Goal: Transaction & Acquisition: Purchase product/service

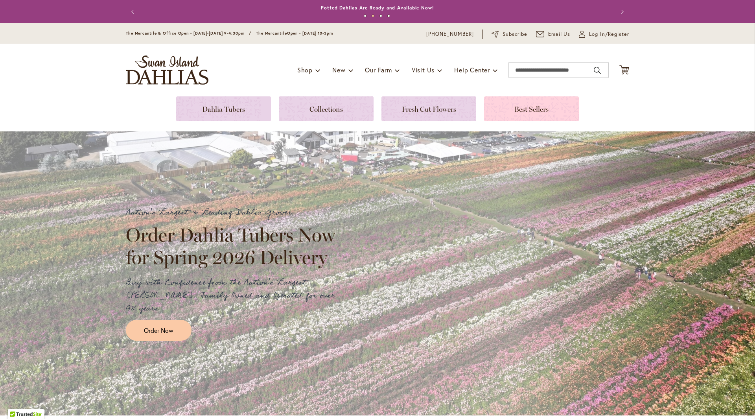
click at [523, 116] on link at bounding box center [531, 108] width 95 height 25
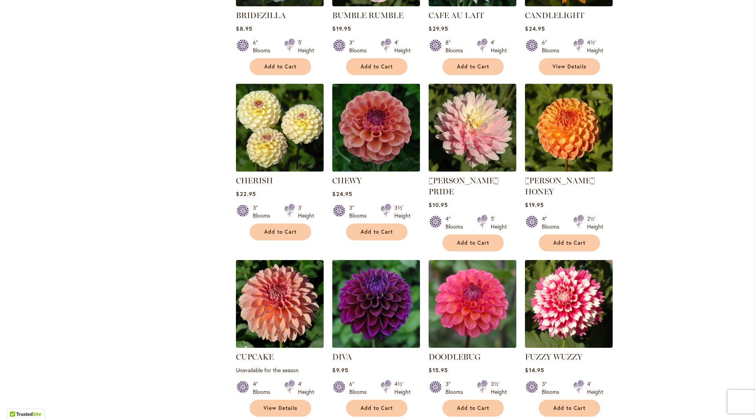
scroll to position [511, 0]
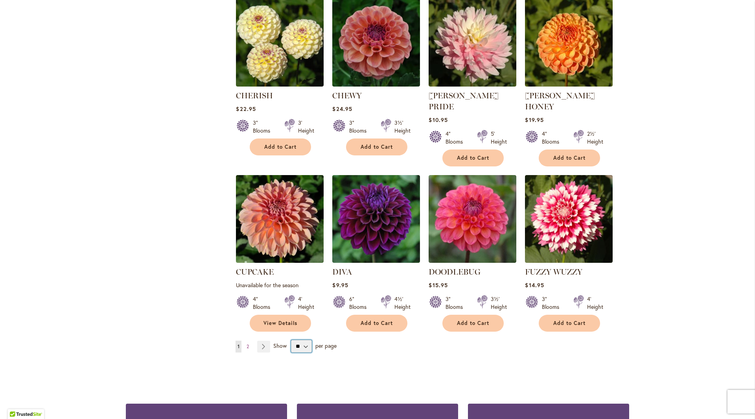
click at [298, 340] on select "** ** ** **" at bounding box center [301, 346] width 21 height 13
click at [262, 341] on link "Page Next" at bounding box center [263, 347] width 13 height 12
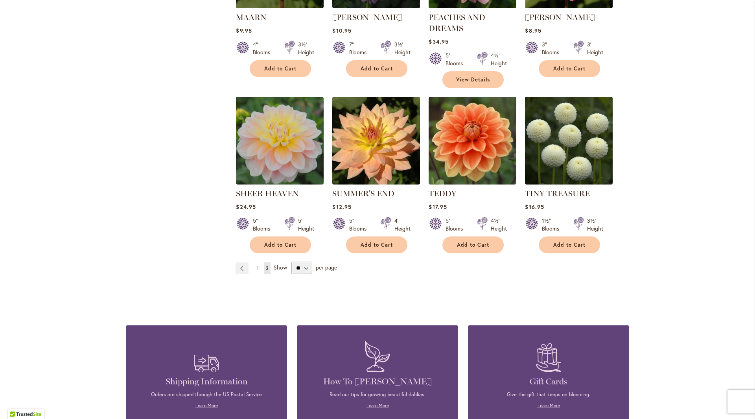
scroll to position [590, 0]
click at [384, 157] on img at bounding box center [376, 140] width 92 height 92
click at [280, 264] on span "Show" at bounding box center [280, 266] width 13 height 7
click at [291, 264] on select "** ** ** **" at bounding box center [301, 267] width 21 height 13
click at [274, 267] on span "Show" at bounding box center [280, 266] width 13 height 7
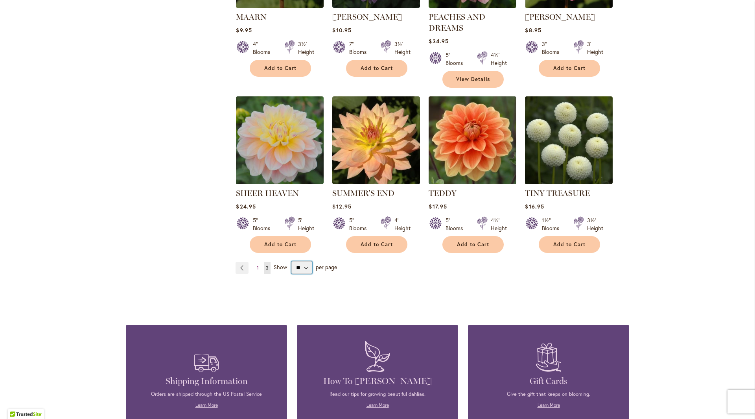
click at [291, 267] on select "** ** ** **" at bounding box center [301, 267] width 21 height 13
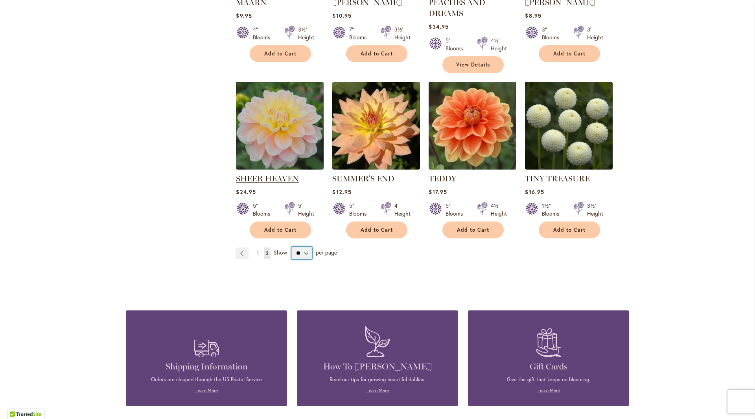
scroll to position [669, 0]
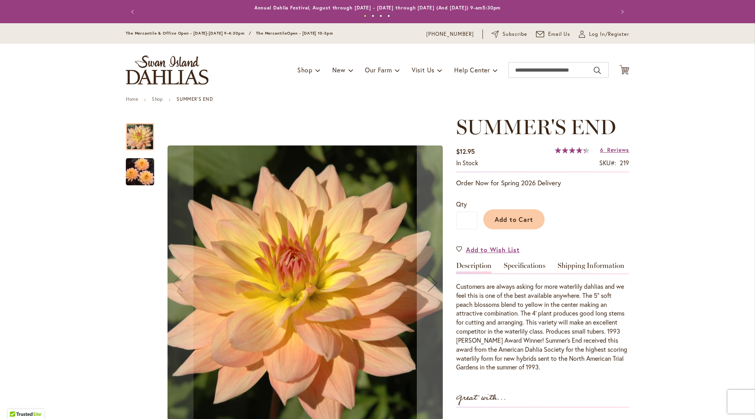
click at [132, 173] on img "SUMMER'S END" at bounding box center [140, 171] width 28 height 29
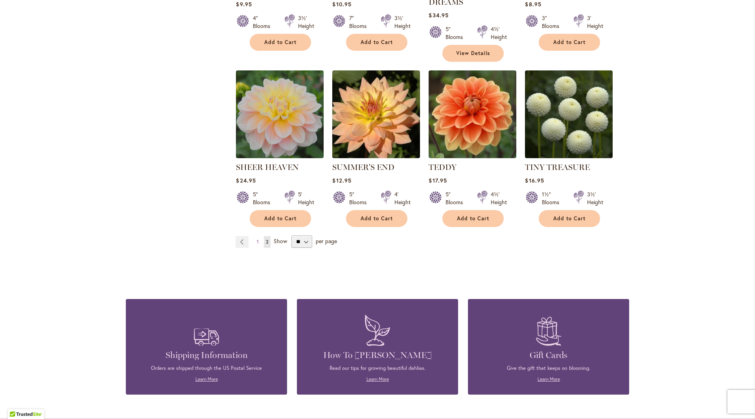
scroll to position [629, 0]
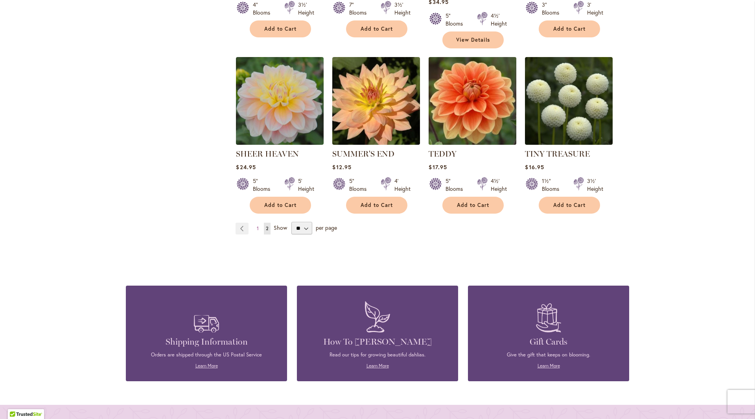
click at [486, 109] on img at bounding box center [473, 101] width 92 height 92
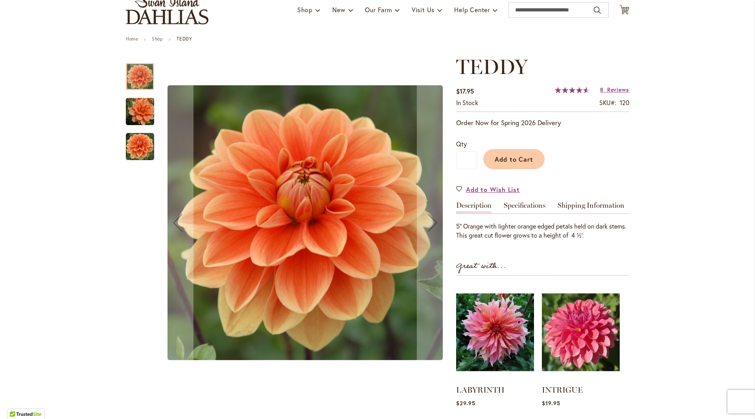
scroll to position [118, 0]
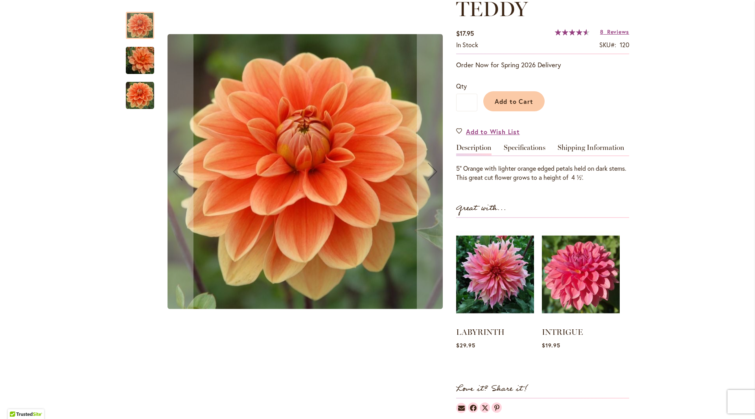
click at [135, 99] on img "Teddy" at bounding box center [140, 95] width 28 height 28
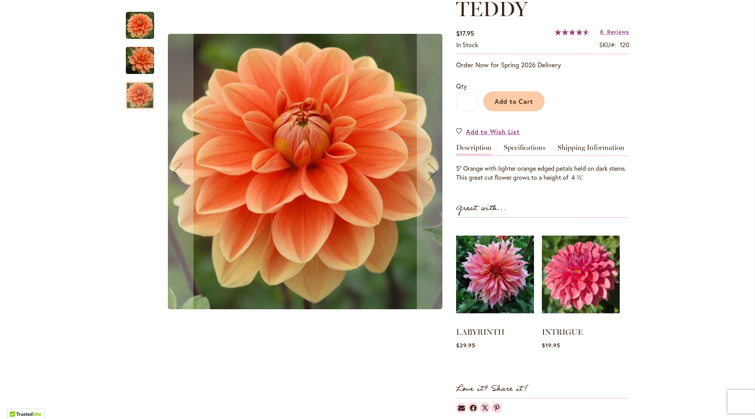
click at [141, 65] on img "Teddy" at bounding box center [140, 61] width 57 height 38
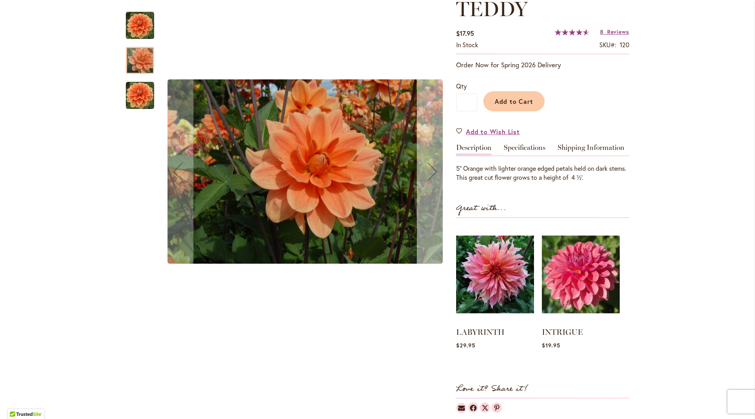
click at [424, 177] on div "Next" at bounding box center [432, 171] width 31 height 31
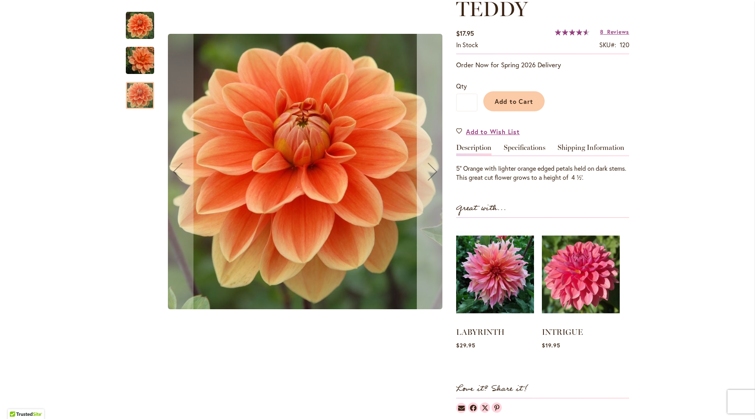
click at [425, 175] on div "Next" at bounding box center [432, 171] width 31 height 31
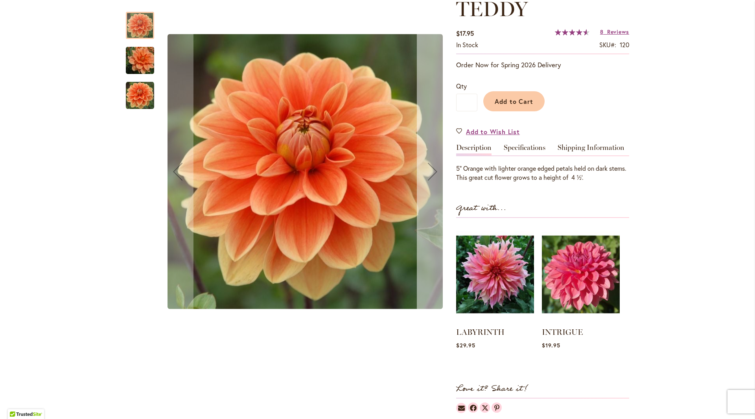
click at [425, 175] on div "Next" at bounding box center [432, 171] width 31 height 31
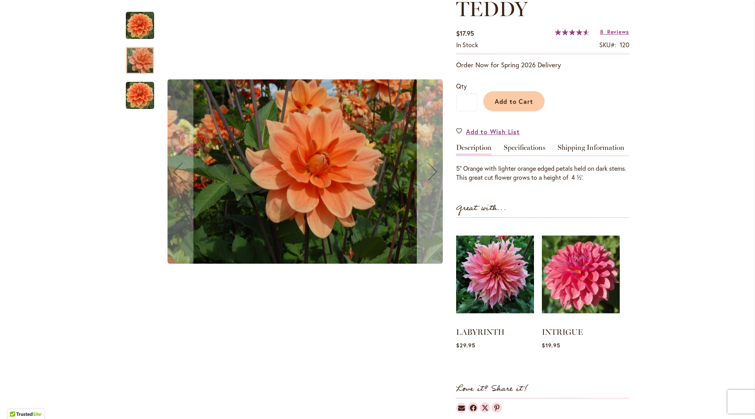
click at [425, 175] on div "Next" at bounding box center [432, 171] width 31 height 31
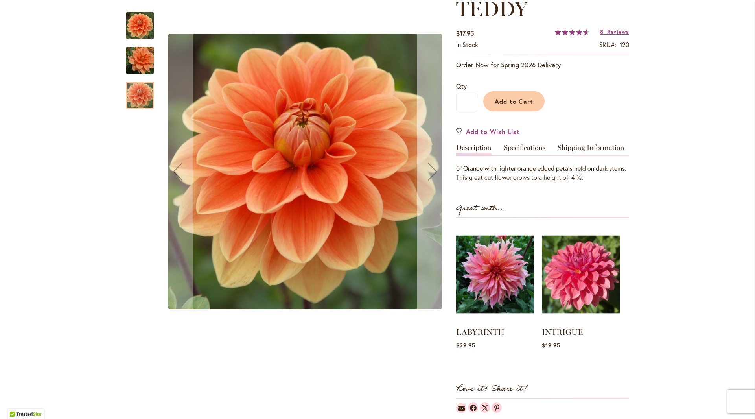
click at [426, 173] on div "Next" at bounding box center [432, 171] width 31 height 31
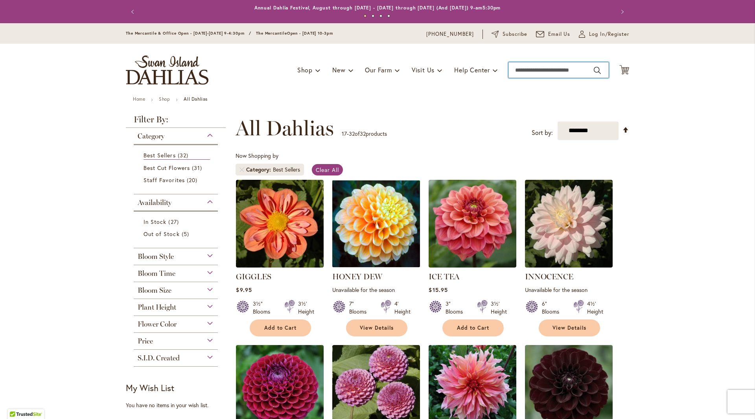
click at [558, 68] on input "Search" at bounding box center [558, 70] width 100 height 16
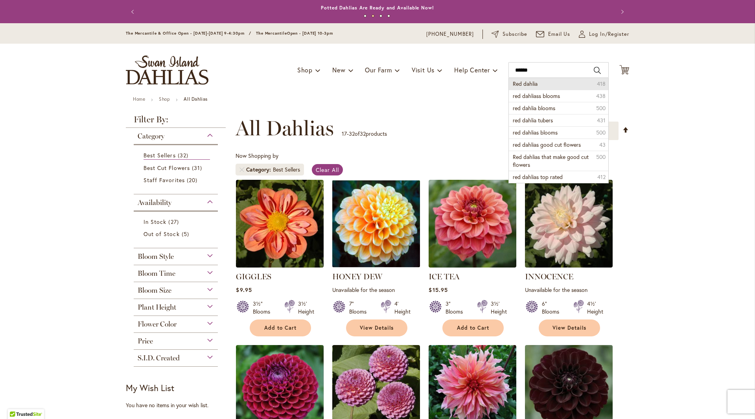
click at [539, 87] on li "Red dahlia 418" at bounding box center [558, 84] width 99 height 12
type input "**********"
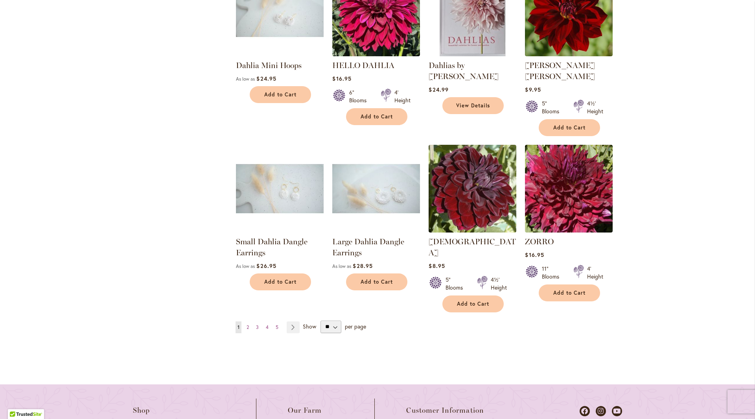
scroll to position [590, 0]
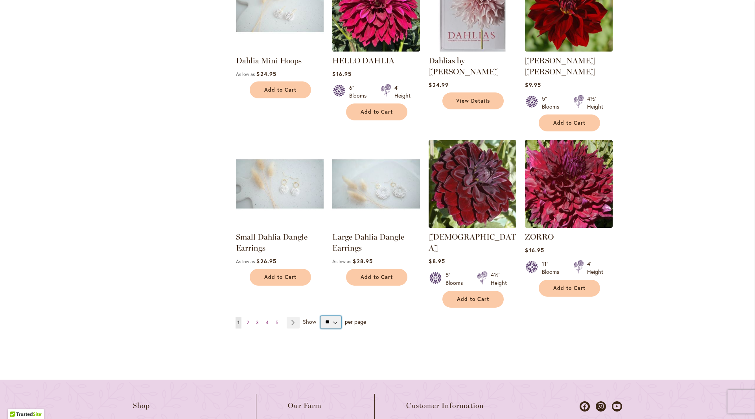
click at [337, 316] on select "** ** ** **" at bounding box center [330, 322] width 21 height 13
select select "**"
click at [320, 316] on select "** ** ** **" at bounding box center [330, 322] width 21 height 13
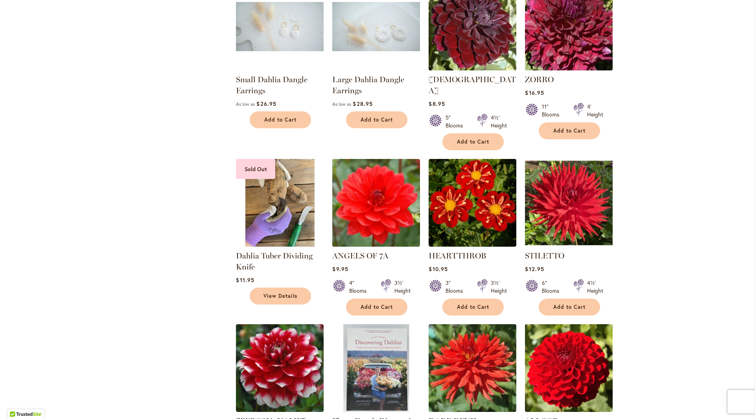
scroll to position [826, 0]
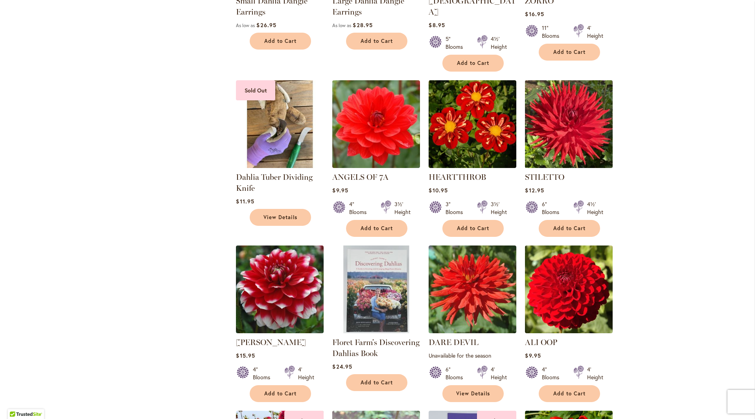
click at [573, 113] on img at bounding box center [569, 124] width 92 height 92
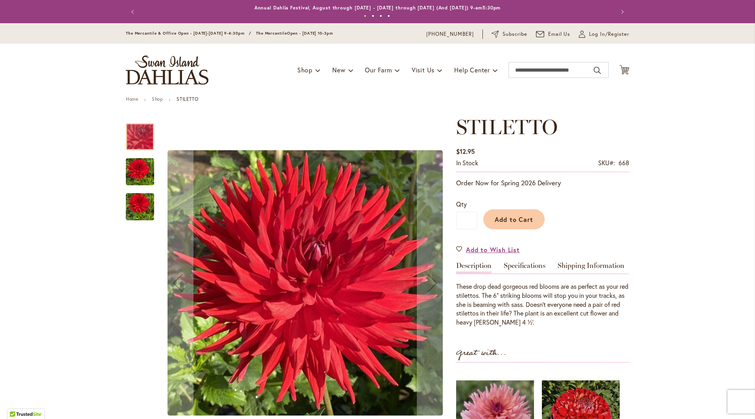
click at [130, 171] on img "STILETTO" at bounding box center [140, 172] width 28 height 38
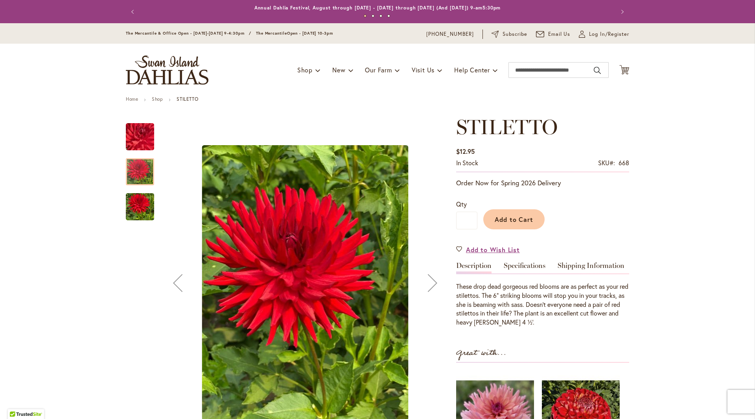
click at [129, 211] on img "STILETTO" at bounding box center [140, 207] width 28 height 38
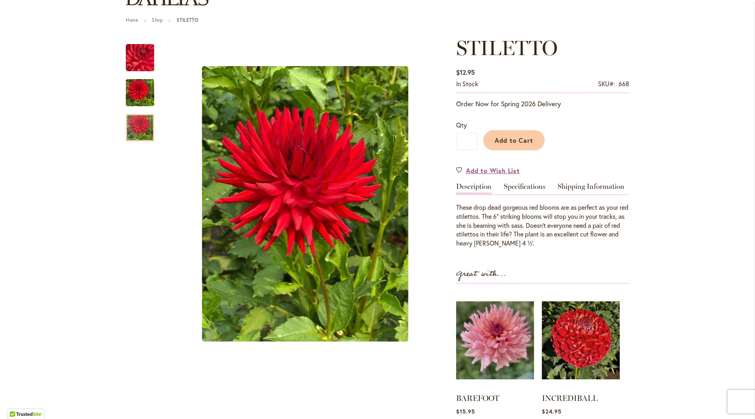
scroll to position [79, 0]
click at [128, 88] on img "STILETTO" at bounding box center [140, 93] width 28 height 38
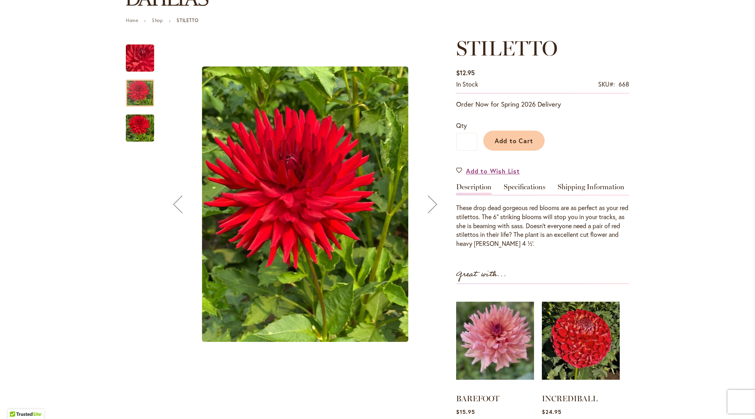
click at [133, 129] on img "STILETTO" at bounding box center [140, 128] width 28 height 38
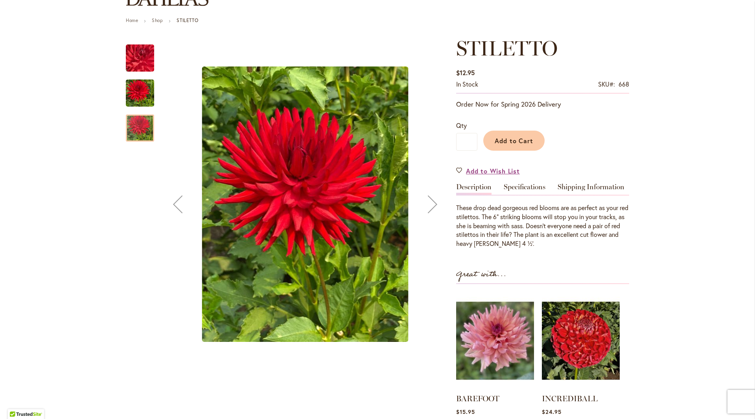
click at [431, 208] on div "Next" at bounding box center [432, 203] width 31 height 31
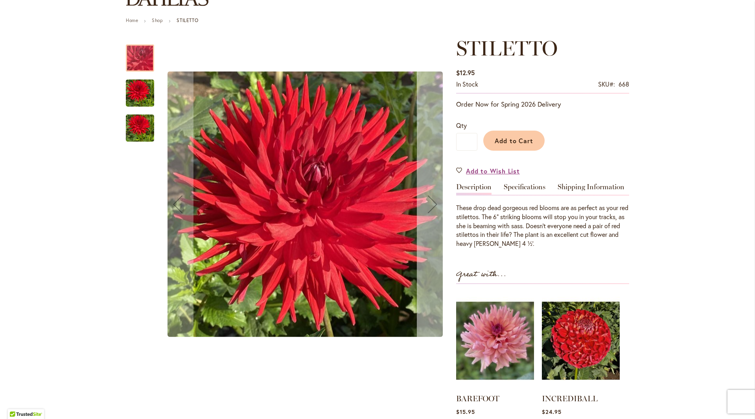
click at [431, 208] on div "Next" at bounding box center [432, 203] width 31 height 31
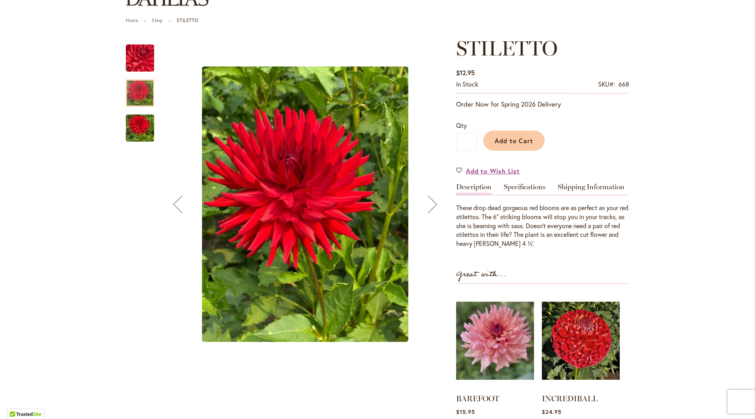
click at [431, 208] on div "Next" at bounding box center [432, 203] width 31 height 31
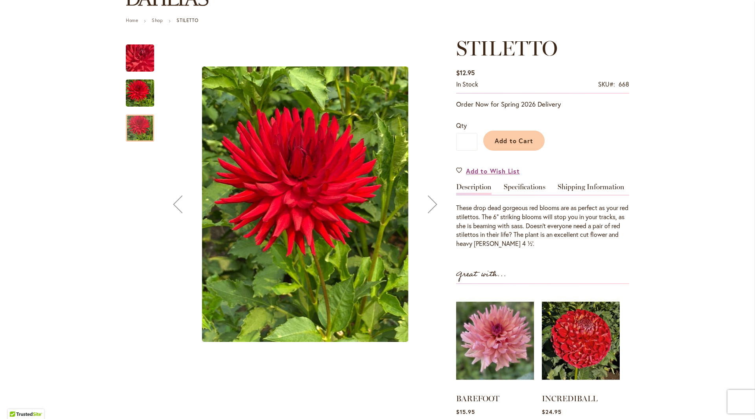
click at [431, 208] on div "Next" at bounding box center [432, 203] width 31 height 31
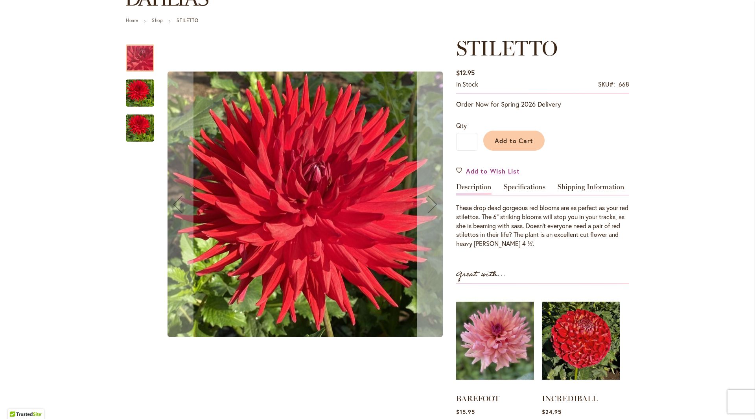
click at [431, 208] on div "Next" at bounding box center [432, 203] width 31 height 31
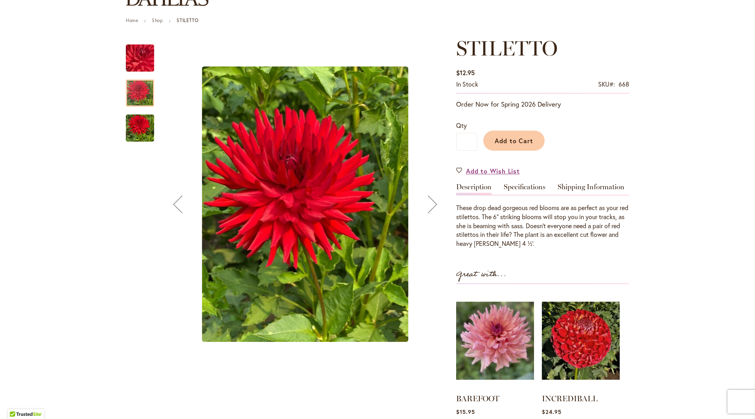
click at [431, 207] on div "Next" at bounding box center [432, 203] width 31 height 31
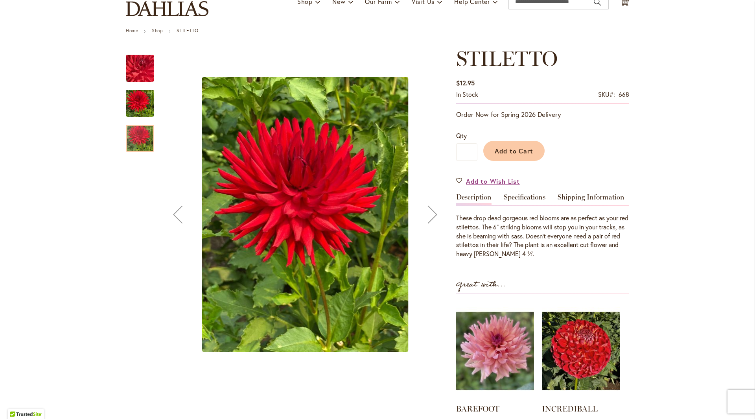
scroll to position [39, 0]
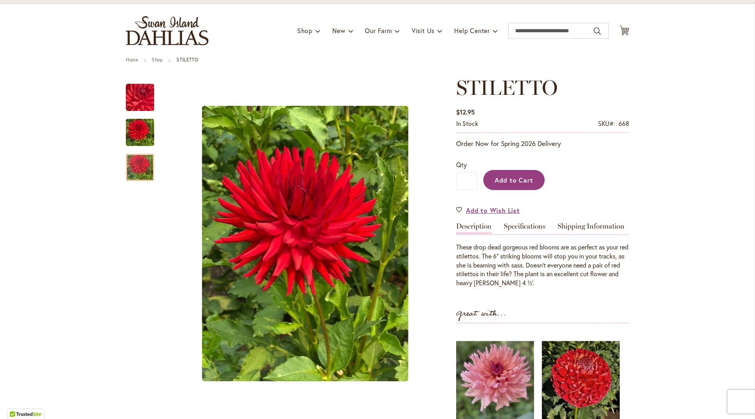
click at [528, 182] on span "Add to Cart" at bounding box center [514, 180] width 39 height 8
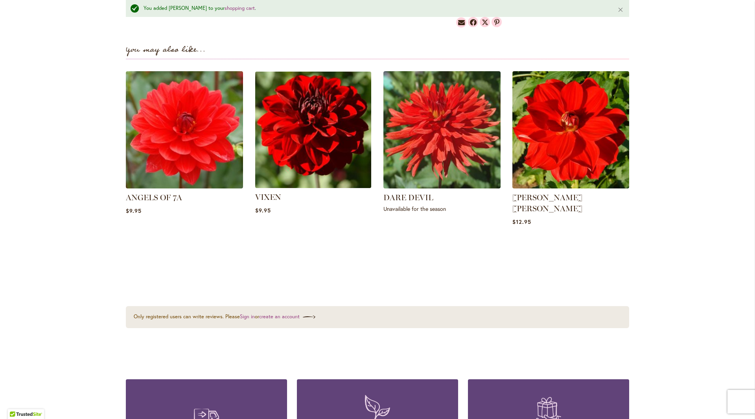
scroll to position [551, 0]
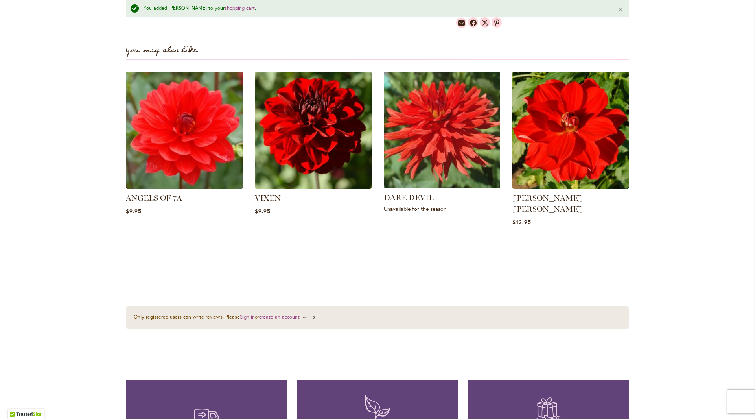
click at [418, 149] on img at bounding box center [442, 130] width 122 height 122
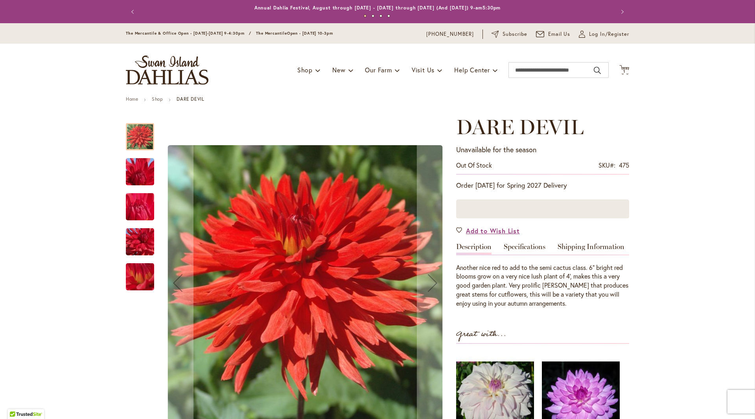
click at [128, 168] on img "DARE DEVIL" at bounding box center [140, 172] width 57 height 42
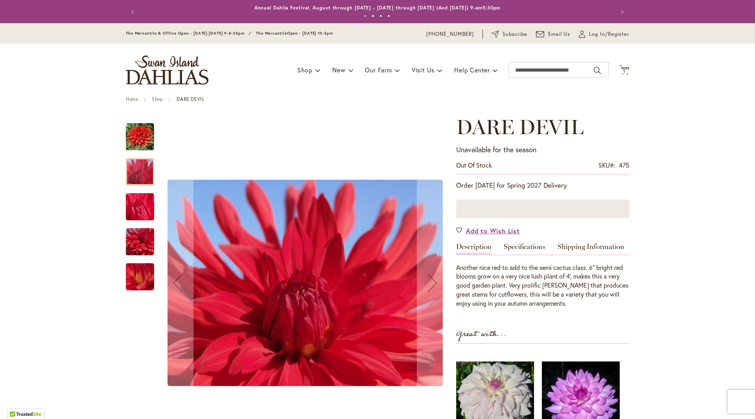
click at [134, 206] on img "DARE DEVIL" at bounding box center [140, 207] width 57 height 42
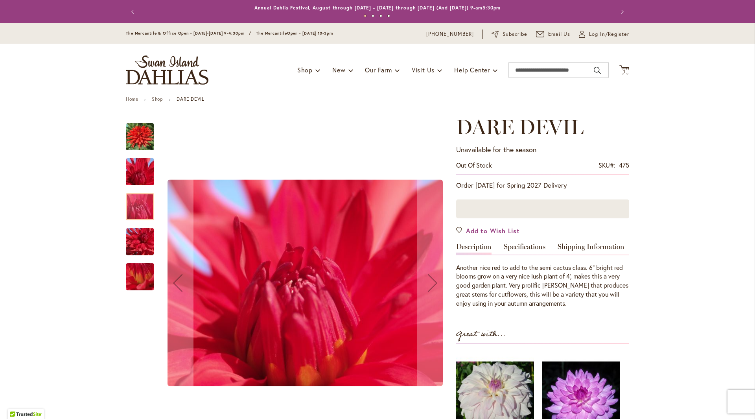
click at [134, 237] on img "DARE DEVIL" at bounding box center [140, 242] width 57 height 42
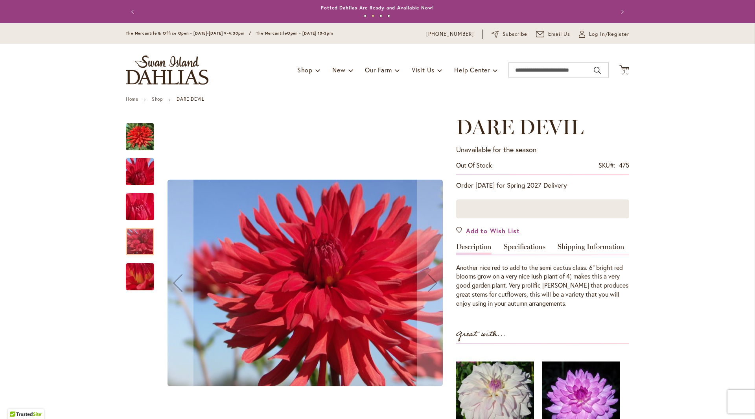
click at [131, 271] on img "DARE DEVIL" at bounding box center [140, 277] width 57 height 42
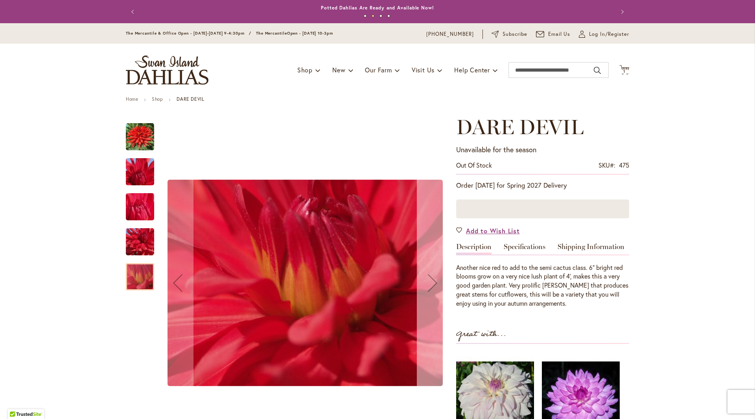
click at [428, 293] on div "Next" at bounding box center [432, 282] width 31 height 31
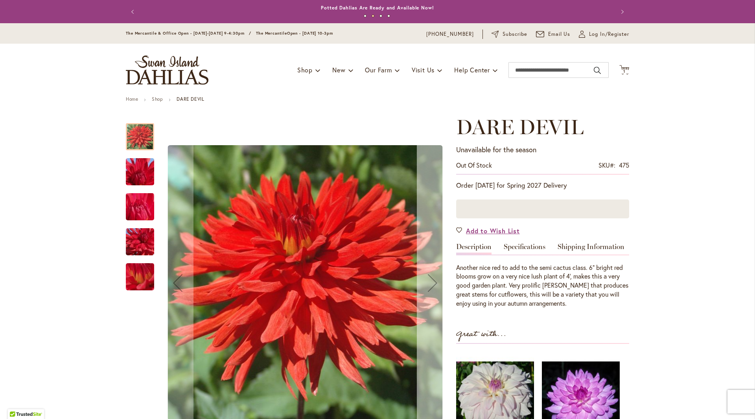
click at [428, 292] on div "Next" at bounding box center [432, 282] width 31 height 31
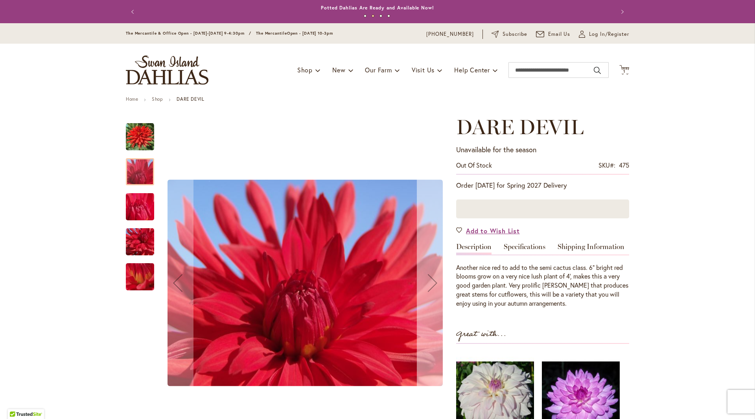
click at [427, 291] on div "Next" at bounding box center [432, 282] width 31 height 31
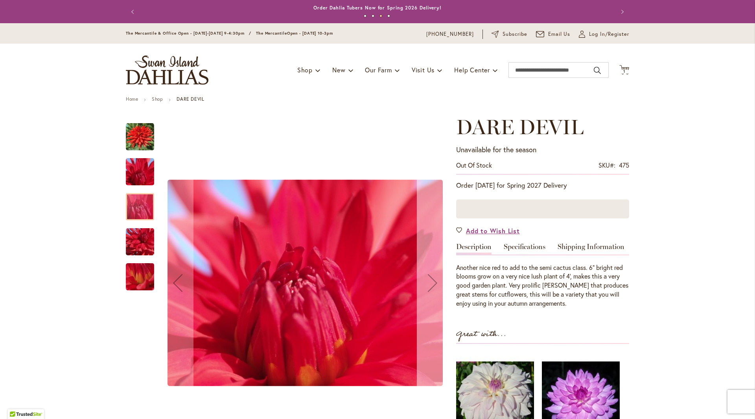
click at [427, 291] on div "Next" at bounding box center [432, 282] width 31 height 31
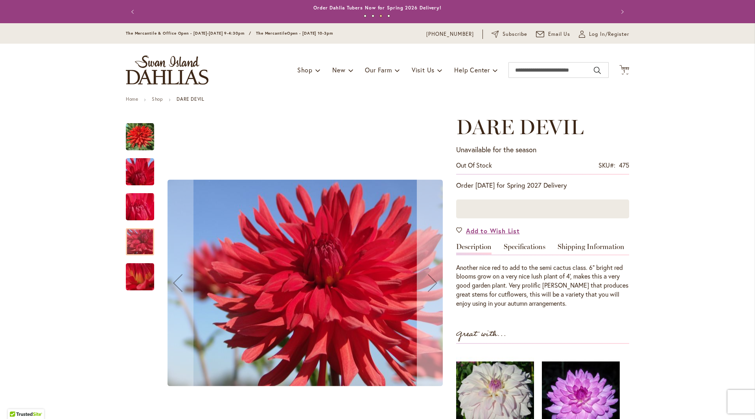
click at [427, 291] on div "Next" at bounding box center [432, 282] width 31 height 31
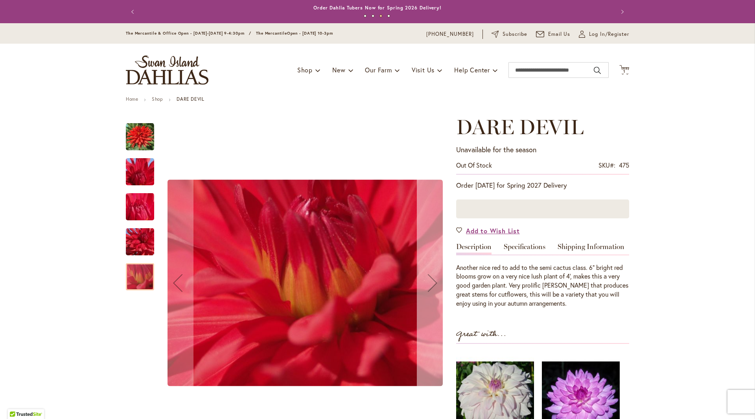
click at [427, 290] on div "Next" at bounding box center [432, 282] width 31 height 31
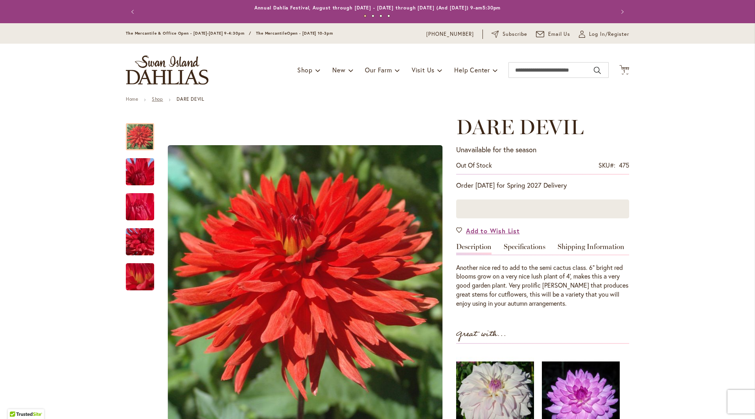
click at [154, 100] on link "Shop" at bounding box center [157, 99] width 11 height 6
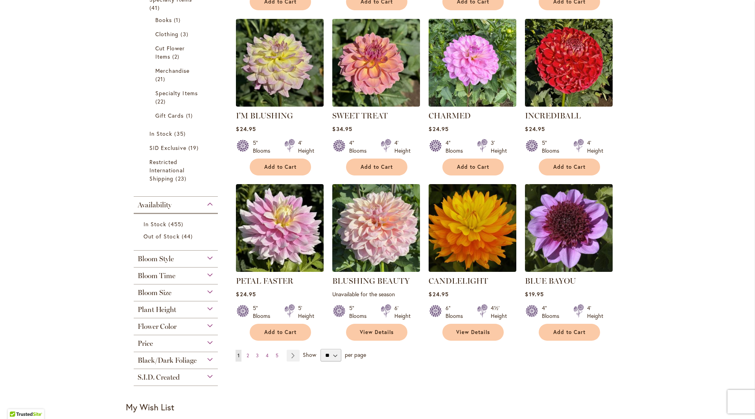
scroll to position [472, 0]
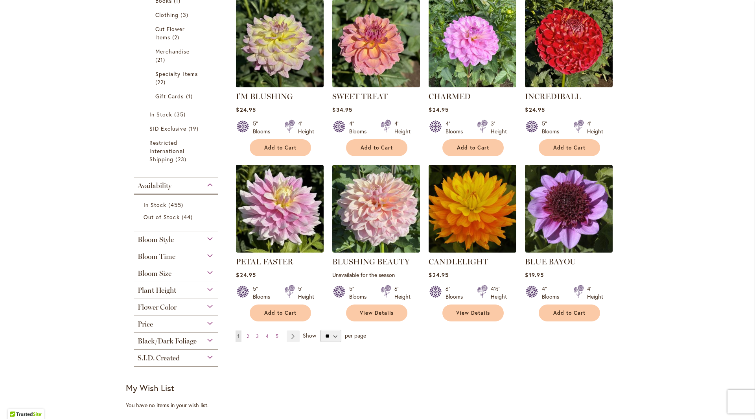
click at [167, 305] on span "Flower Color" at bounding box center [157, 307] width 39 height 9
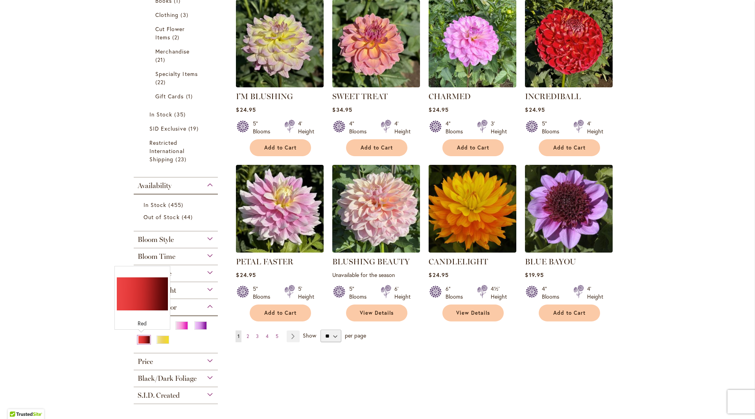
click at [143, 341] on div "Red" at bounding box center [144, 339] width 13 height 8
click at [143, 340] on div "Red" at bounding box center [144, 339] width 13 height 8
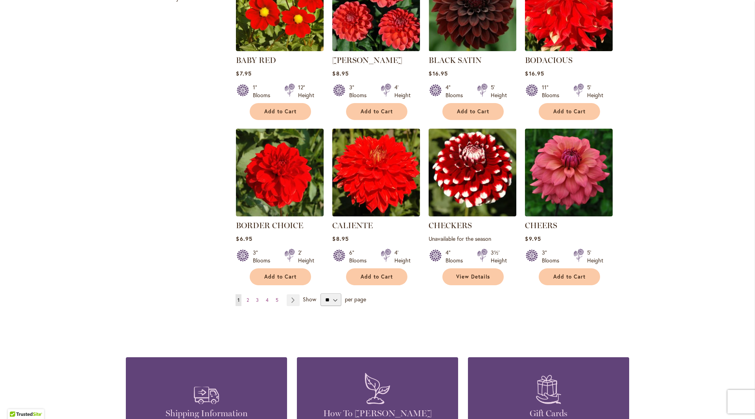
scroll to position [551, 0]
click at [320, 295] on select "** ** ** **" at bounding box center [330, 299] width 21 height 13
select select "**"
click at [320, 293] on select "** ** ** **" at bounding box center [330, 299] width 21 height 13
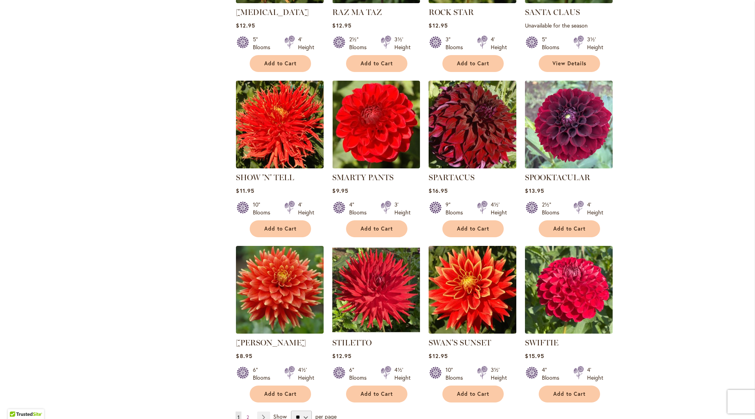
scroll to position [2481, 0]
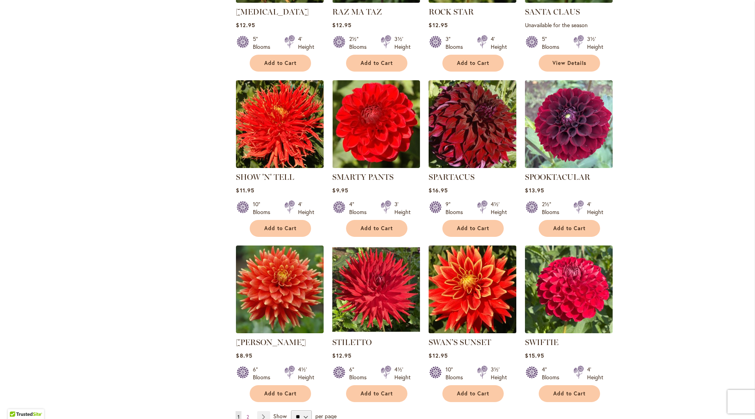
click at [459, 246] on img at bounding box center [473, 289] width 92 height 92
click at [460, 263] on img at bounding box center [473, 289] width 92 height 92
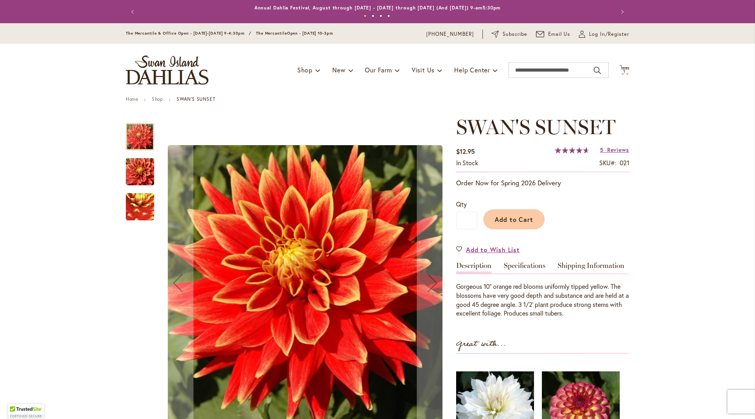
click at [136, 168] on img "Swan's Sunset" at bounding box center [140, 172] width 57 height 38
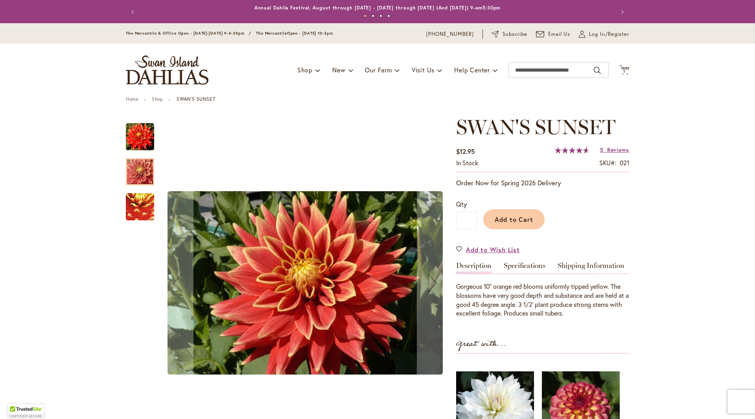
click at [132, 195] on img "Swan's Sunset" at bounding box center [140, 207] width 56 height 54
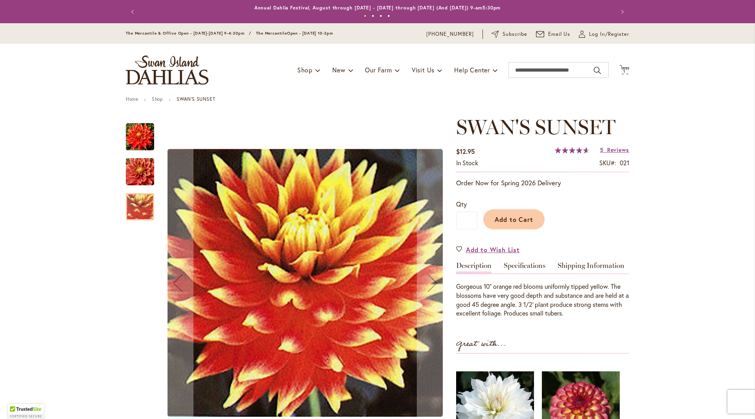
click at [131, 142] on img "Swan's Sunset" at bounding box center [140, 137] width 28 height 28
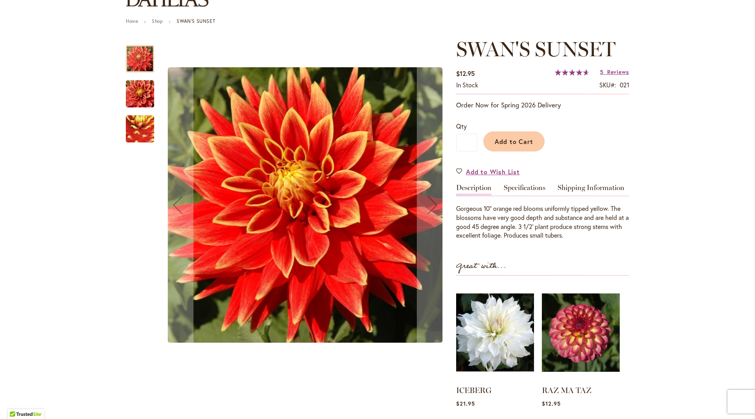
scroll to position [79, 0]
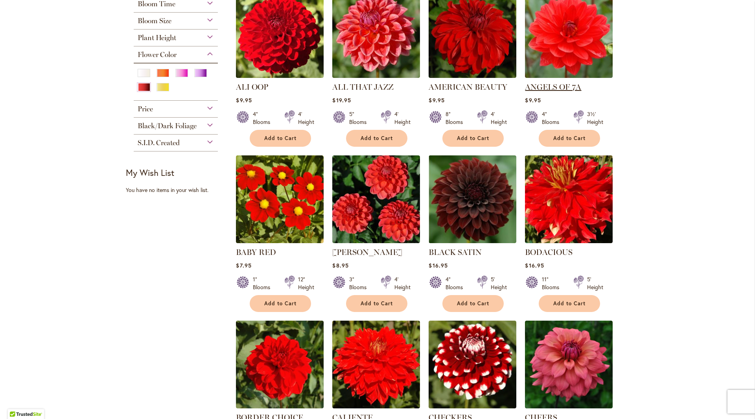
scroll to position [354, 0]
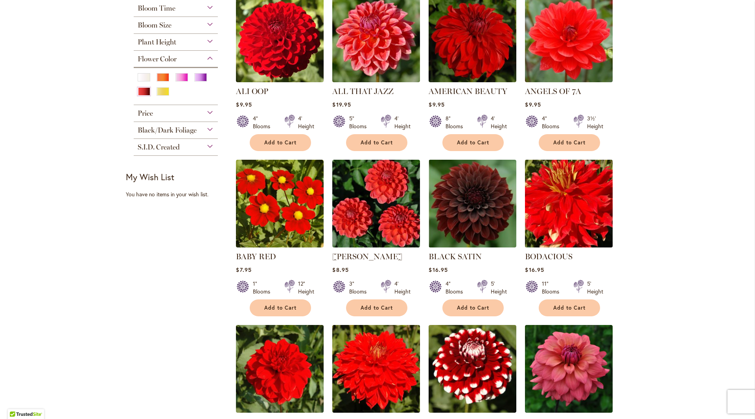
click at [585, 219] on img at bounding box center [569, 203] width 92 height 92
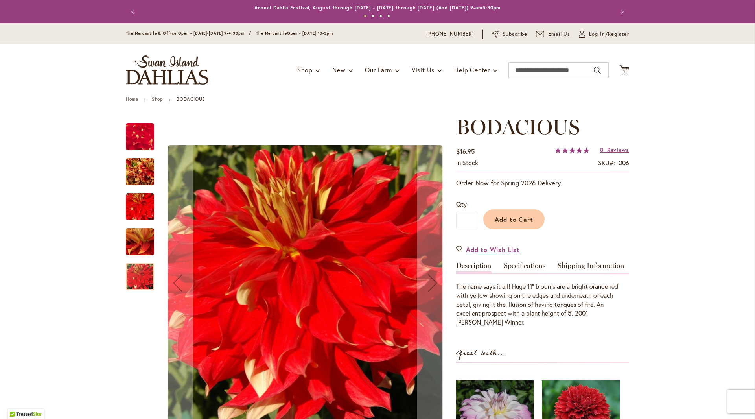
click at [139, 169] on img "BODACIOUS" at bounding box center [140, 172] width 28 height 38
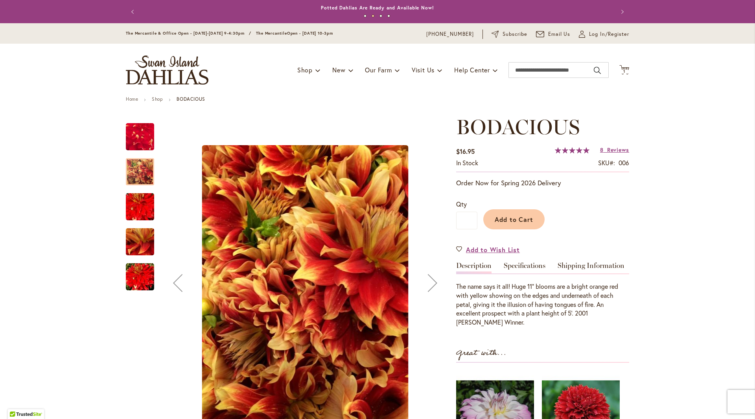
click at [139, 201] on img "BODACIOUS" at bounding box center [140, 207] width 57 height 38
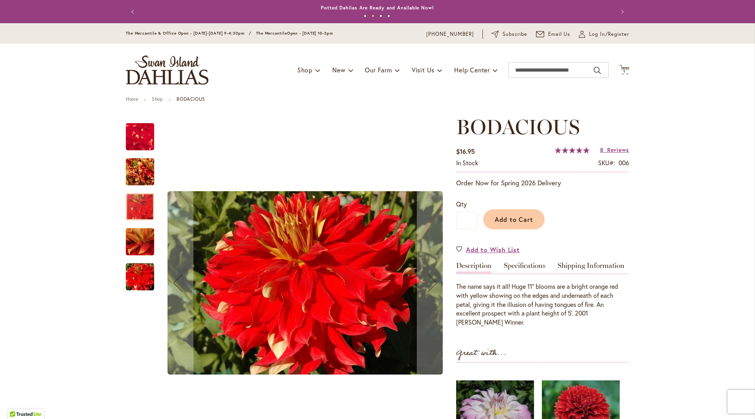
click at [139, 232] on img "BODACIOUS" at bounding box center [140, 242] width 57 height 42
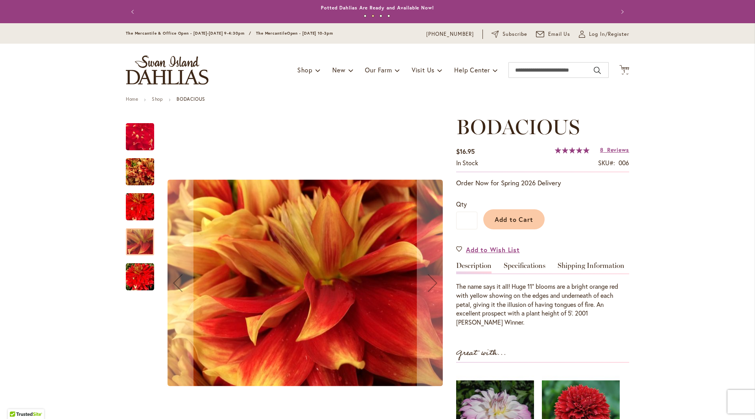
click at [144, 275] on img "BODACIOUS" at bounding box center [140, 277] width 28 height 28
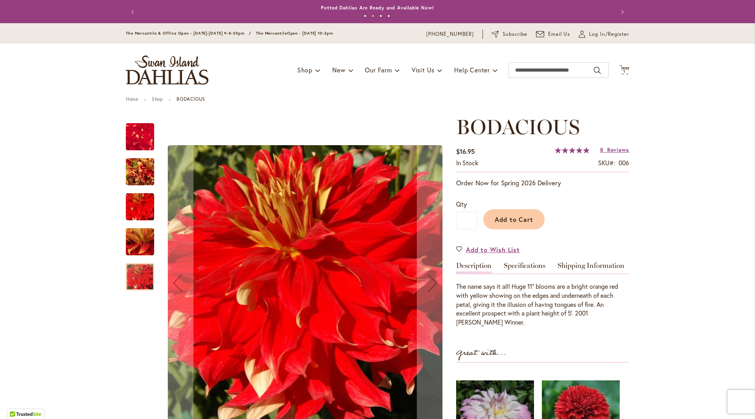
scroll to position [118, 0]
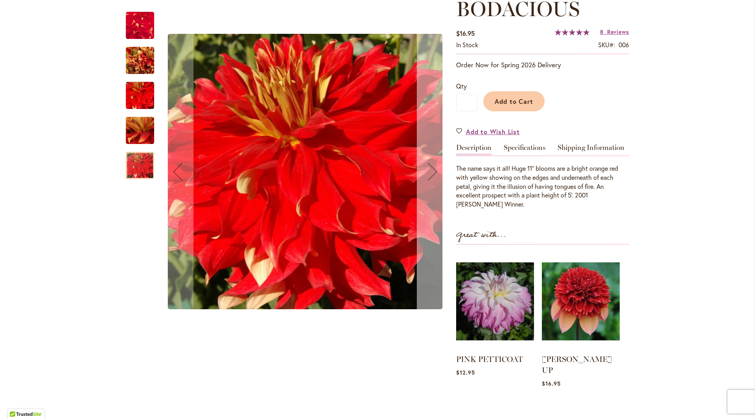
click at [426, 169] on div "Next" at bounding box center [432, 171] width 31 height 31
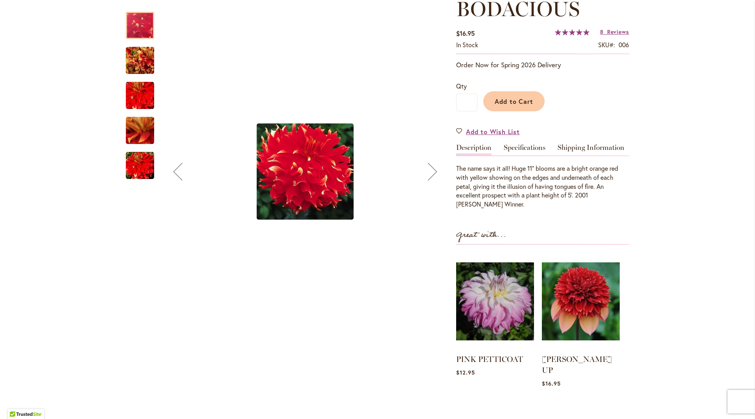
click at [426, 169] on div "Next" at bounding box center [432, 171] width 31 height 31
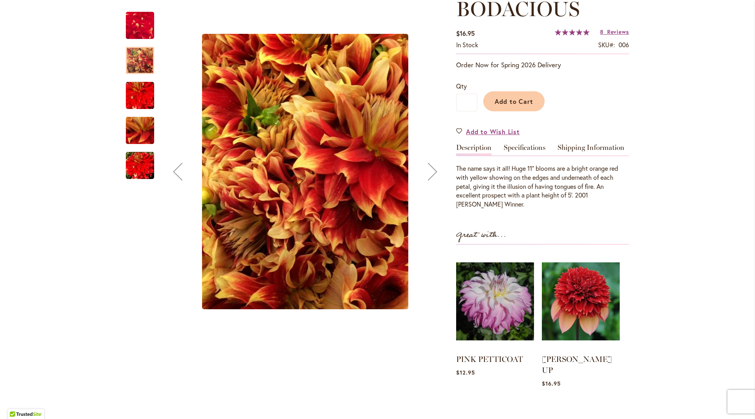
click at [173, 176] on div "Previous" at bounding box center [177, 171] width 31 height 31
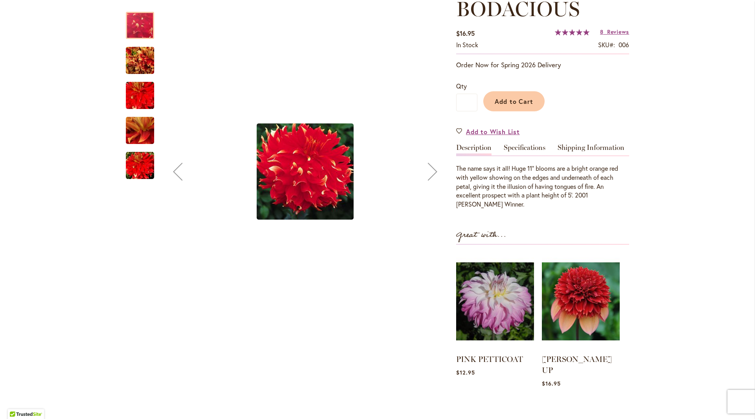
click at [433, 175] on div "Next" at bounding box center [432, 171] width 31 height 31
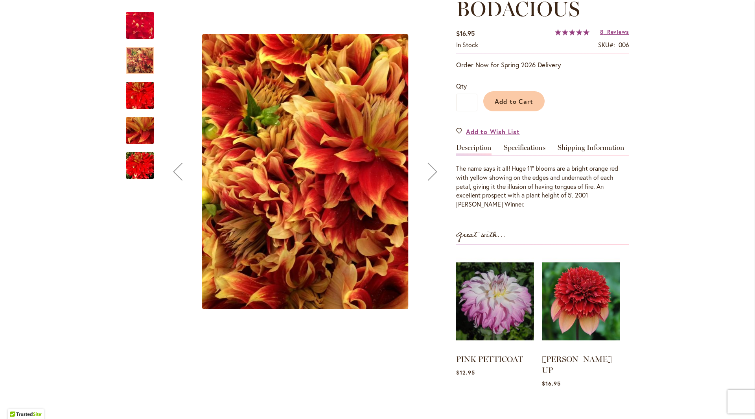
click at [433, 175] on div "Next" at bounding box center [432, 171] width 31 height 31
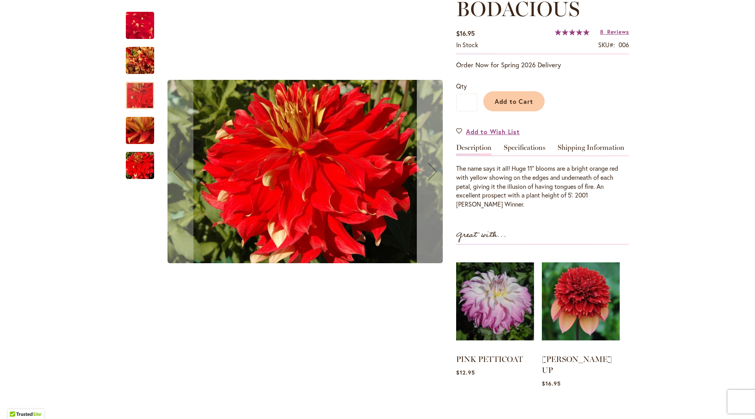
click at [433, 175] on div "Next" at bounding box center [432, 171] width 31 height 31
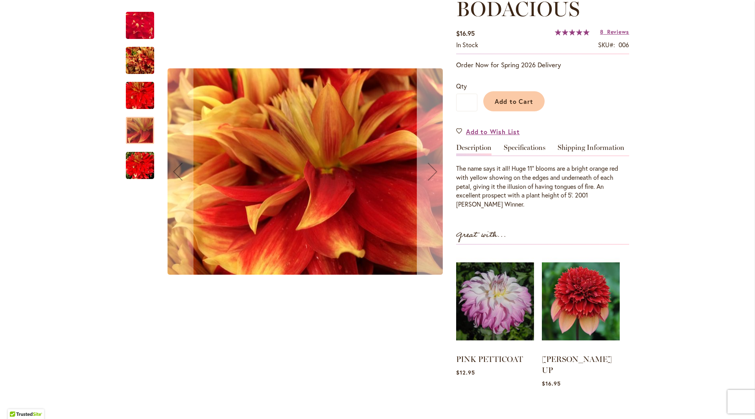
click at [433, 175] on div "Next" at bounding box center [432, 171] width 31 height 31
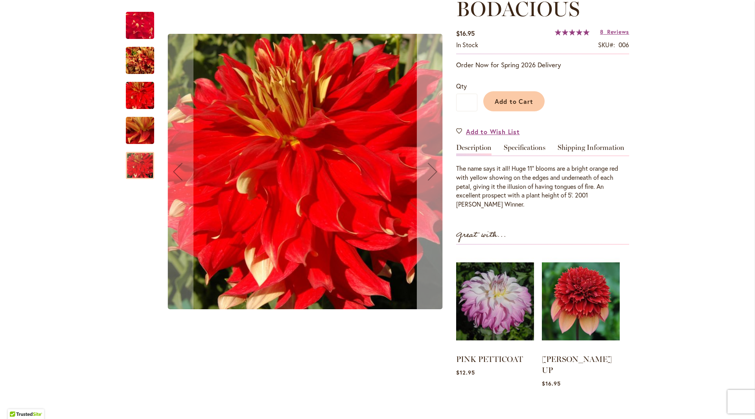
click at [434, 175] on div "Next" at bounding box center [432, 171] width 31 height 31
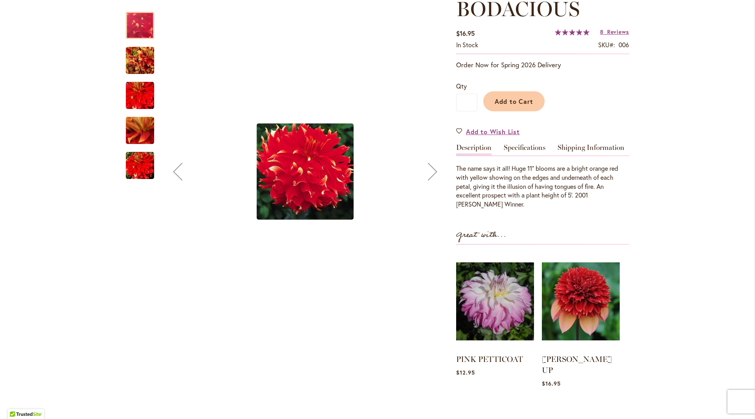
click at [435, 175] on div "Next" at bounding box center [432, 171] width 31 height 31
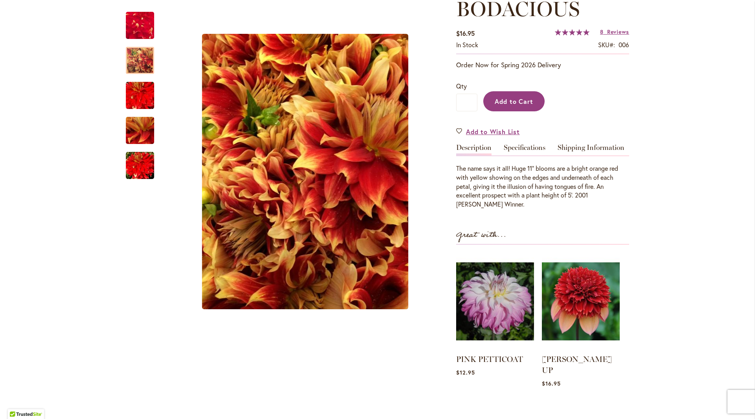
click at [521, 99] on span "Add to Cart" at bounding box center [514, 101] width 39 height 8
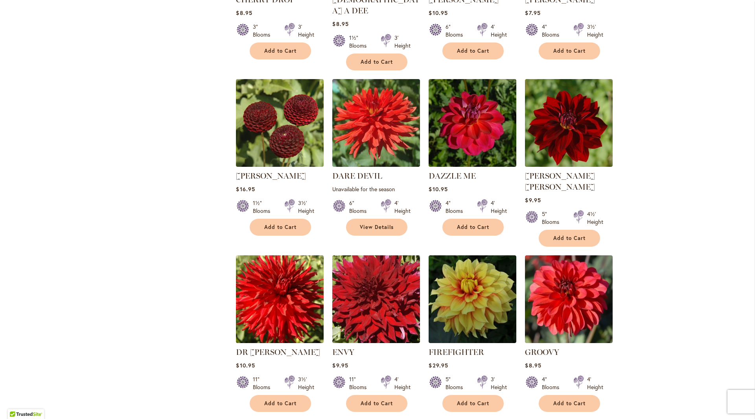
scroll to position [983, 0]
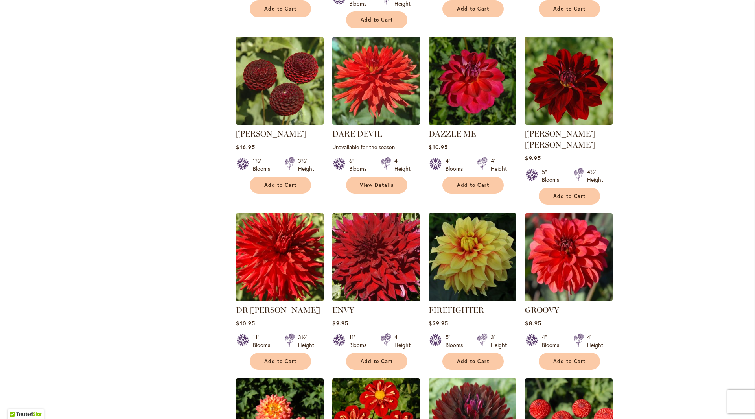
click at [275, 235] on img at bounding box center [280, 257] width 92 height 92
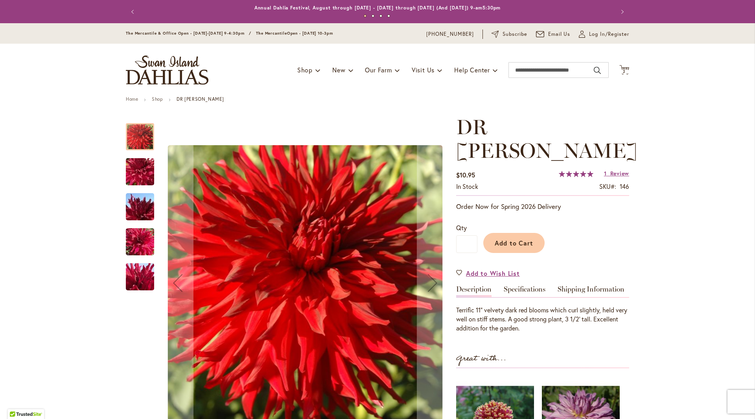
click at [134, 166] on img "DR LES" at bounding box center [140, 172] width 57 height 42
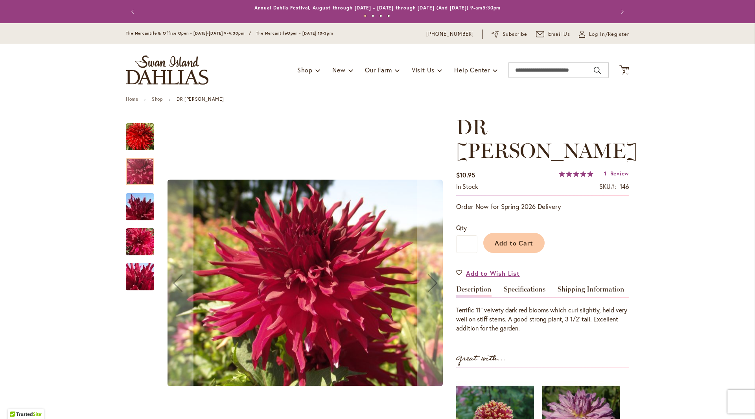
click at [131, 208] on img "DR LES" at bounding box center [140, 207] width 57 height 42
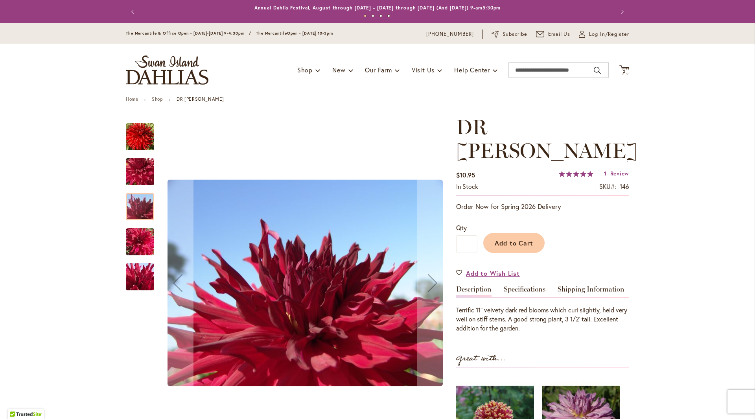
click at [134, 247] on img "DR LES" at bounding box center [140, 242] width 57 height 42
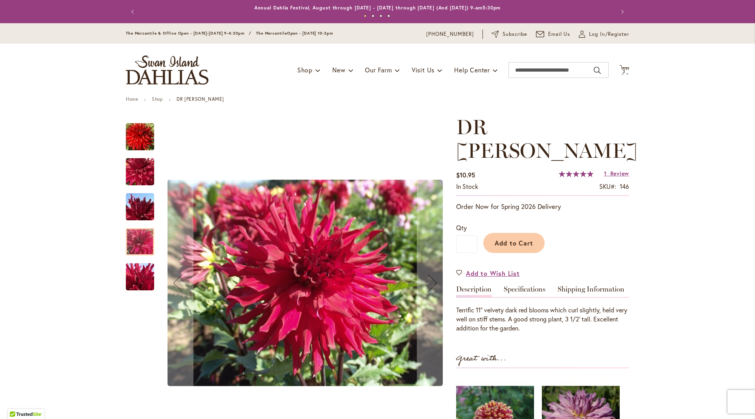
click at [136, 274] on img "DR LES" at bounding box center [140, 277] width 57 height 42
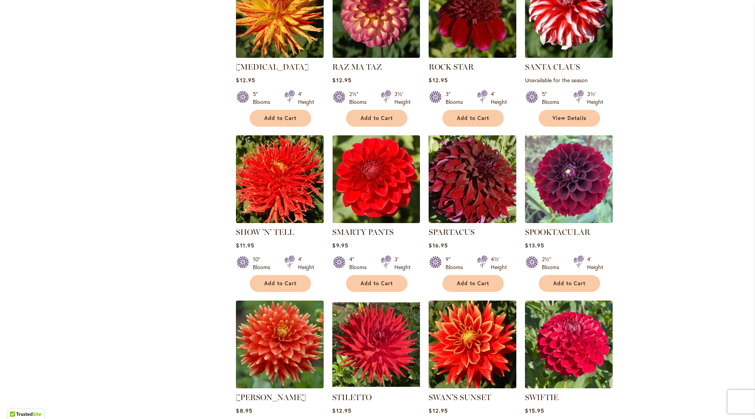
scroll to position [2477, 0]
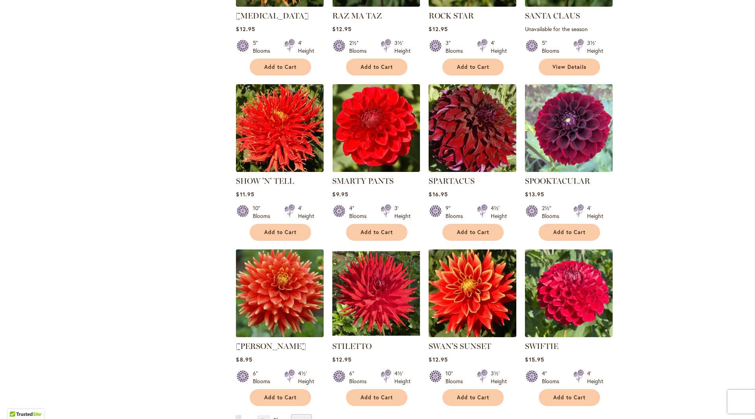
click at [259, 247] on img at bounding box center [280, 293] width 92 height 92
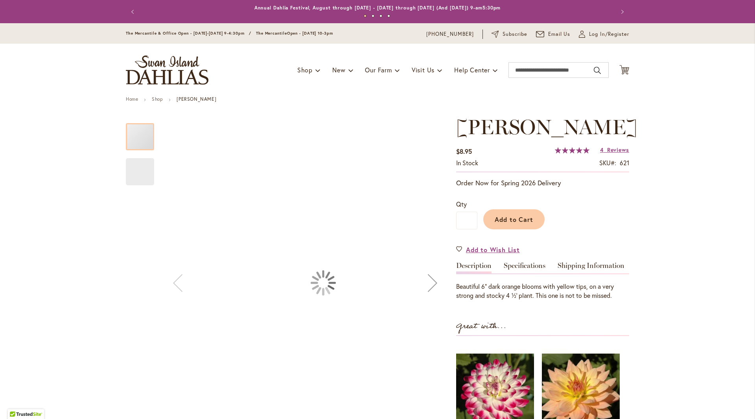
click at [257, 243] on div "Skip to the end of the images gallery Skip to the beginning of the images galle…" at bounding box center [287, 318] width 322 height 406
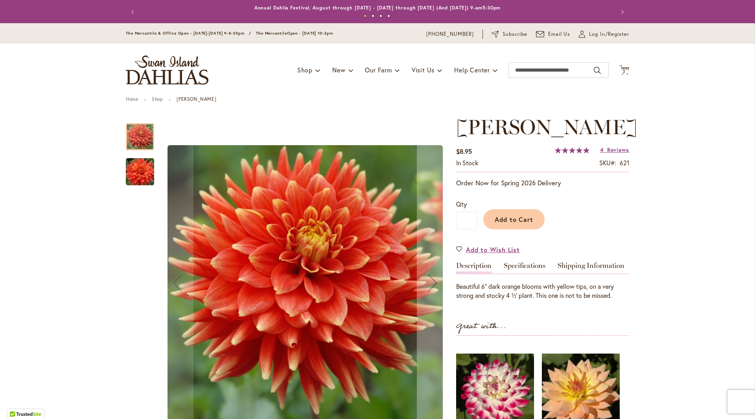
click at [140, 179] on img "STEVEN DAVID" at bounding box center [140, 172] width 57 height 38
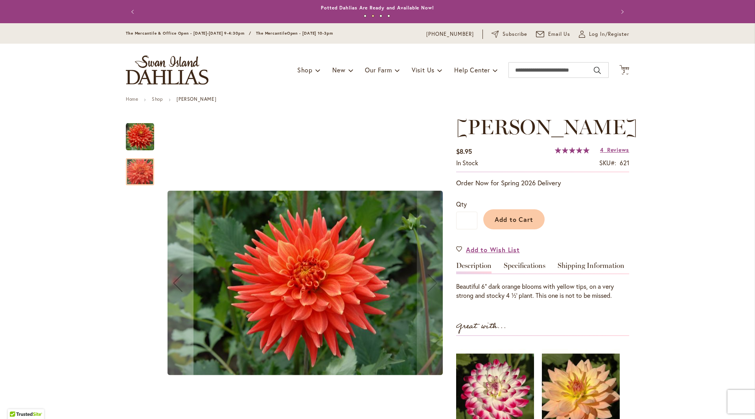
click at [134, 138] on img "STEVEN DAVID" at bounding box center [140, 137] width 28 height 28
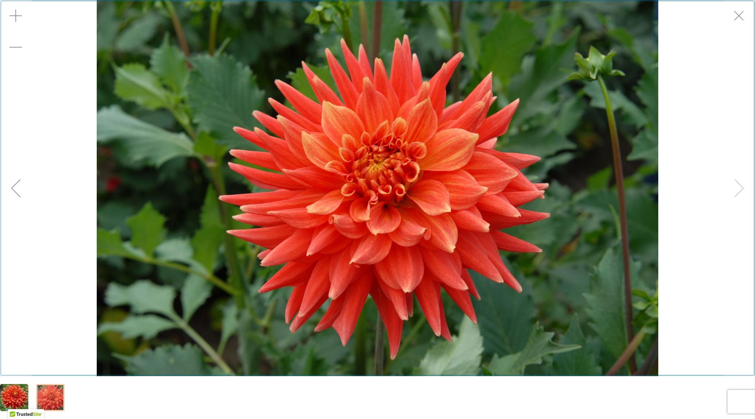
scroll to position [31, 0]
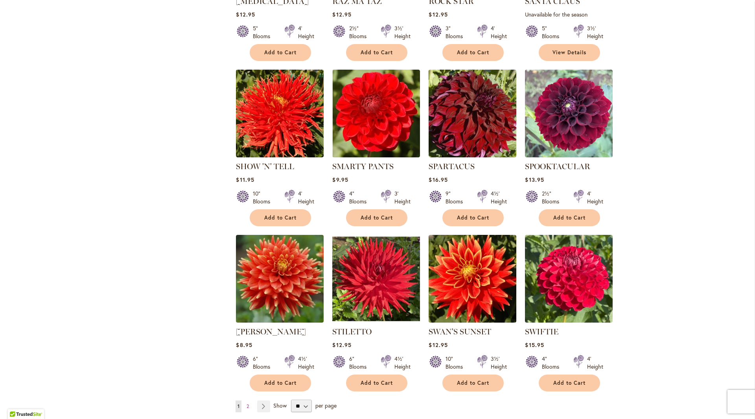
scroll to position [2560, 0]
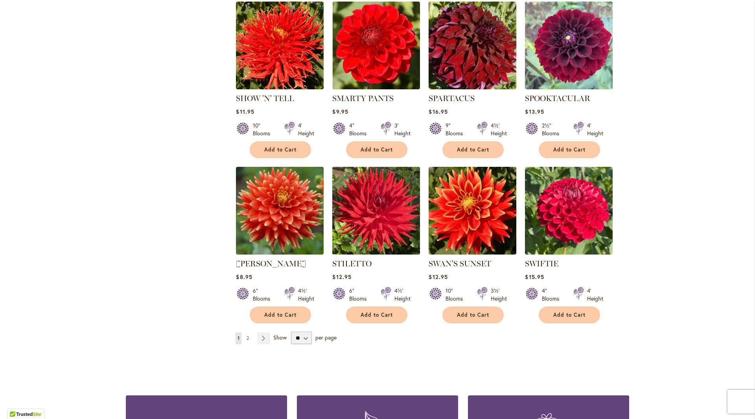
click at [366, 164] on img at bounding box center [376, 210] width 92 height 92
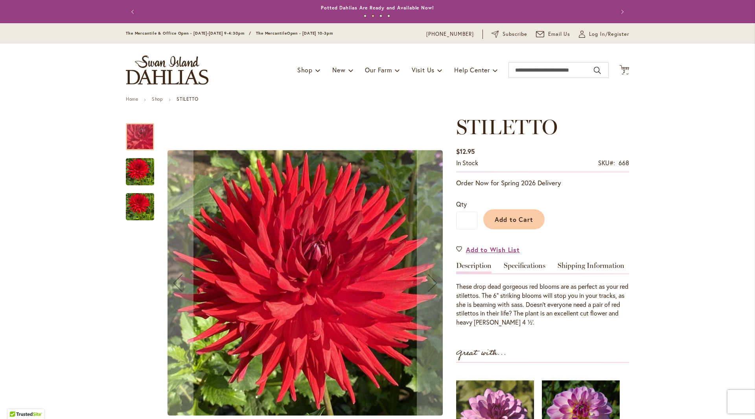
click at [138, 171] on img "STILETTO" at bounding box center [140, 172] width 28 height 38
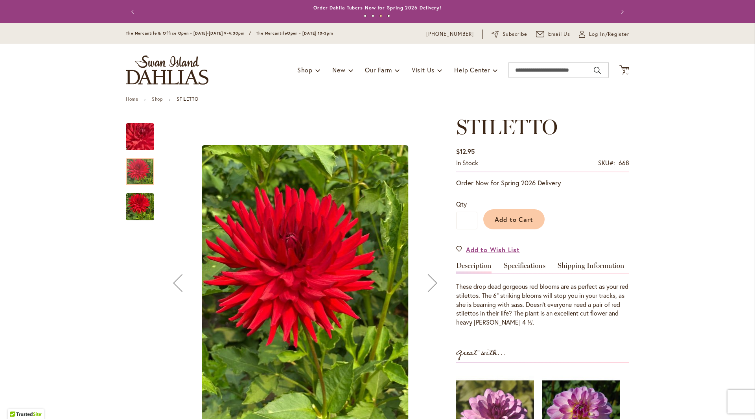
click at [137, 195] on img "STILETTO" at bounding box center [140, 207] width 28 height 38
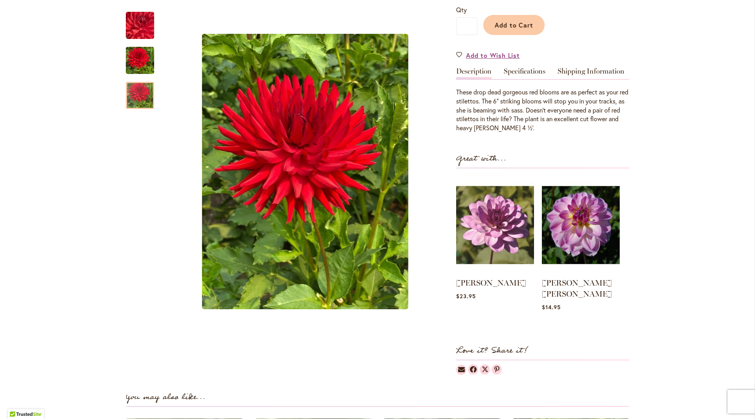
scroll to position [79, 0]
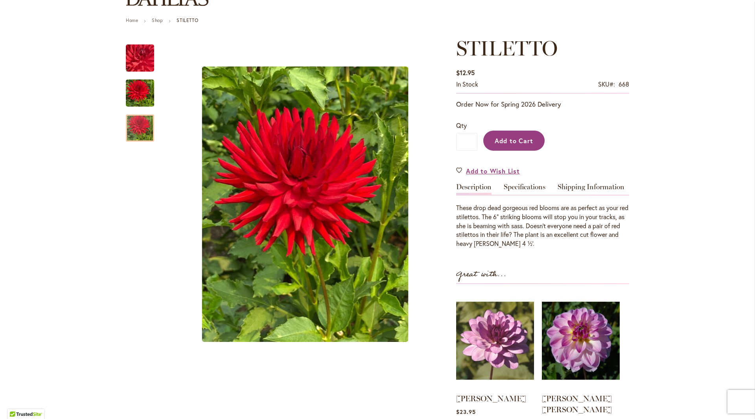
click at [509, 144] on span "Add to Cart" at bounding box center [514, 140] width 39 height 8
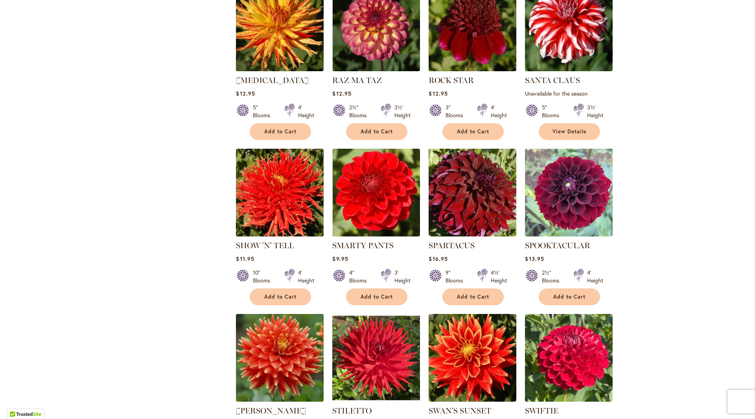
scroll to position [2477, 0]
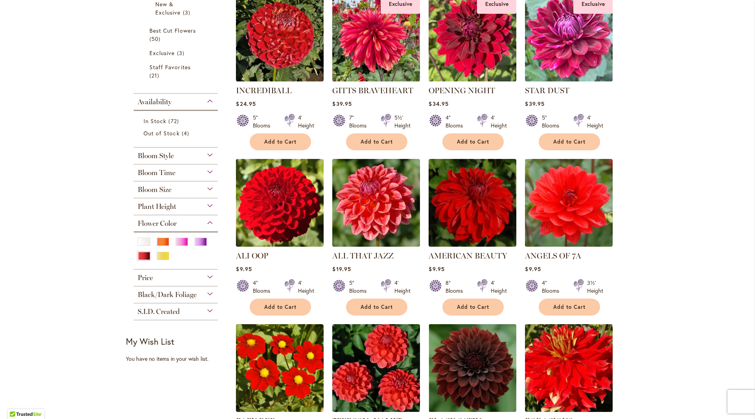
scroll to position [118, 0]
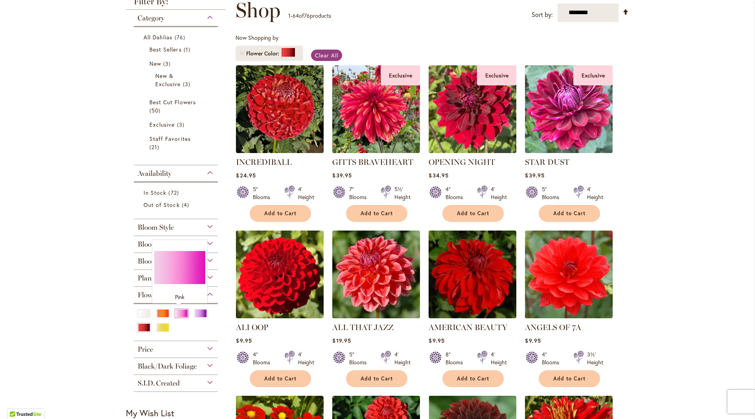
click at [181, 314] on div "Pink" at bounding box center [181, 313] width 13 height 8
click at [186, 313] on div at bounding box center [183, 314] width 17 height 10
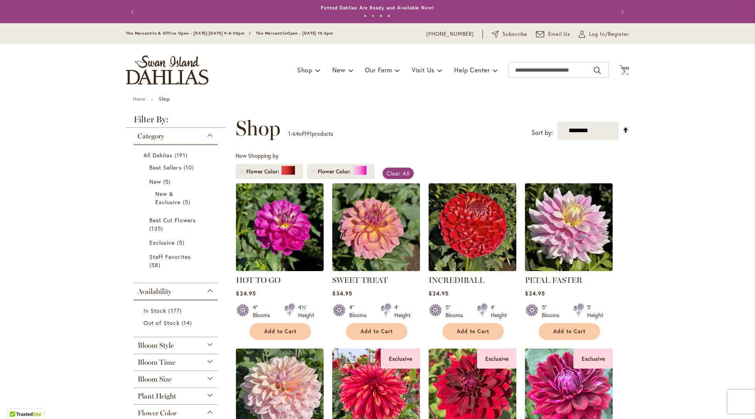
click at [171, 69] on img "store logo" at bounding box center [167, 69] width 83 height 29
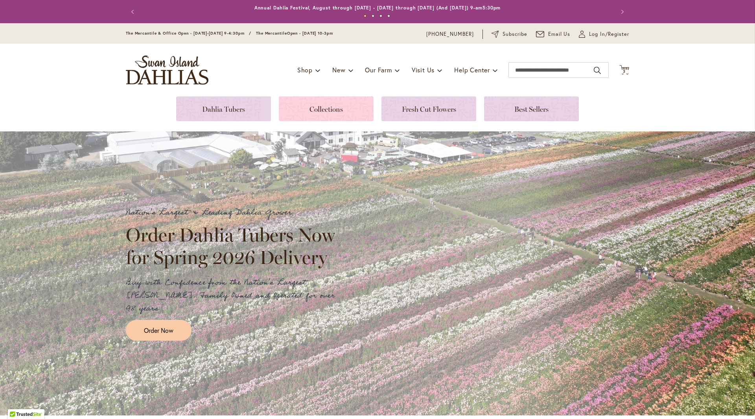
click at [322, 115] on link at bounding box center [326, 108] width 95 height 25
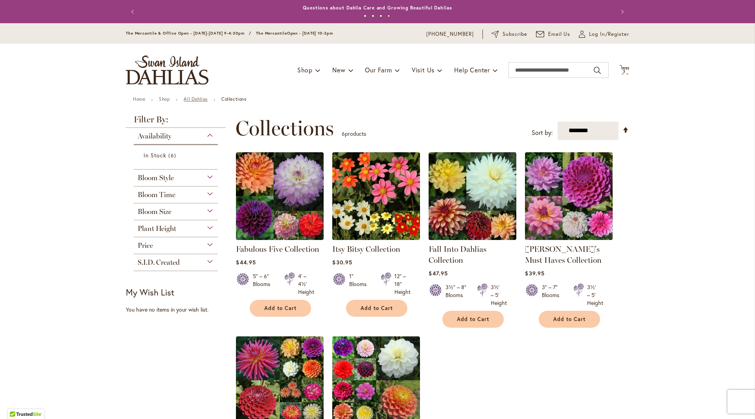
click at [200, 97] on link "All Dahlias" at bounding box center [196, 99] width 24 height 6
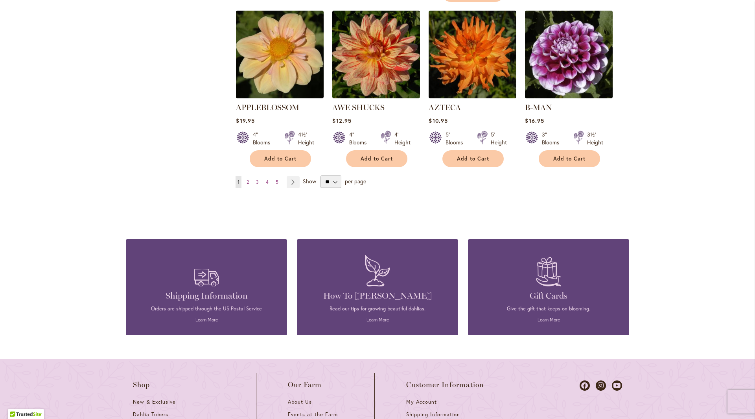
scroll to position [708, 0]
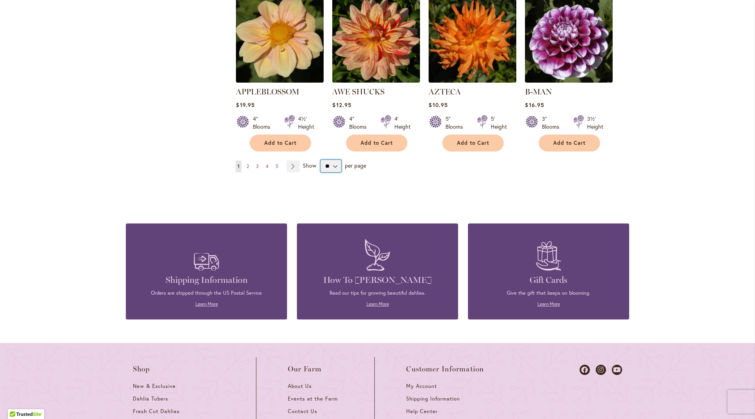
click at [325, 160] on select "** ** ** **" at bounding box center [330, 166] width 21 height 13
select select "**"
click at [320, 160] on select "** ** ** **" at bounding box center [330, 166] width 21 height 13
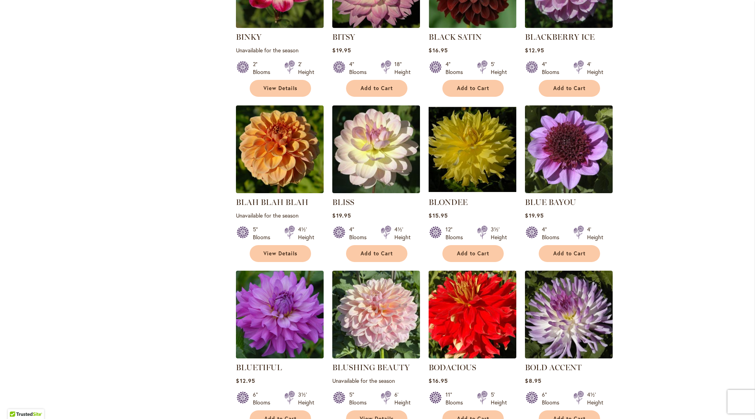
scroll to position [1652, 0]
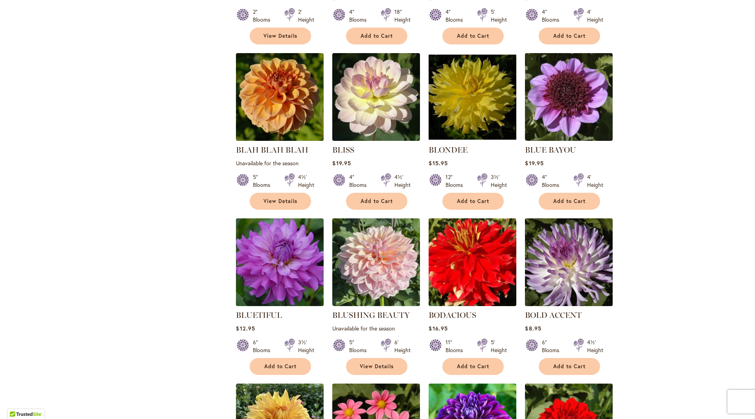
click at [582, 239] on img at bounding box center [569, 262] width 92 height 92
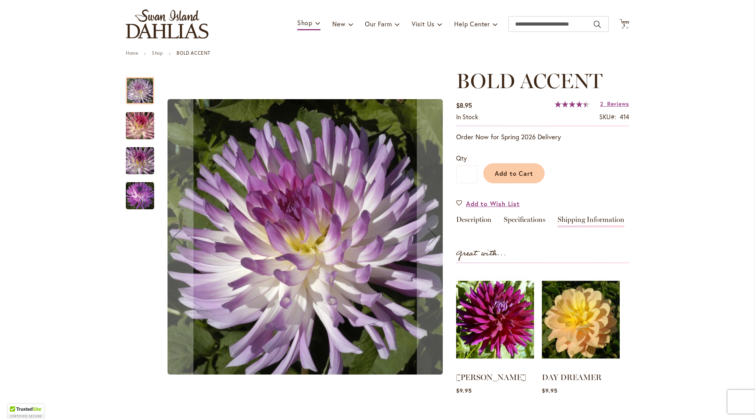
scroll to position [39, 0]
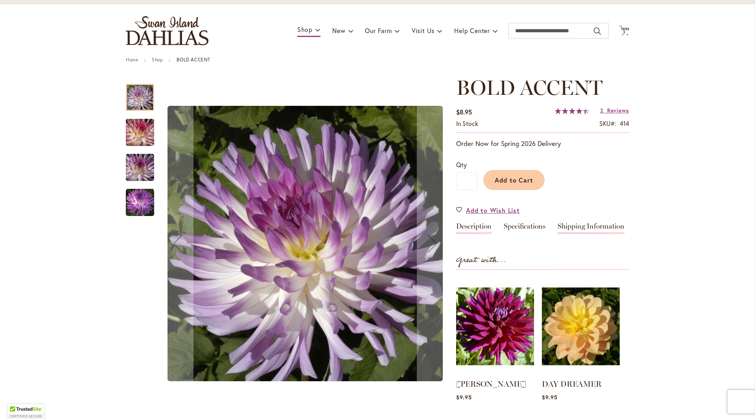
click at [472, 227] on link "Description" at bounding box center [473, 228] width 35 height 11
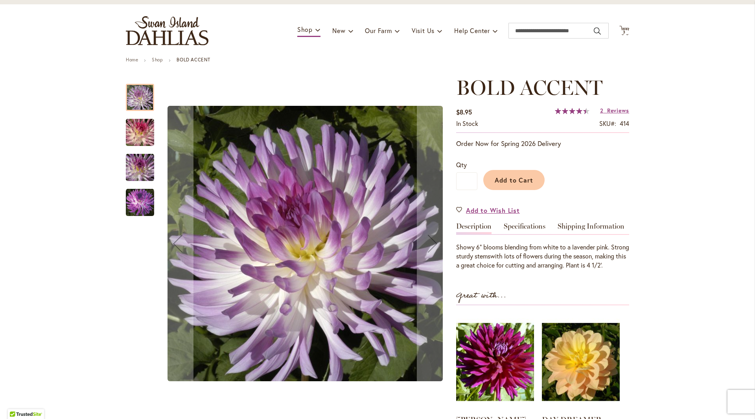
click at [142, 139] on img "BOLD ACCENT" at bounding box center [140, 133] width 57 height 38
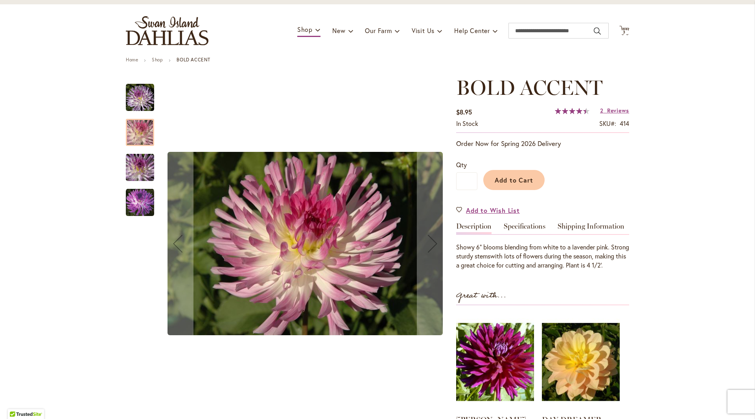
click at [146, 167] on img "BOLD ACCENT" at bounding box center [140, 168] width 57 height 38
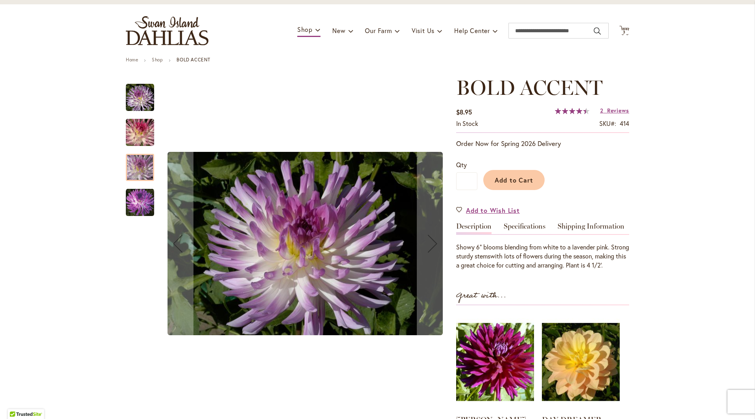
click at [141, 197] on img "BOLD ACCENT" at bounding box center [140, 202] width 28 height 28
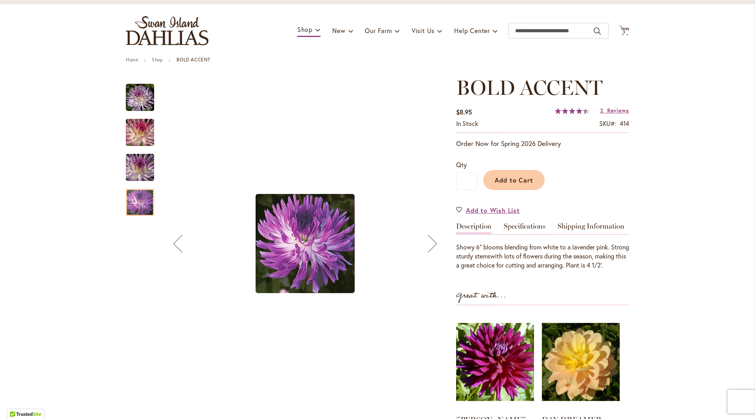
click at [142, 105] on img "BOLD ACCENT" at bounding box center [140, 97] width 28 height 28
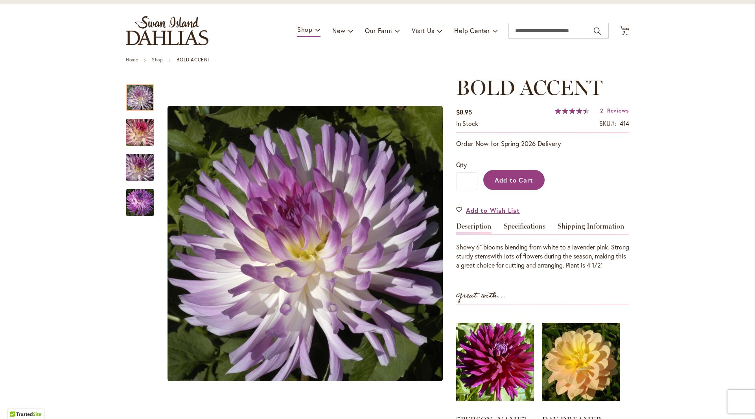
click at [500, 177] on span "Add to Cart" at bounding box center [514, 180] width 39 height 8
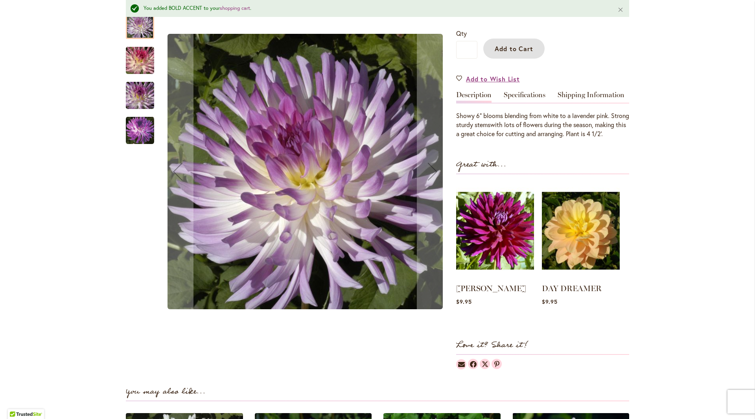
scroll to position [354, 0]
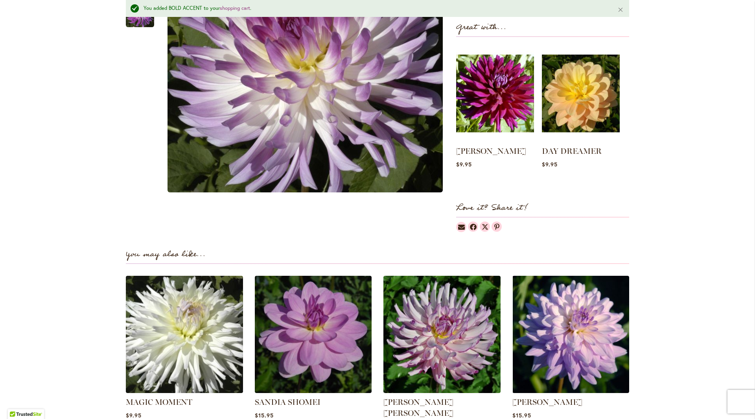
scroll to position [236, 0]
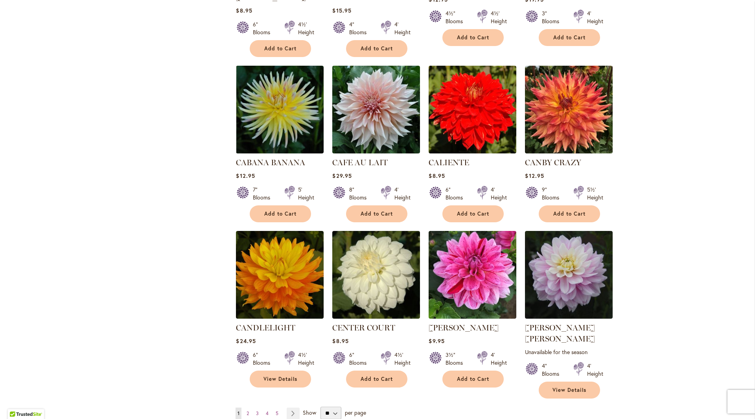
scroll to position [2477, 0]
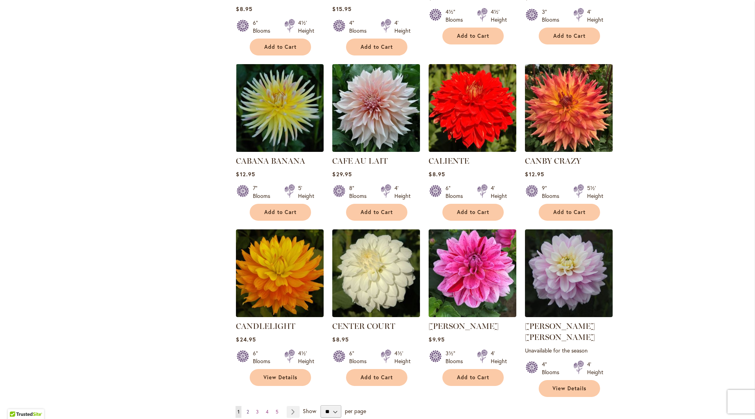
click at [247, 409] on span "2" at bounding box center [248, 412] width 2 height 6
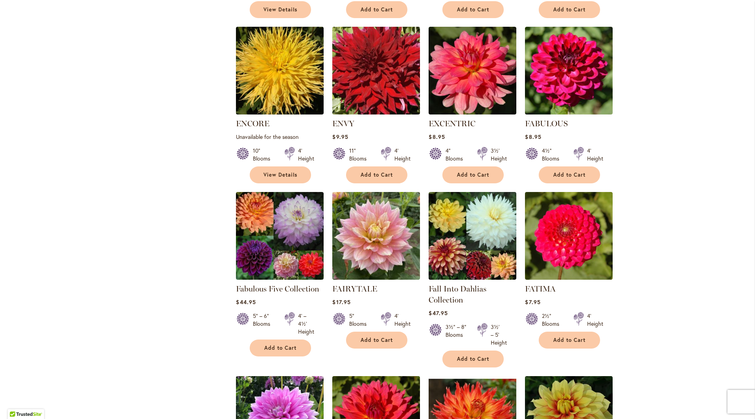
scroll to position [2477, 0]
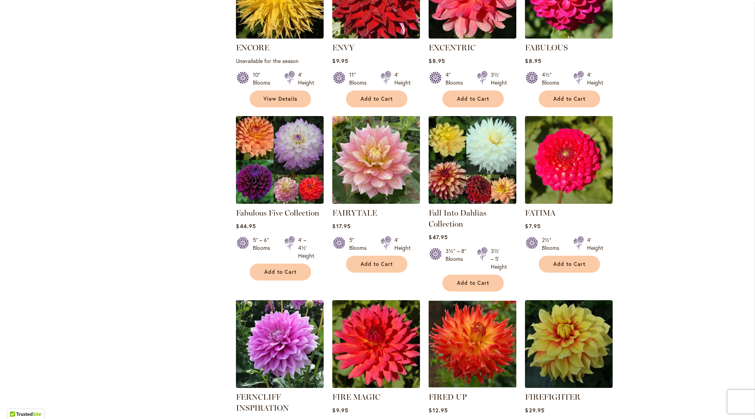
click at [462, 298] on img at bounding box center [473, 344] width 92 height 92
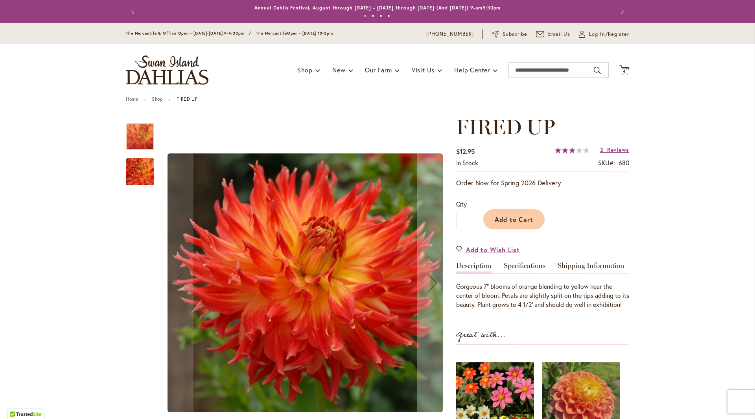
click at [138, 184] on img "FIRED UP" at bounding box center [140, 171] width 57 height 53
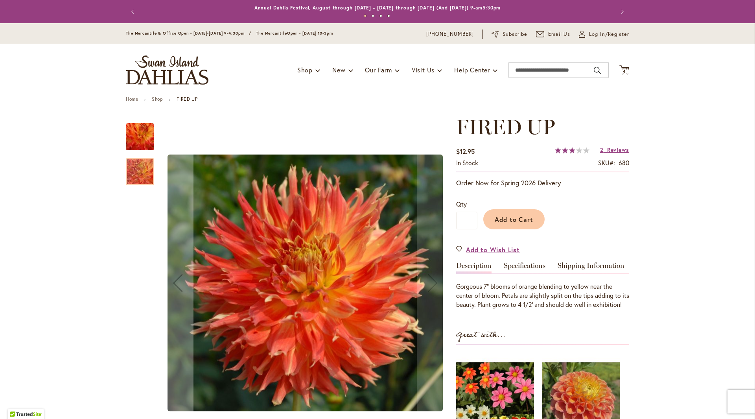
click at [129, 128] on img "FIRED UP" at bounding box center [140, 136] width 57 height 53
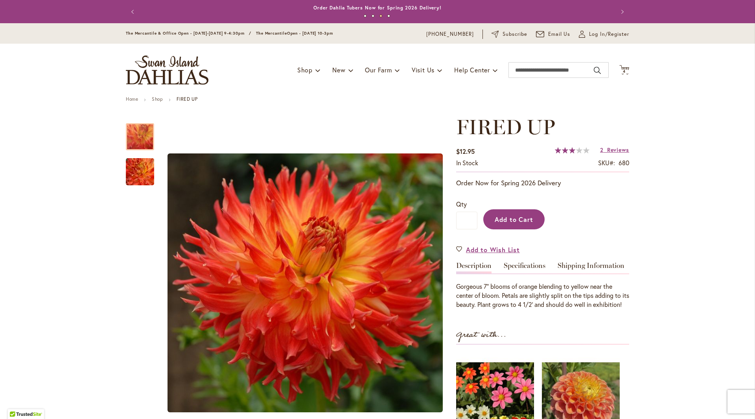
scroll to position [79, 0]
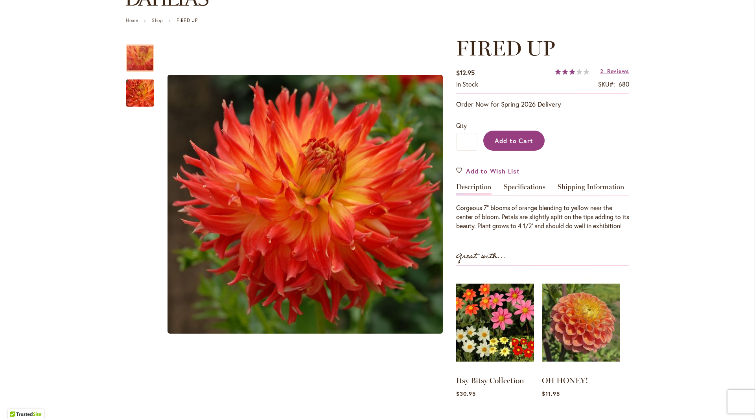
click at [505, 145] on button "Add to Cart" at bounding box center [513, 141] width 61 height 20
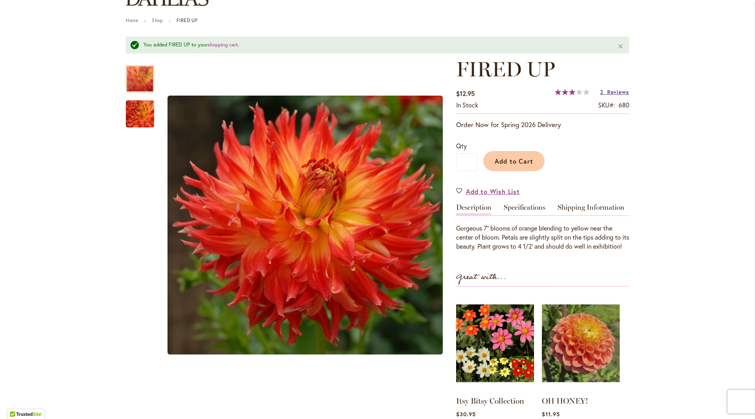
click at [608, 93] on span "Reviews" at bounding box center [618, 91] width 22 height 7
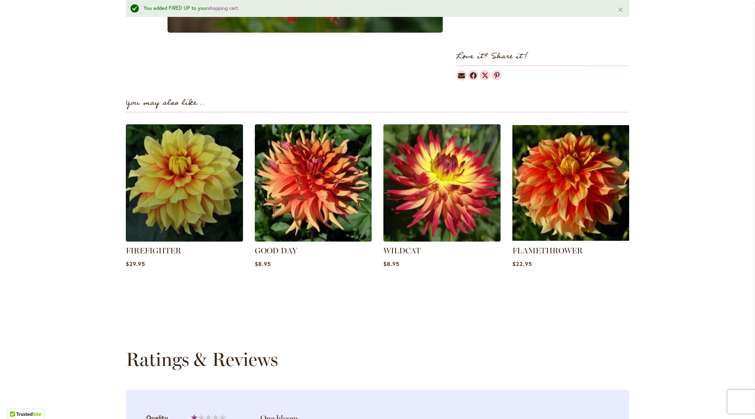
scroll to position [423, 0]
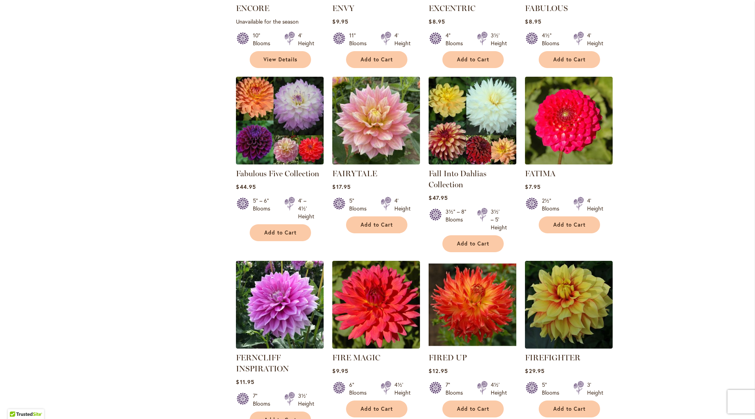
scroll to position [2549, 0]
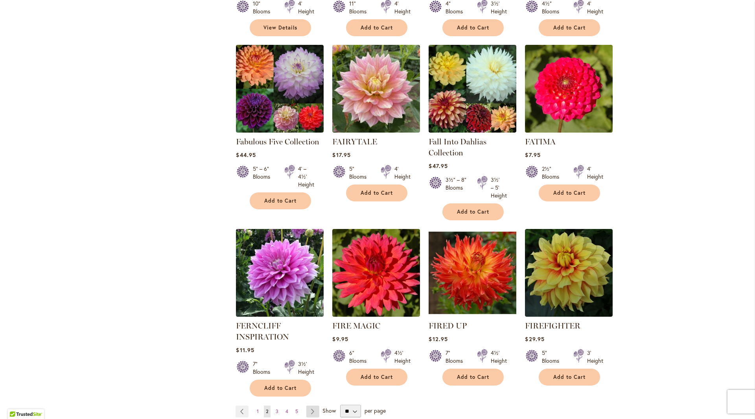
click at [306, 405] on link "Page Next" at bounding box center [312, 411] width 13 height 12
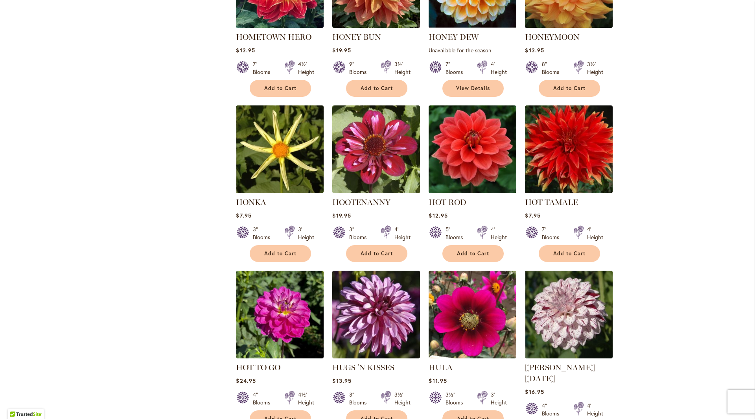
scroll to position [2320, 0]
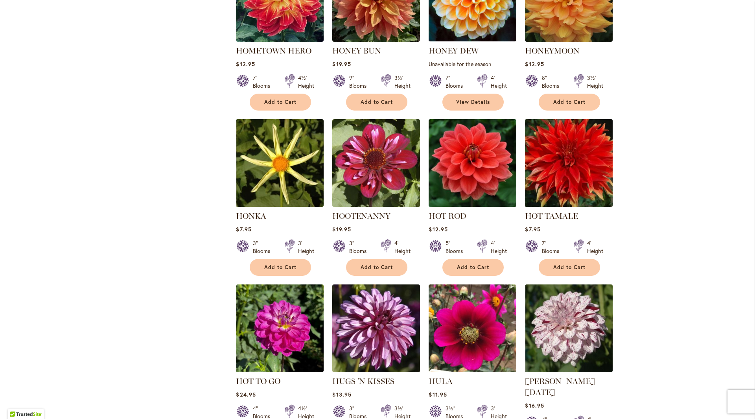
click at [553, 129] on img at bounding box center [569, 163] width 92 height 92
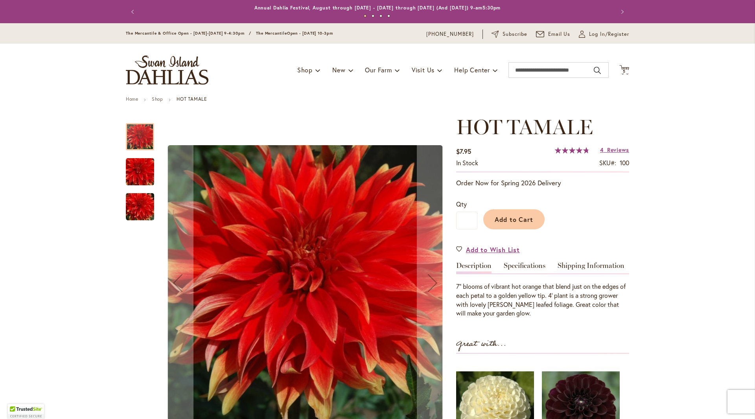
click at [131, 172] on img "Hot Tamale" at bounding box center [140, 172] width 57 height 38
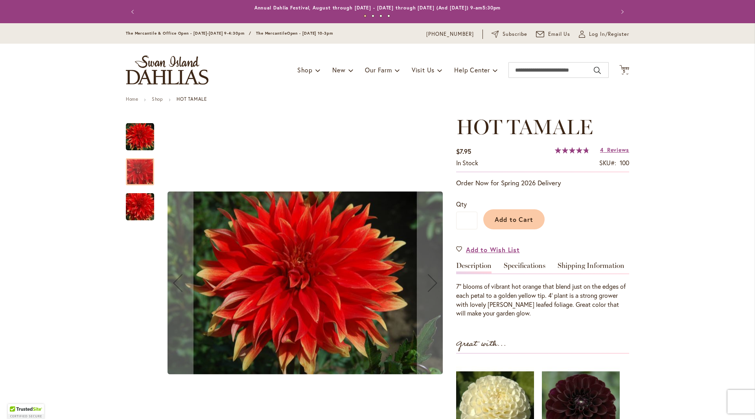
click at [132, 206] on img "Hot Tamale" at bounding box center [140, 207] width 57 height 38
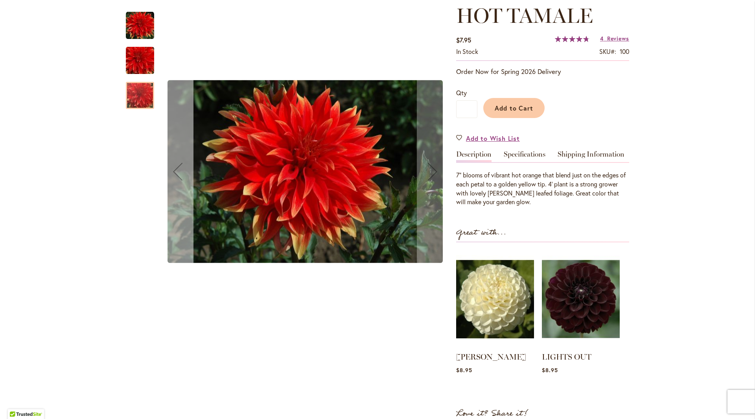
scroll to position [118, 0]
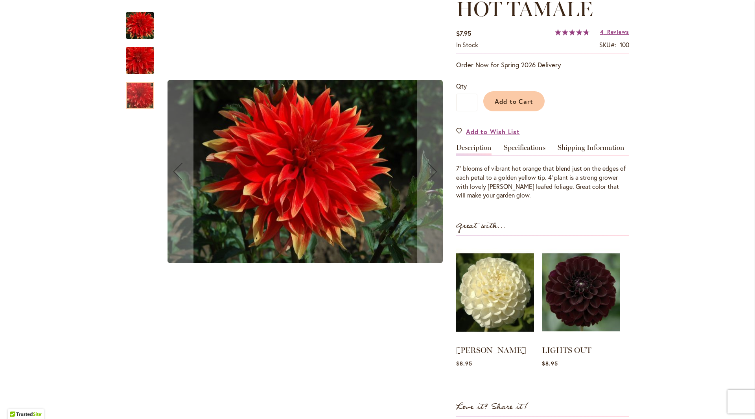
drag, startPoint x: 136, startPoint y: 64, endPoint x: 136, endPoint y: 58, distance: 6.3
click at [136, 64] on img "Hot Tamale" at bounding box center [140, 61] width 57 height 38
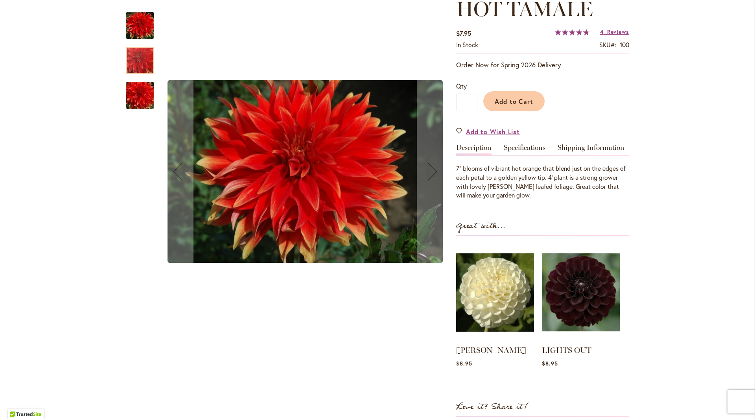
click at [136, 26] on img "Hot Tamale" at bounding box center [140, 25] width 28 height 28
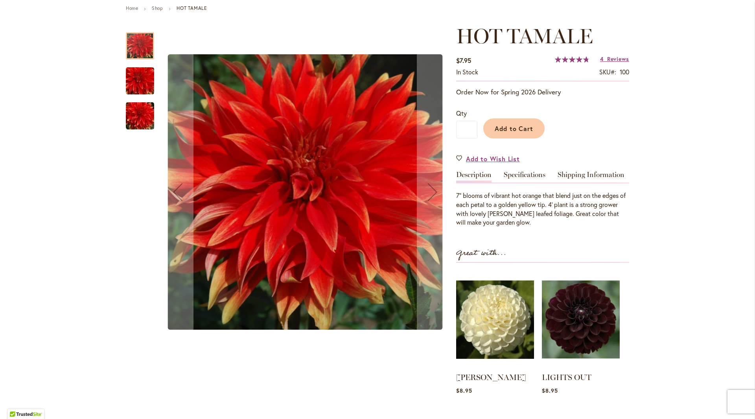
scroll to position [79, 0]
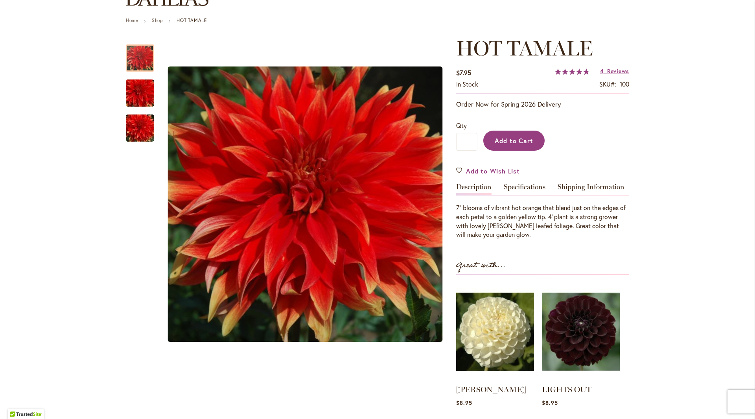
click at [521, 142] on span "Add to Cart" at bounding box center [514, 140] width 39 height 8
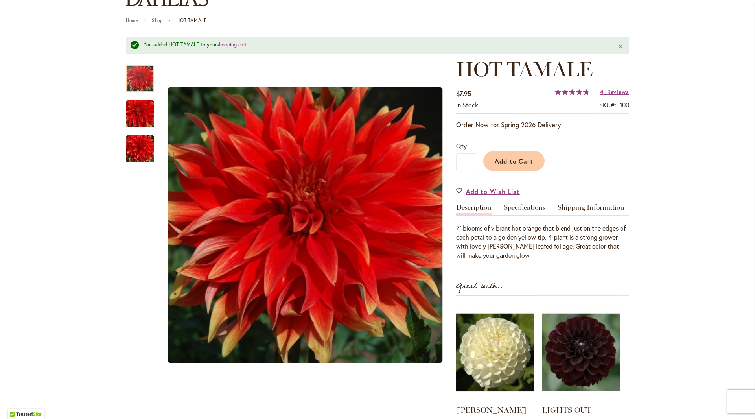
click at [608, 72] on h1 "HOT TAMALE" at bounding box center [542, 69] width 173 height 24
click at [604, 95] on div "4 Reviews Add Your Review" at bounding box center [614, 92] width 29 height 8
click at [604, 94] on link "4 Reviews" at bounding box center [614, 91] width 29 height 7
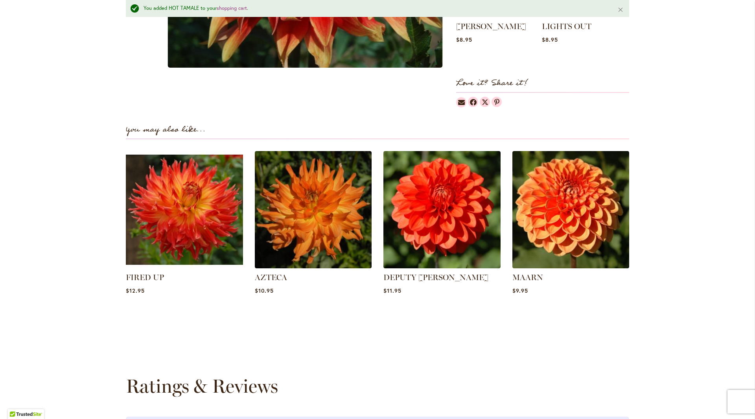
scroll to position [265, 0]
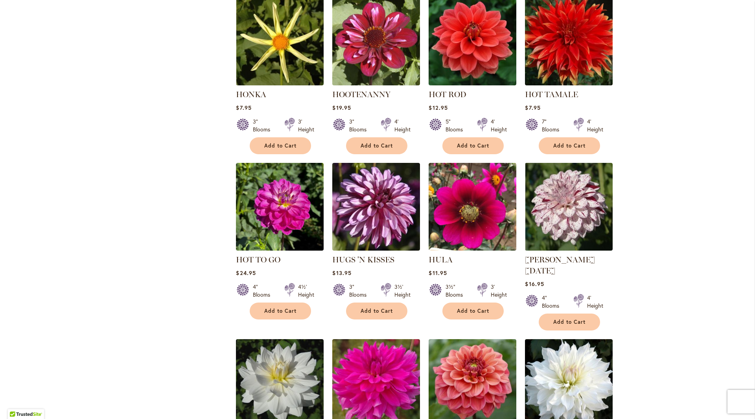
scroll to position [2517, 0]
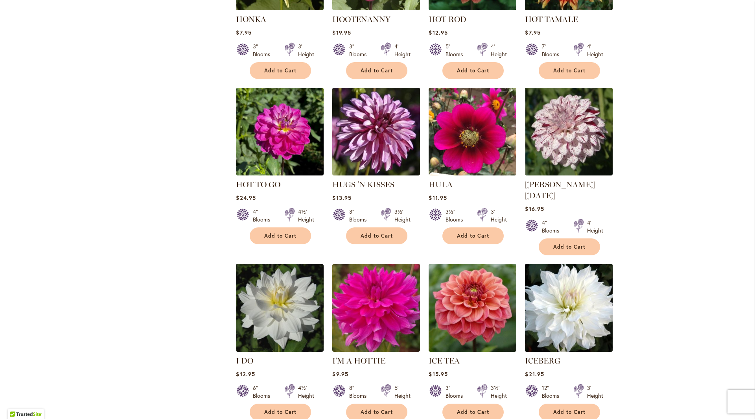
click at [582, 262] on img at bounding box center [569, 308] width 92 height 92
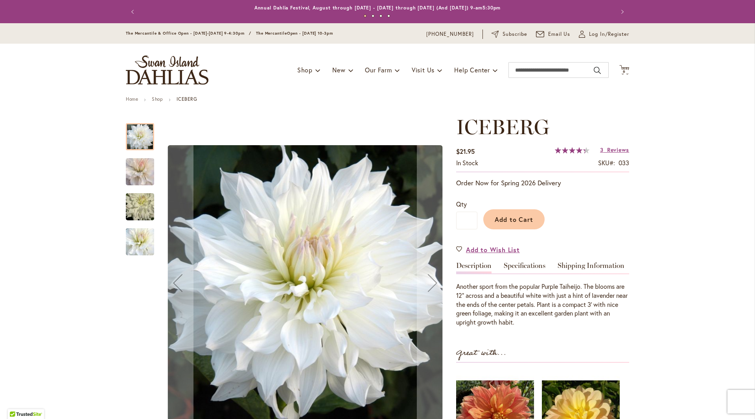
click at [136, 175] on img "ICEBERG" at bounding box center [140, 172] width 57 height 50
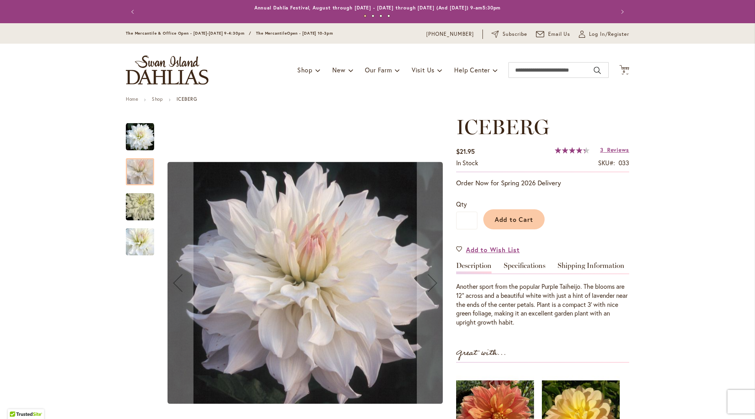
click at [135, 208] on img "ICEBERG" at bounding box center [140, 207] width 57 height 38
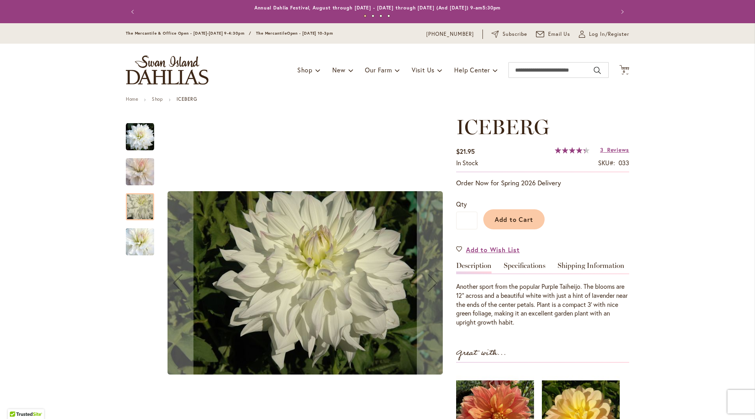
click at [136, 229] on img "ICEBERG" at bounding box center [140, 241] width 57 height 49
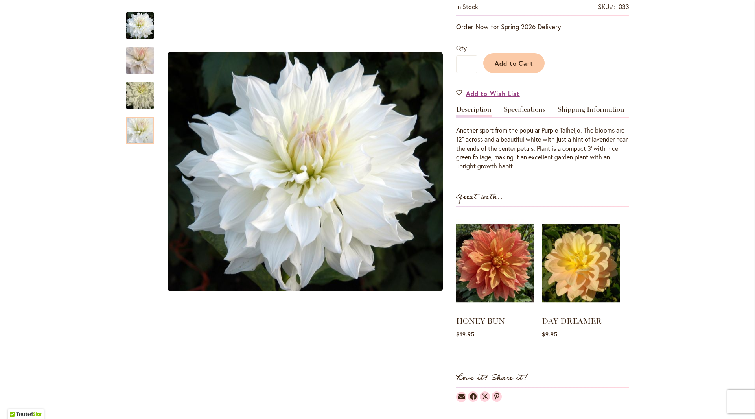
scroll to position [197, 0]
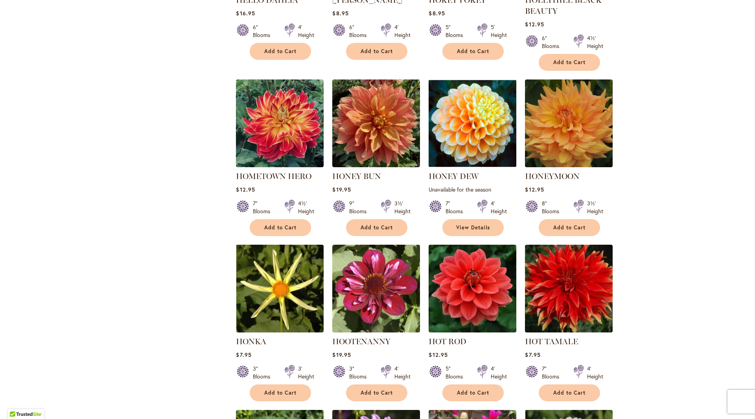
scroll to position [2163, 0]
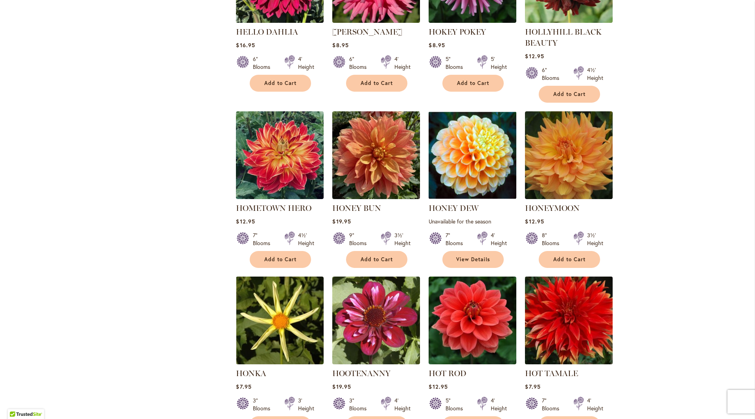
click at [573, 276] on img at bounding box center [569, 320] width 92 height 92
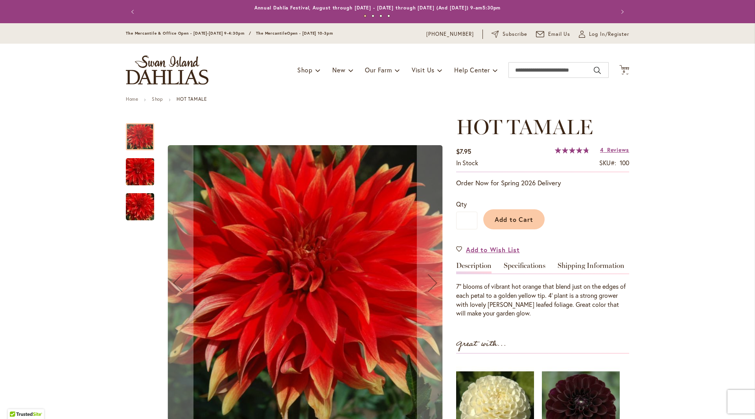
click at [141, 169] on img "Hot Tamale" at bounding box center [140, 172] width 57 height 38
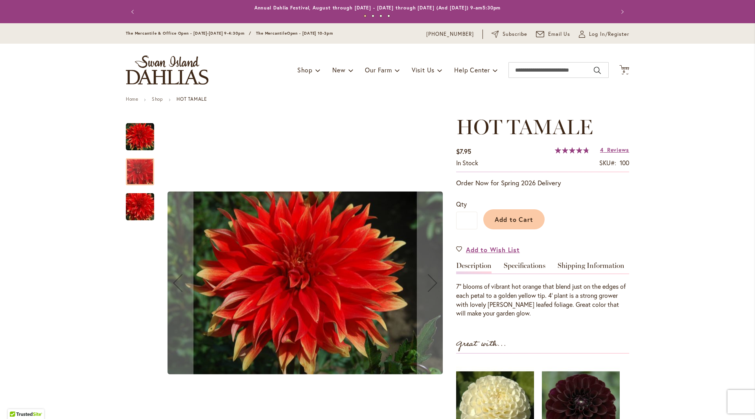
click at [134, 204] on img "Hot Tamale" at bounding box center [140, 207] width 57 height 38
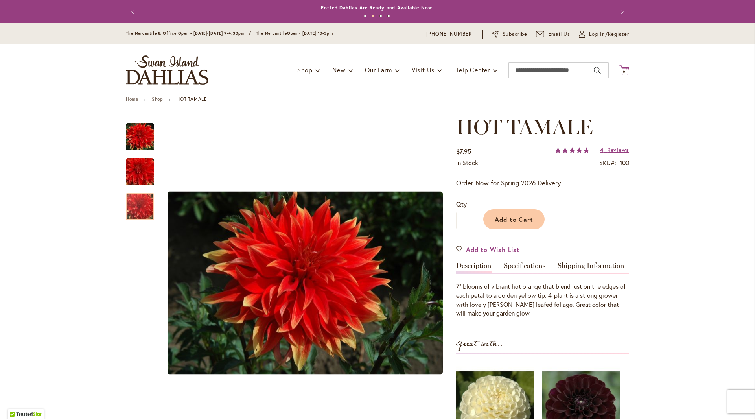
click at [622, 69] on icon "Cart .cls-1 { fill: #231f20; }" at bounding box center [624, 70] width 10 height 10
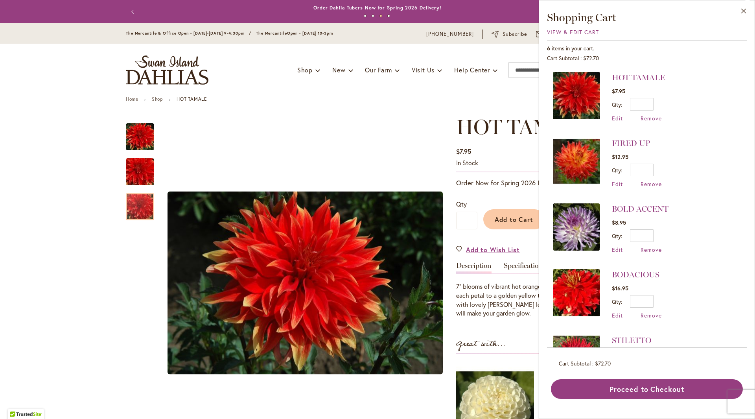
scroll to position [49, 0]
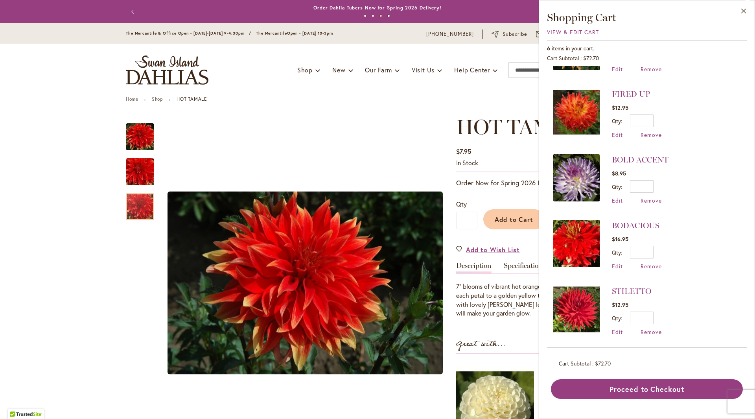
click at [585, 297] on img at bounding box center [576, 308] width 47 height 47
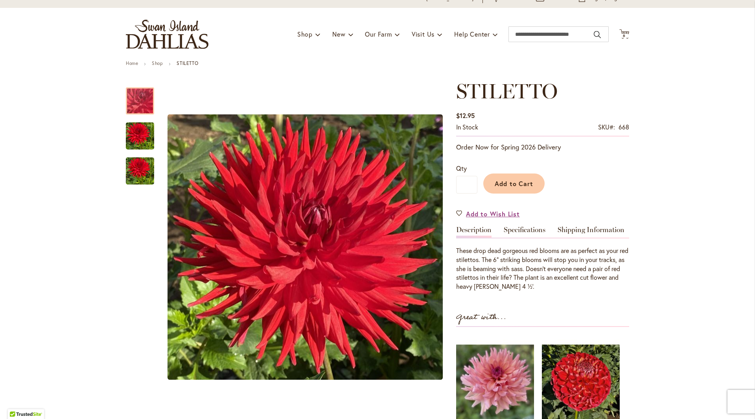
scroll to position [79, 0]
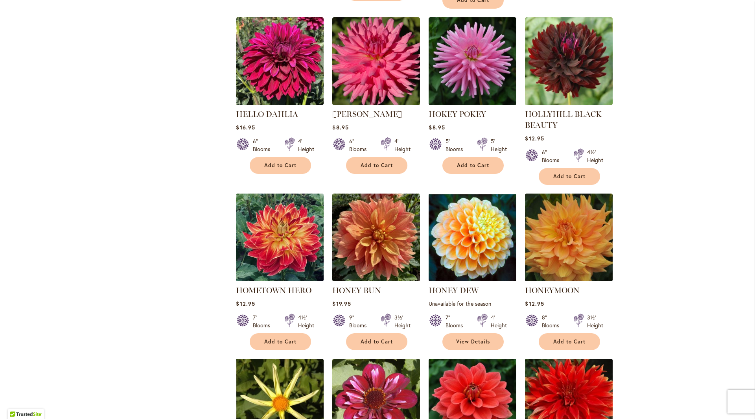
scroll to position [2084, 0]
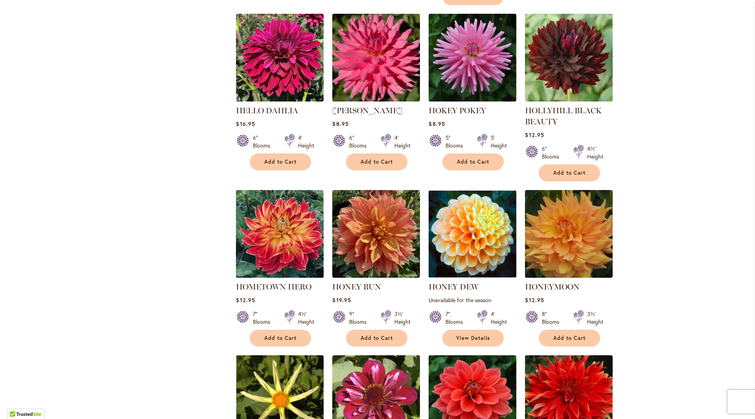
click at [263, 194] on img at bounding box center [280, 234] width 92 height 92
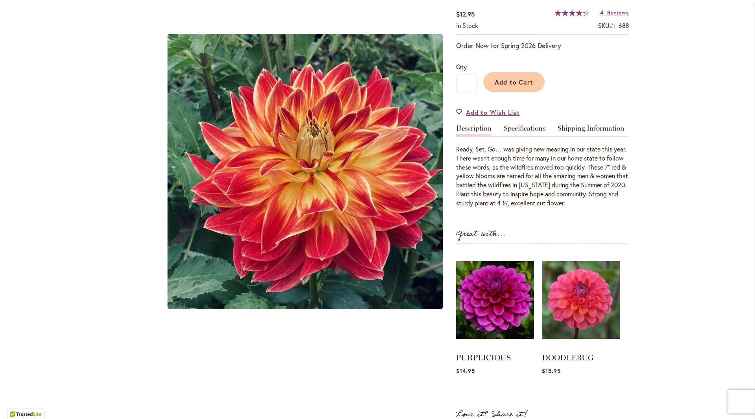
scroll to position [118, 0]
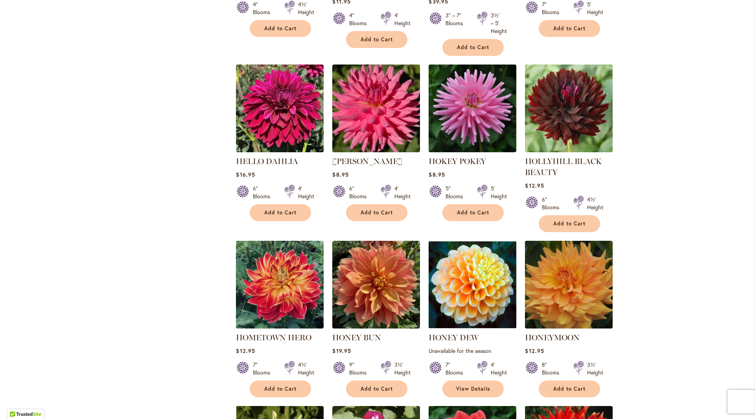
scroll to position [2123, 0]
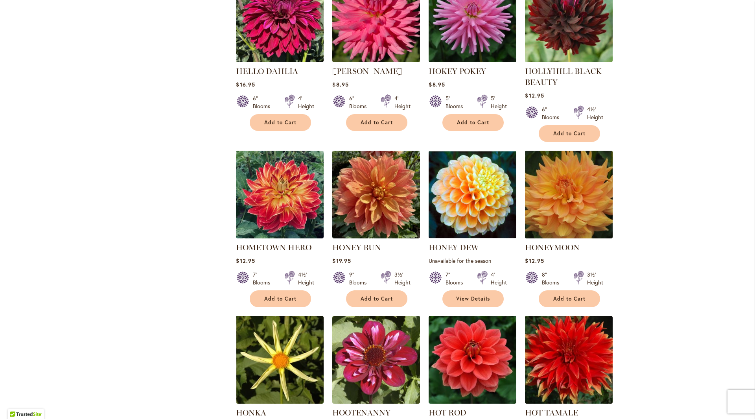
click at [574, 168] on img at bounding box center [569, 195] width 92 height 92
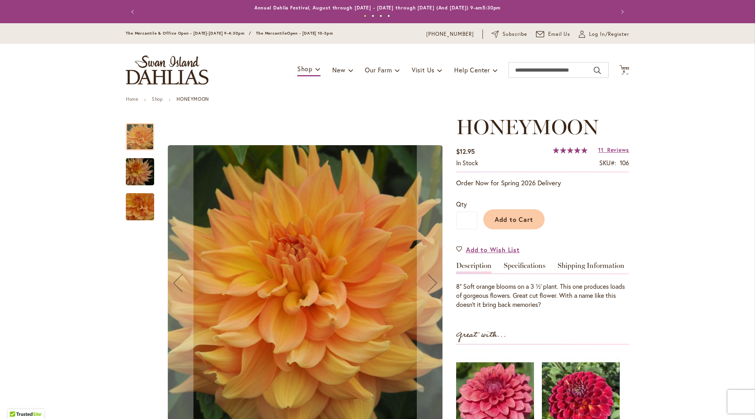
click at [130, 171] on img "Honeymoon" at bounding box center [140, 172] width 57 height 38
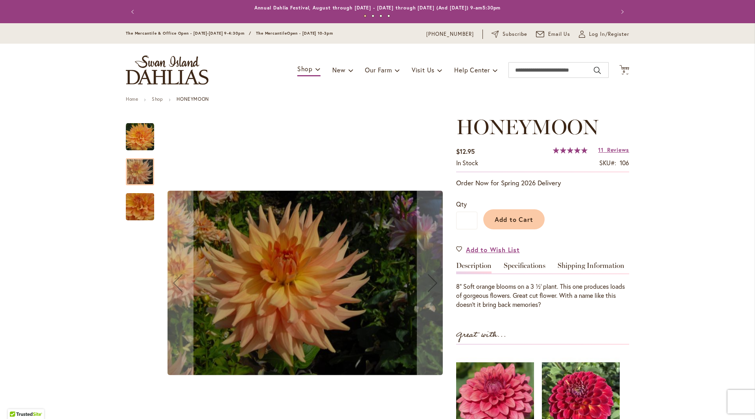
click at [137, 203] on img "Honeymoon" at bounding box center [140, 206] width 57 height 52
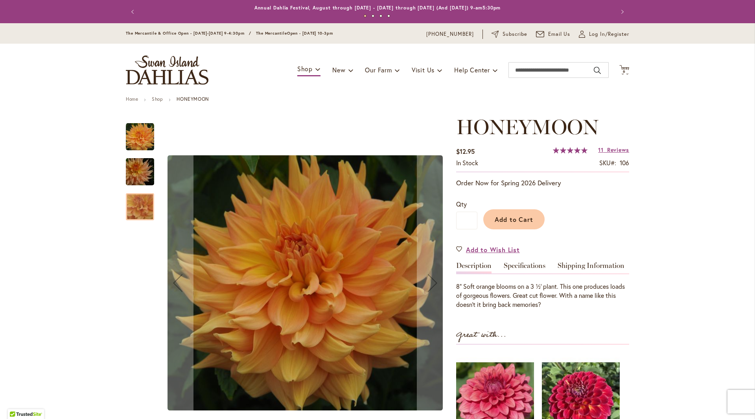
click at [134, 167] on img "Honeymoon" at bounding box center [140, 172] width 57 height 38
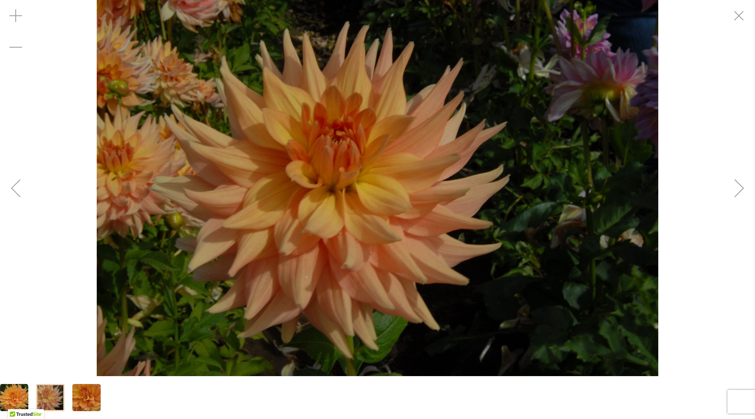
click at [737, 191] on div "Next" at bounding box center [739, 187] width 31 height 31
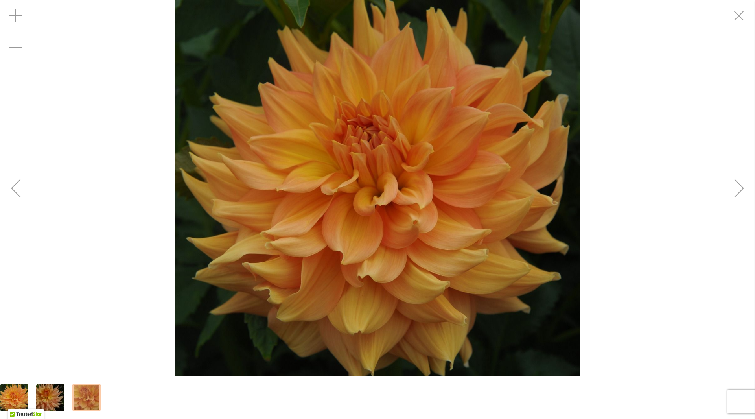
click at [737, 191] on div "Next" at bounding box center [739, 187] width 31 height 31
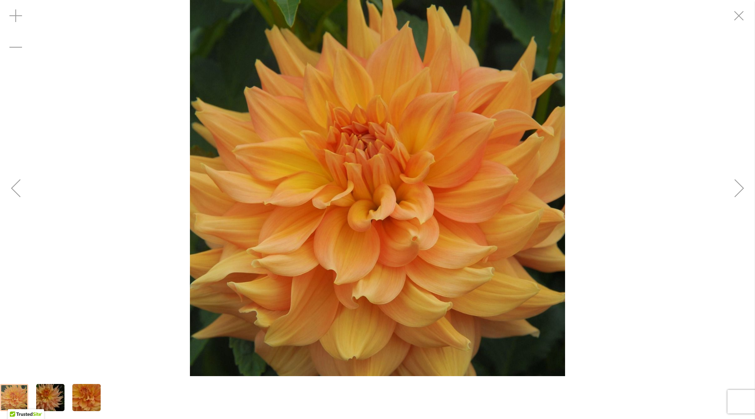
click at [737, 191] on div "Next" at bounding box center [739, 187] width 31 height 31
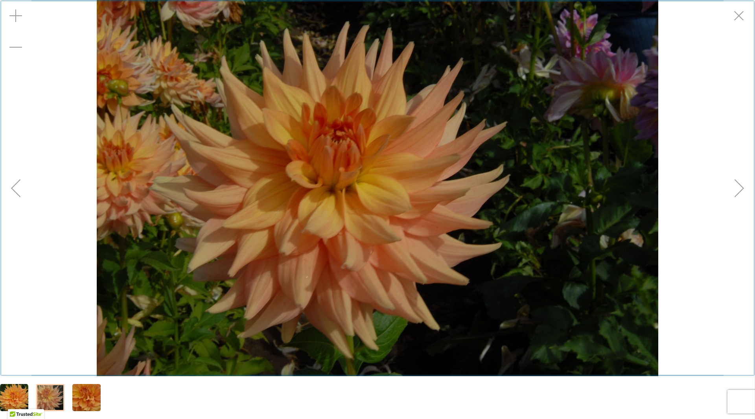
scroll to position [31, 0]
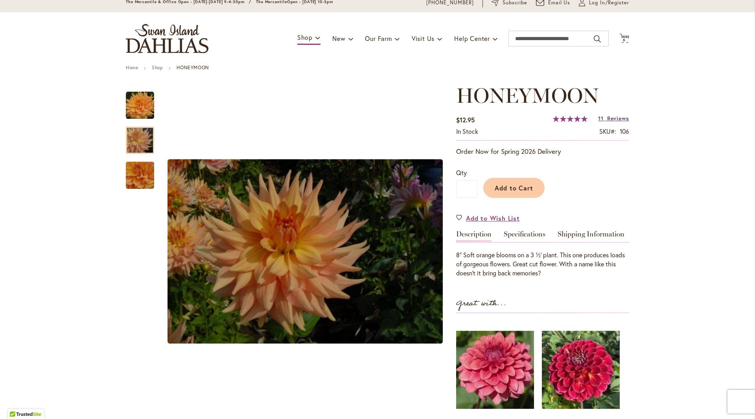
click at [607, 122] on span "Reviews" at bounding box center [618, 117] width 22 height 7
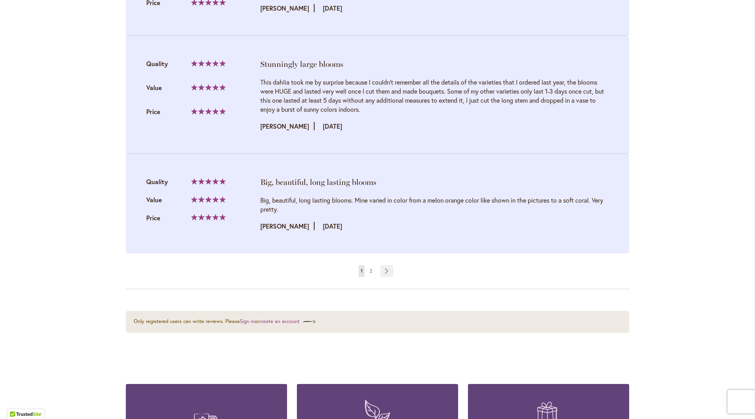
scroll to position [1659, 0]
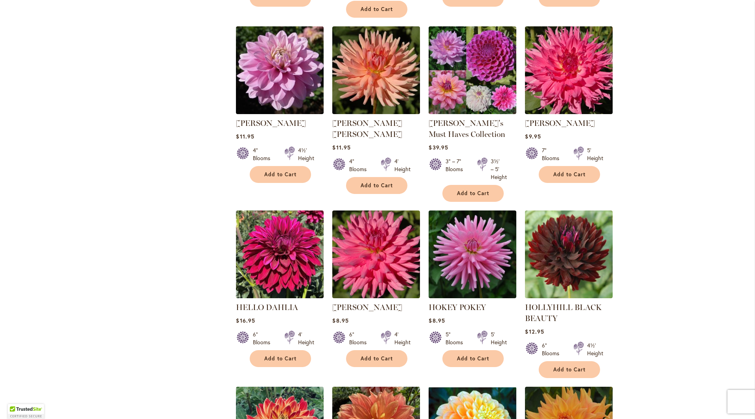
scroll to position [2045, 0]
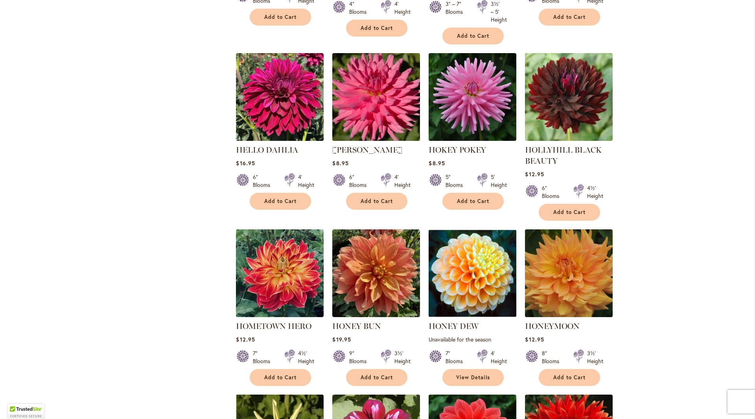
click at [583, 245] on img at bounding box center [569, 273] width 92 height 92
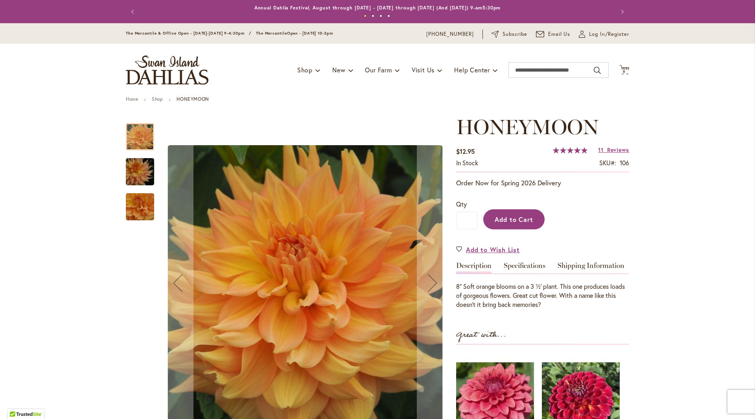
click at [516, 216] on span "Add to Cart" at bounding box center [514, 219] width 39 height 8
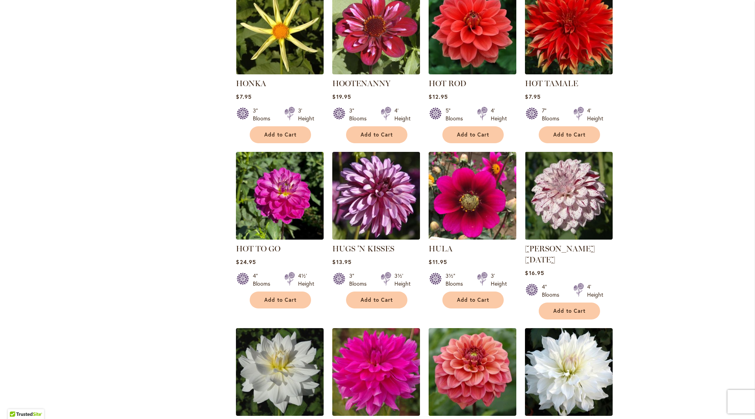
scroll to position [2556, 0]
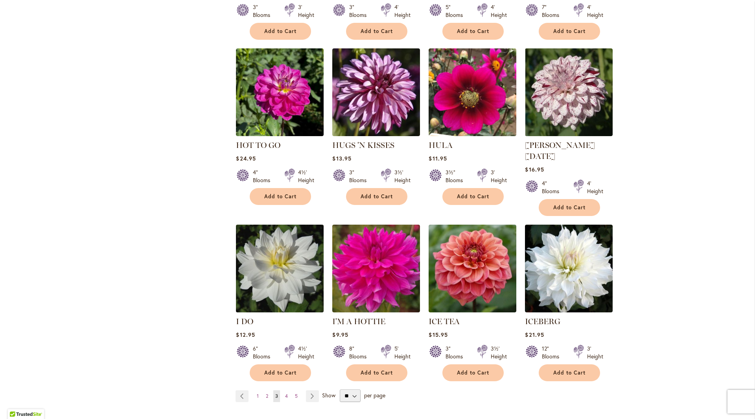
click at [273, 243] on img at bounding box center [280, 269] width 92 height 92
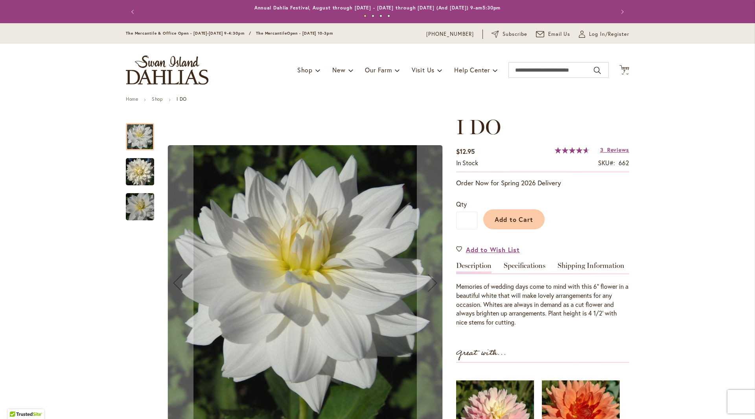
click at [138, 171] on img "I DO" at bounding box center [140, 172] width 28 height 30
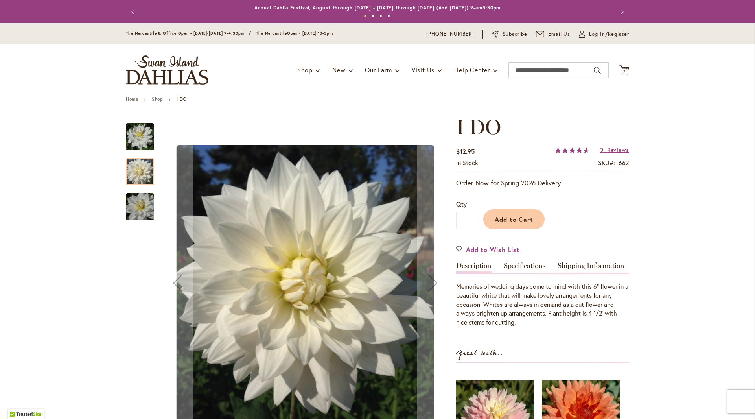
click at [134, 206] on img "I DO" at bounding box center [140, 207] width 57 height 38
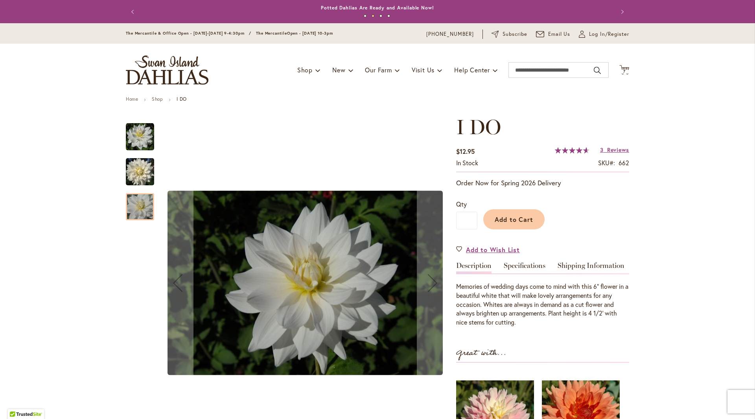
click at [141, 141] on img "I DO" at bounding box center [140, 137] width 28 height 28
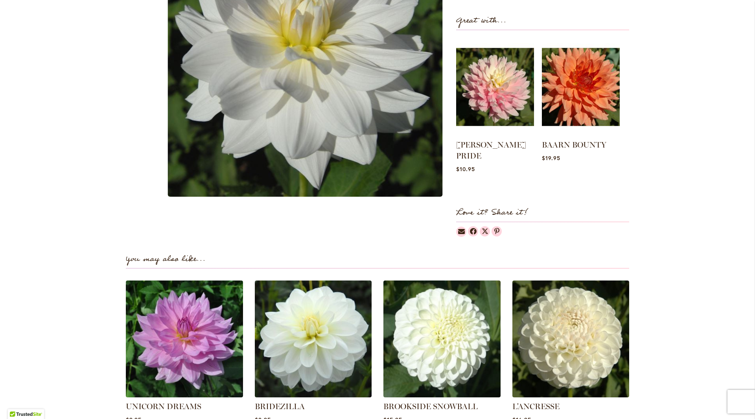
scroll to position [393, 0]
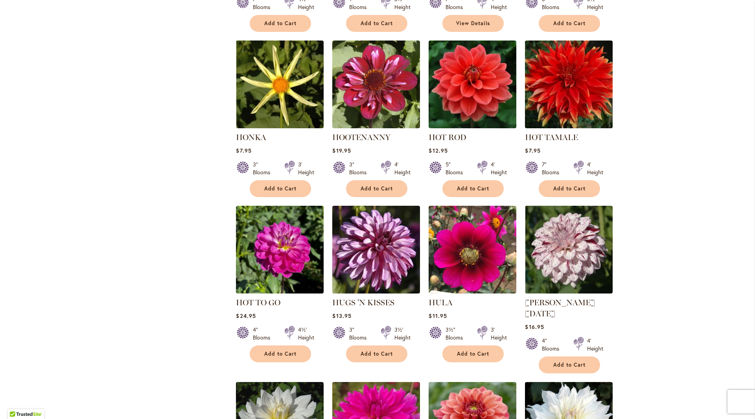
scroll to position [2635, 0]
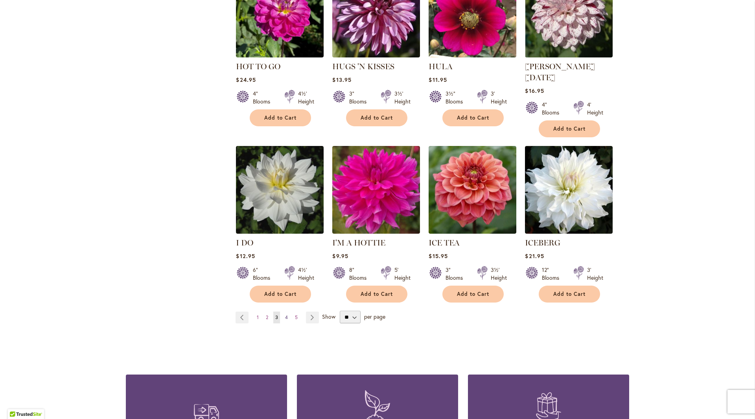
click at [283, 311] on link "Page 4" at bounding box center [286, 317] width 7 height 12
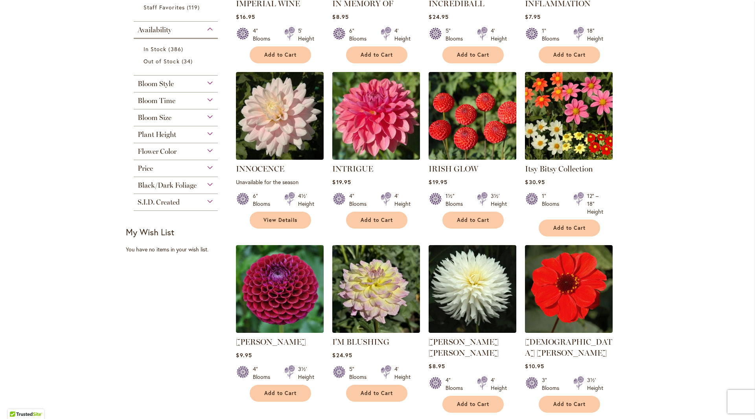
scroll to position [354, 0]
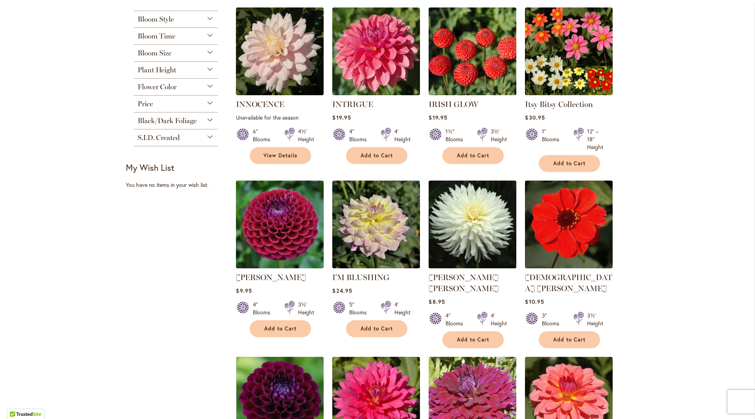
click at [459, 232] on img at bounding box center [473, 225] width 92 height 92
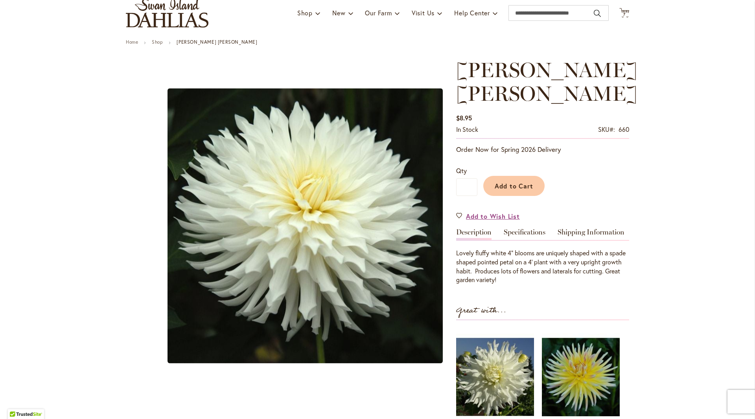
scroll to position [118, 0]
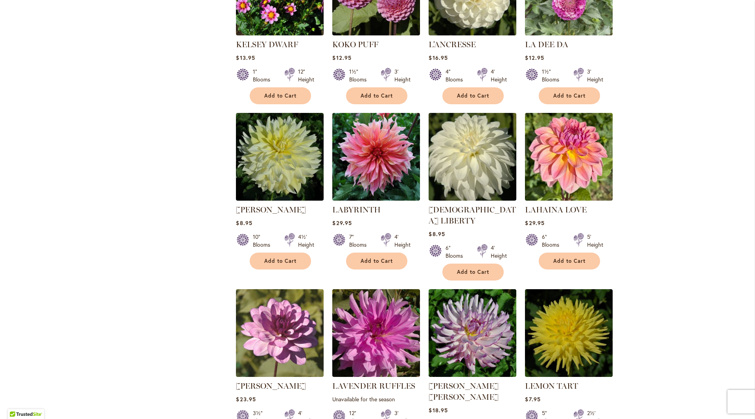
scroll to position [1376, 0]
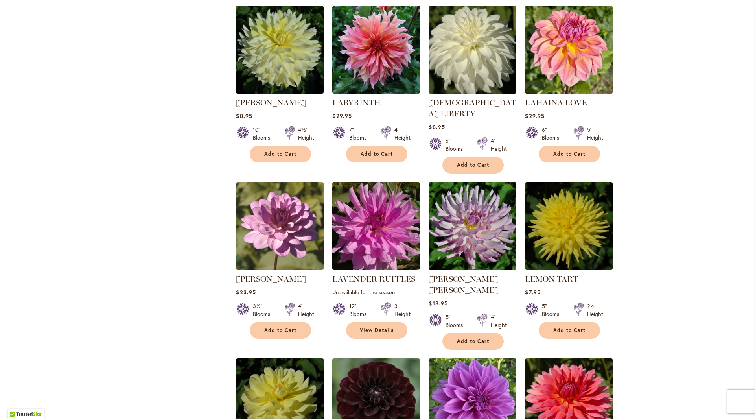
click at [475, 210] on img at bounding box center [473, 226] width 92 height 92
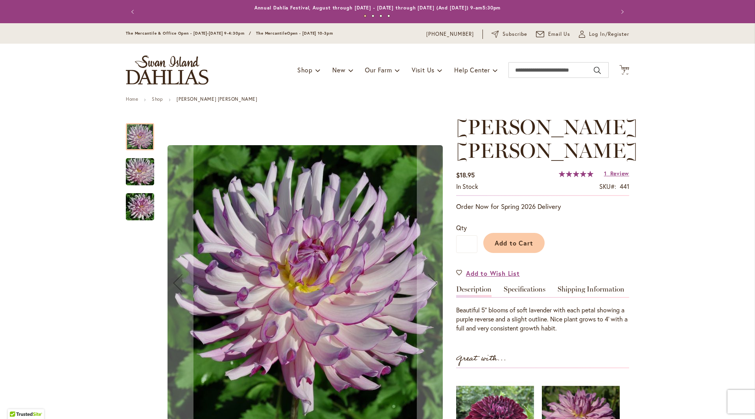
click at [148, 177] on img "LEILA SAVANNA ROSE" at bounding box center [140, 172] width 57 height 38
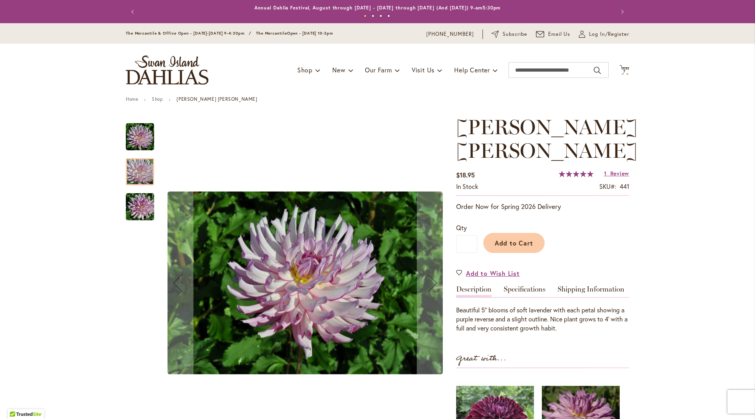
click at [145, 217] on img "LEILA SAVANNA ROSE" at bounding box center [140, 207] width 57 height 38
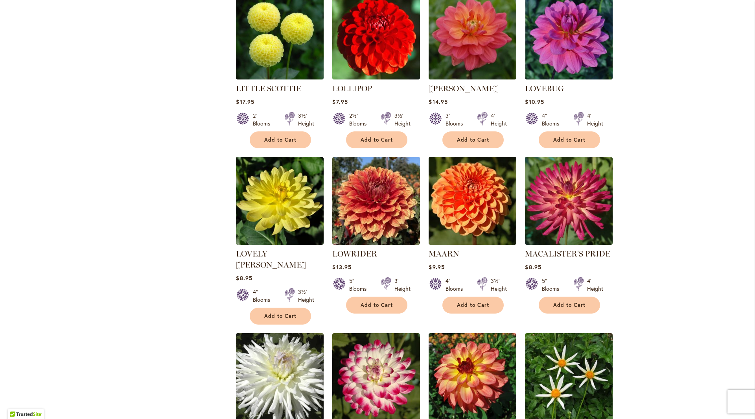
scroll to position [2281, 0]
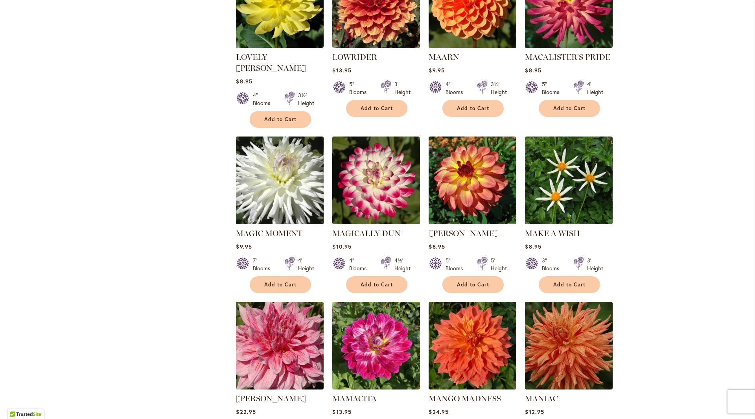
click at [257, 134] on img at bounding box center [280, 180] width 92 height 92
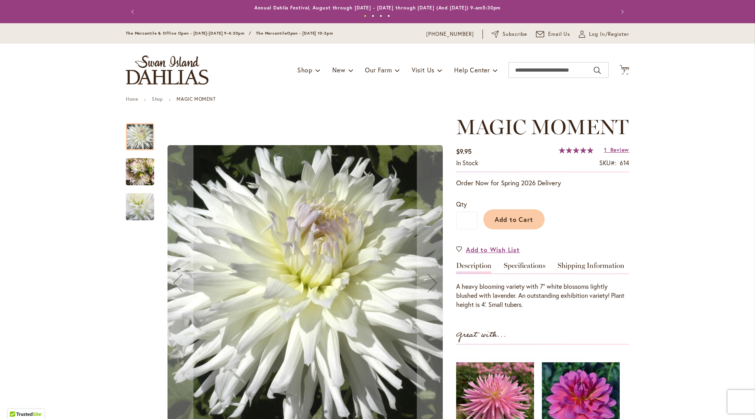
click at [150, 173] on img "MAGIC MOMENT" at bounding box center [140, 172] width 28 height 38
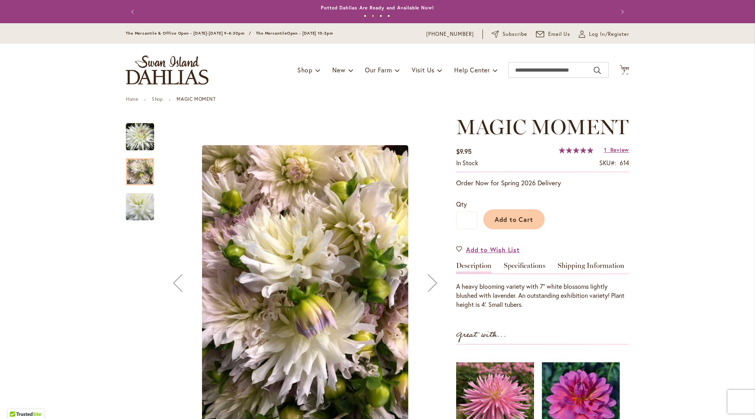
click at [142, 215] on img "MAGIC MOMENT" at bounding box center [140, 207] width 55 height 54
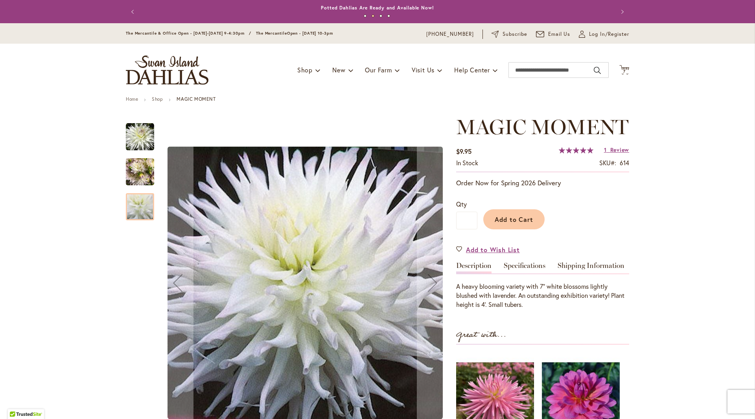
click at [134, 173] on img "MAGIC MOMENT" at bounding box center [140, 172] width 28 height 38
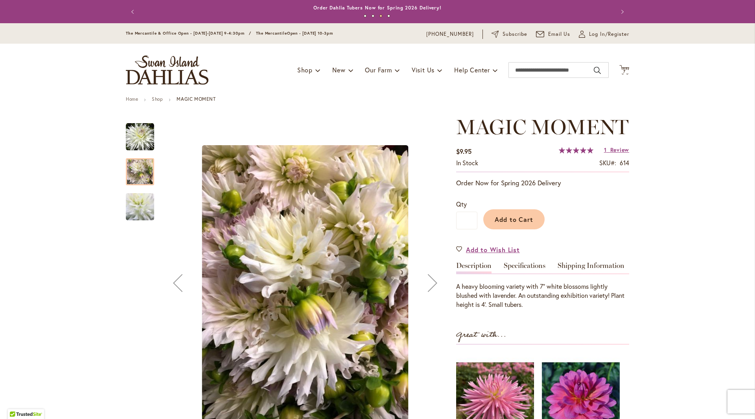
click at [131, 141] on img "MAGIC MOMENT" at bounding box center [140, 137] width 28 height 28
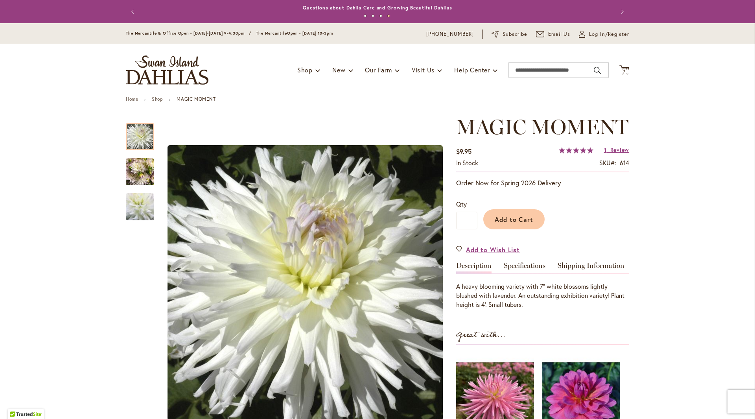
scroll to position [79, 0]
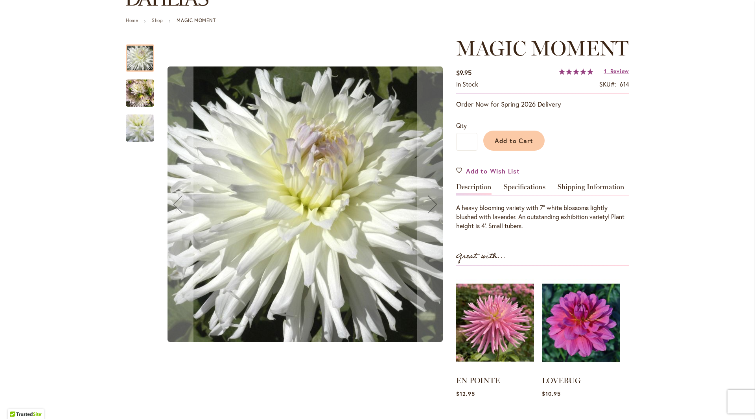
click at [140, 93] on img "MAGIC MOMENT" at bounding box center [140, 93] width 28 height 38
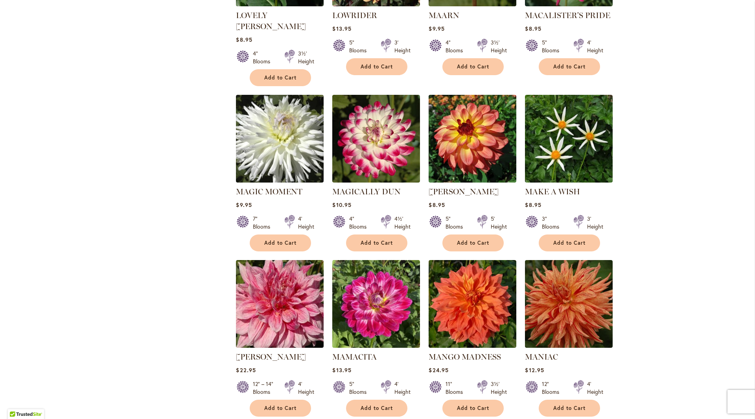
scroll to position [2399, 0]
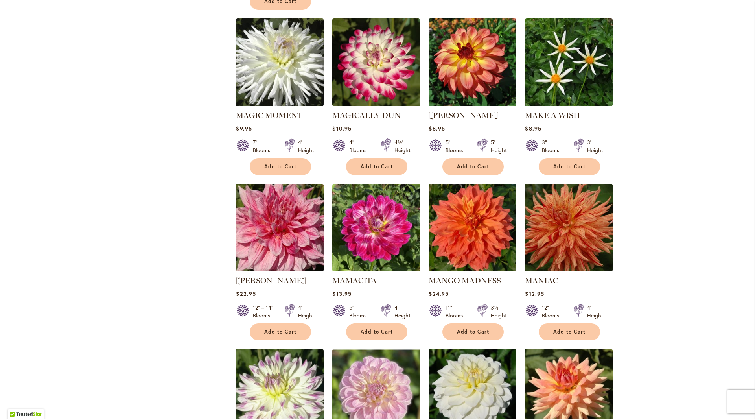
click at [436, 182] on img at bounding box center [473, 228] width 92 height 92
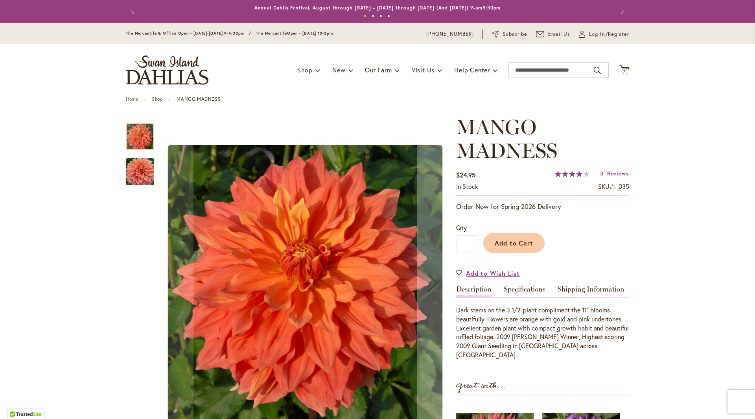
click at [128, 178] on img "Mango Madness" at bounding box center [140, 172] width 57 height 38
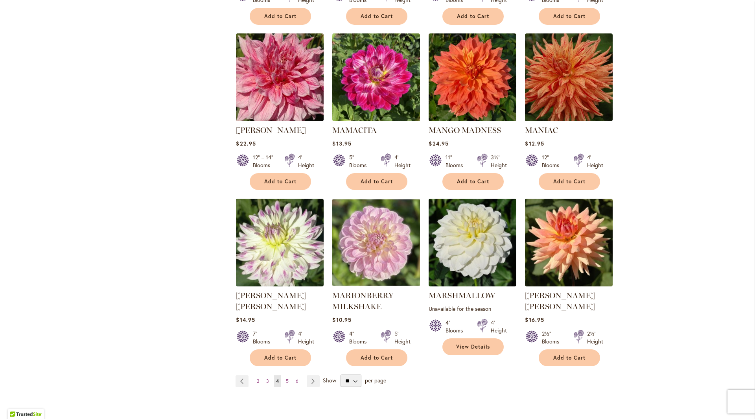
scroll to position [2556, 0]
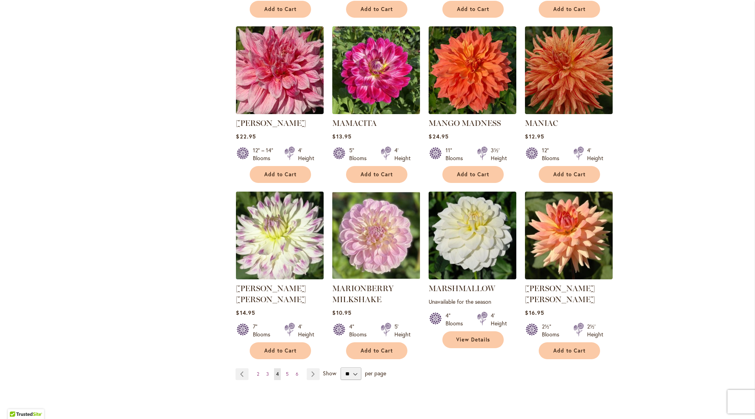
click at [276, 195] on img at bounding box center [280, 236] width 92 height 92
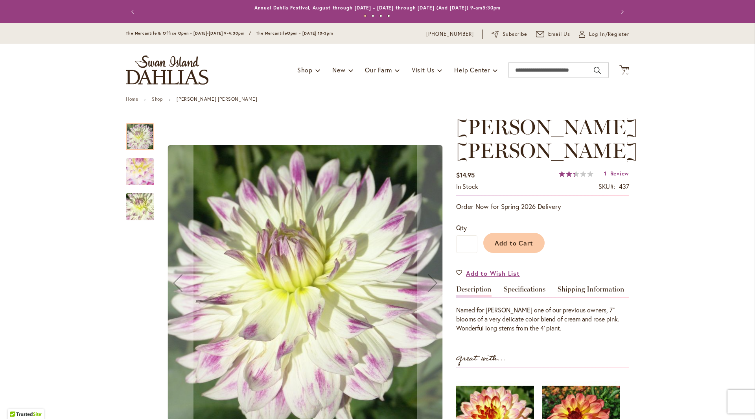
click at [139, 173] on img "MARGARET ELLEN" at bounding box center [139, 172] width 55 height 54
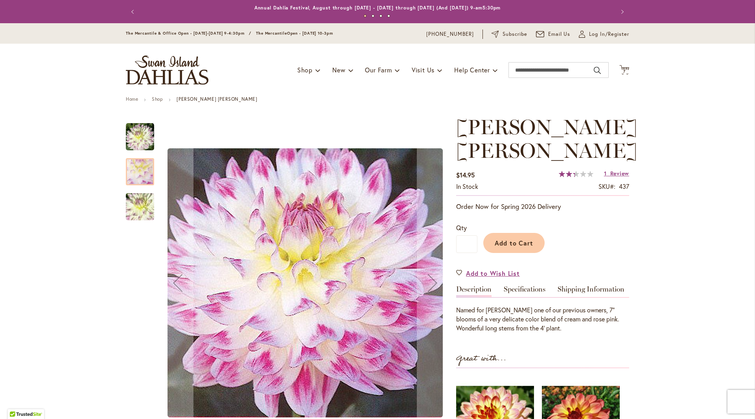
click at [135, 195] on img "MARGARET ELLEN" at bounding box center [140, 207] width 57 height 42
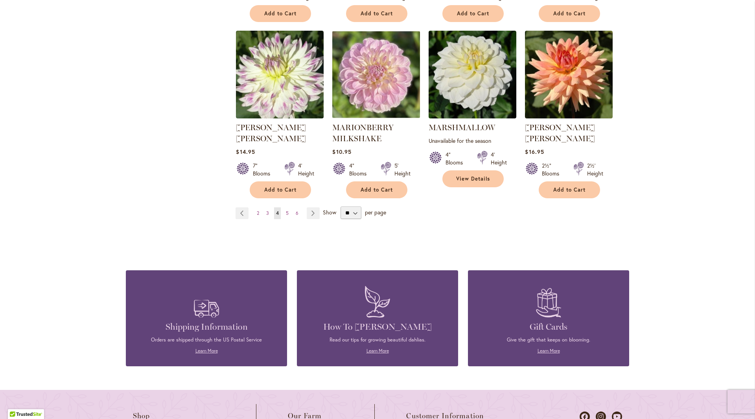
scroll to position [2792, 0]
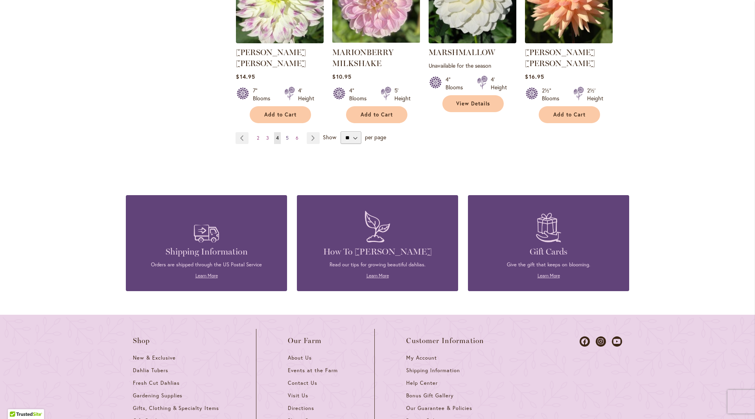
click at [286, 135] on span "5" at bounding box center [287, 138] width 3 height 6
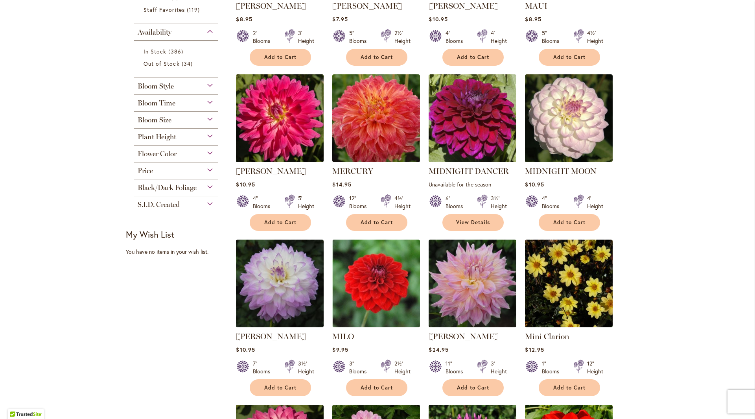
scroll to position [354, 0]
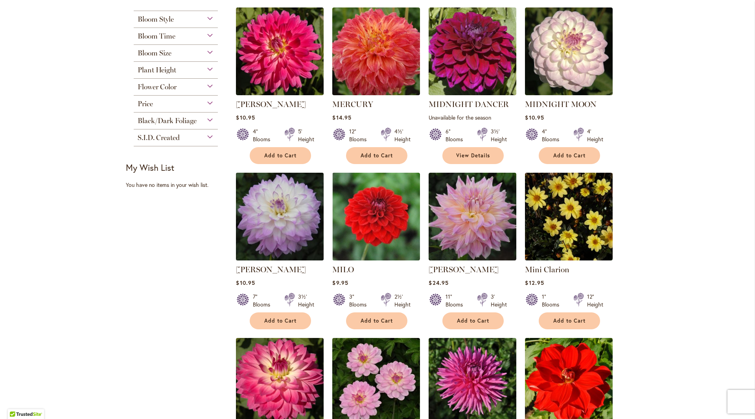
click at [260, 220] on img at bounding box center [280, 217] width 92 height 92
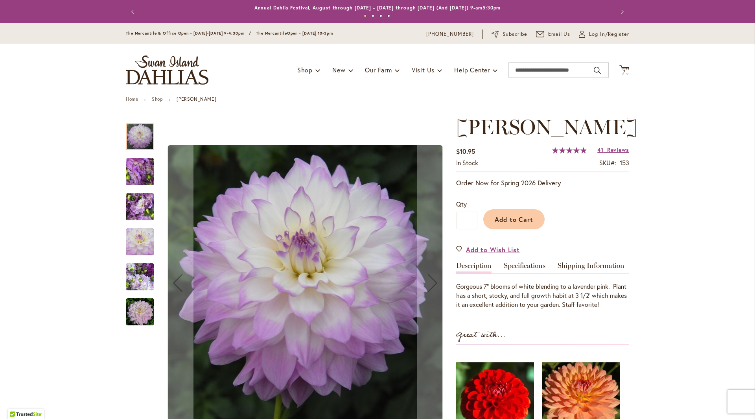
click at [124, 169] on img "MIKAYLA MIRANDA" at bounding box center [140, 172] width 57 height 42
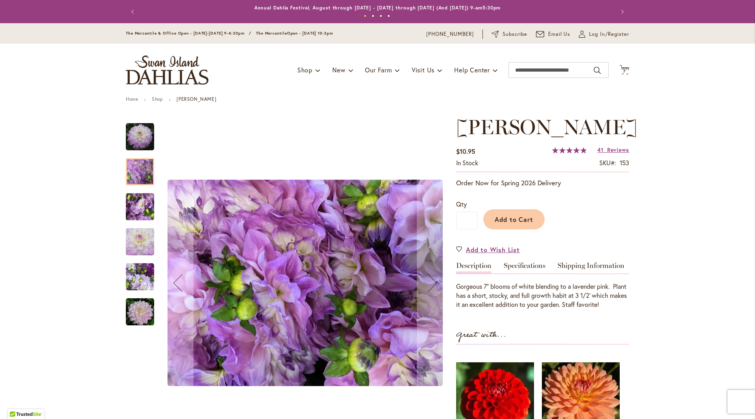
click at [137, 206] on img "MIKAYLA MIRANDA" at bounding box center [140, 207] width 57 height 42
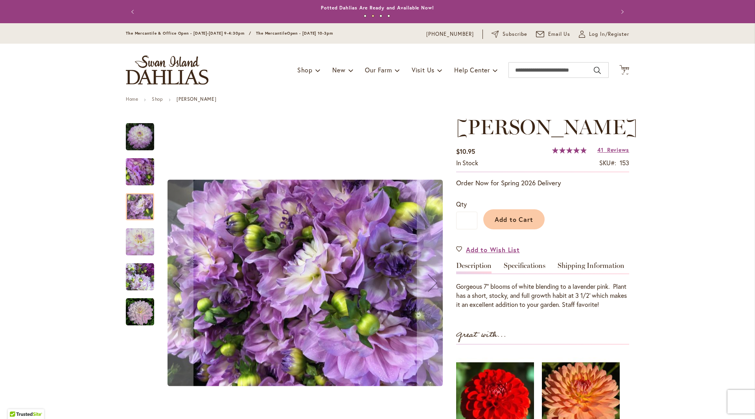
click at [147, 242] on img "MIKAYLA MIRANDA" at bounding box center [140, 242] width 28 height 28
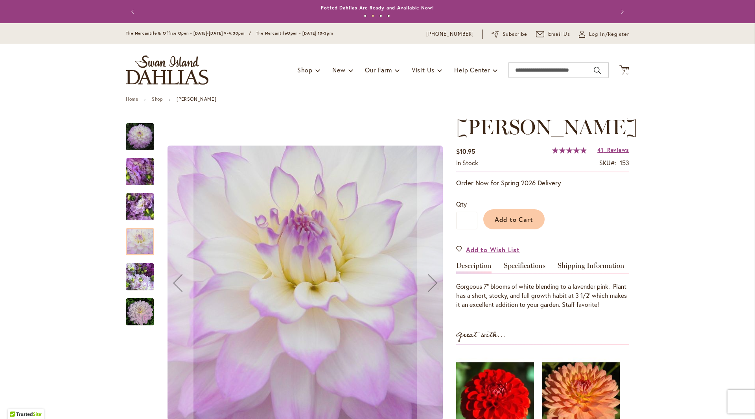
click at [145, 277] on img "MIKAYLA MIRANDA" at bounding box center [140, 277] width 28 height 28
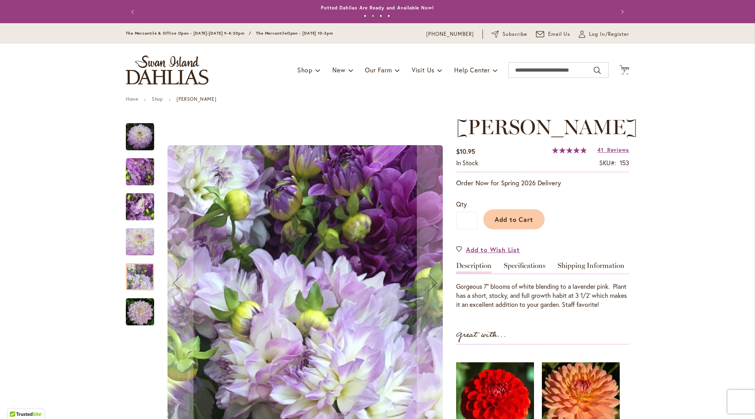
click at [140, 301] on img "MIKAYLA MIRANDA" at bounding box center [140, 312] width 28 height 28
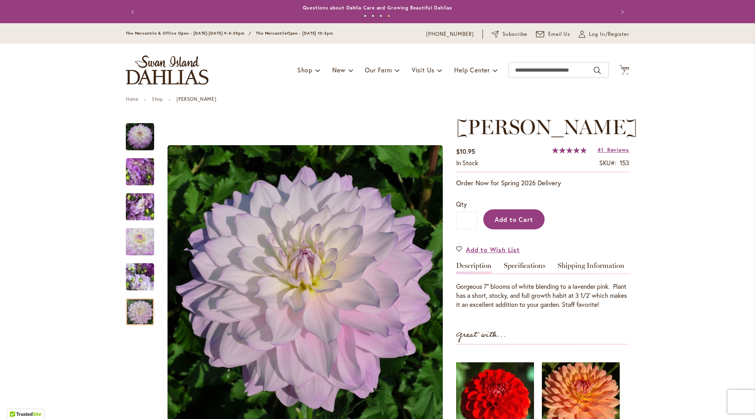
click at [504, 223] on span "Add to Cart" at bounding box center [514, 219] width 39 height 8
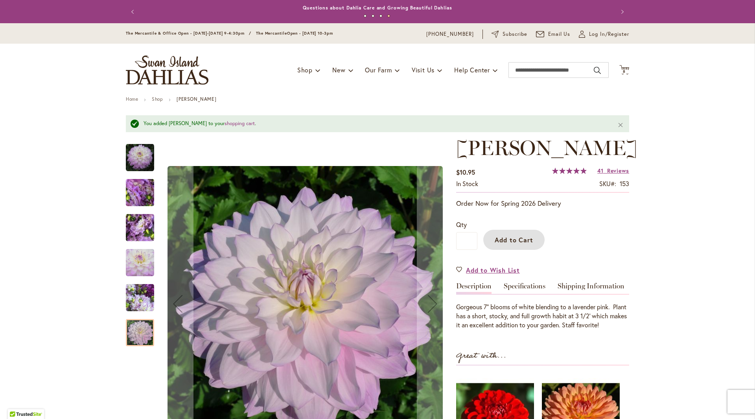
click at [139, 198] on img "MIKAYLA MIRANDA" at bounding box center [140, 192] width 57 height 42
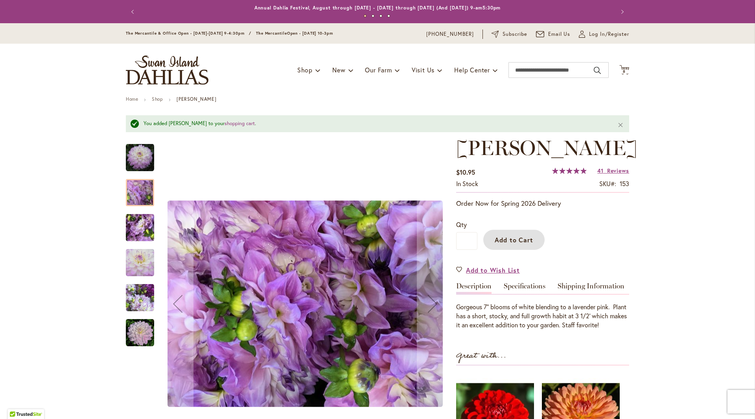
click at [136, 155] on img "MIKAYLA MIRANDA" at bounding box center [140, 157] width 28 height 28
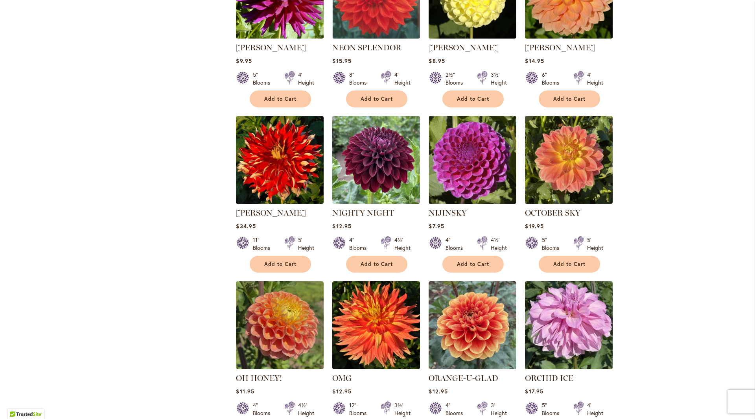
scroll to position [1376, 0]
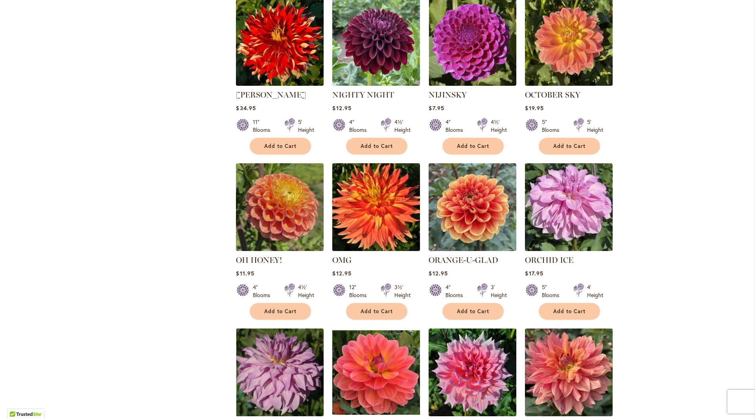
click at [351, 184] on img at bounding box center [376, 207] width 92 height 92
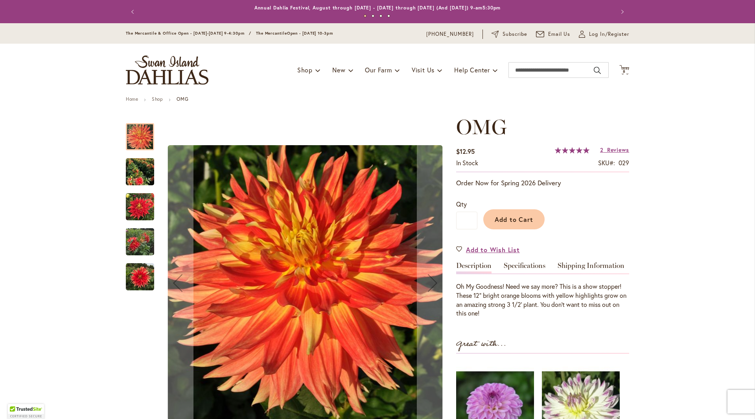
click at [127, 176] on img "Omg" at bounding box center [140, 172] width 28 height 32
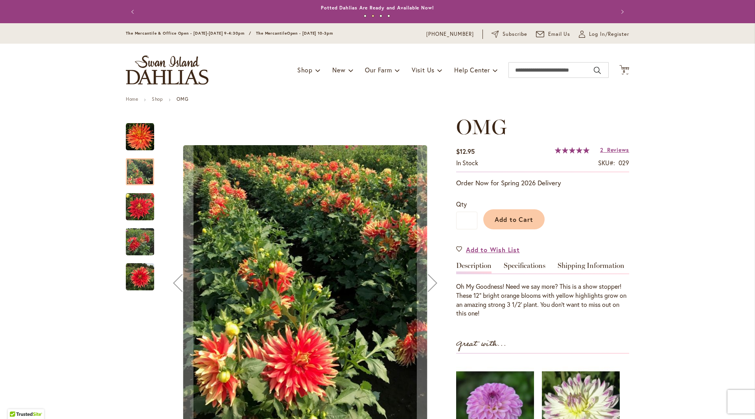
click at [130, 204] on img "Omg" at bounding box center [140, 207] width 28 height 28
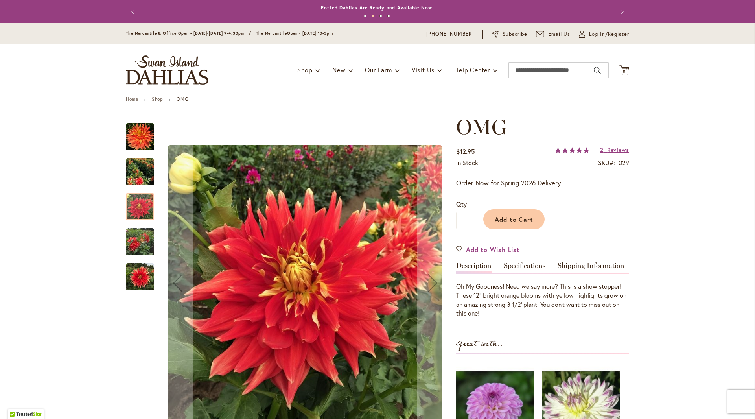
click at [136, 236] on img "Omg" at bounding box center [140, 242] width 28 height 38
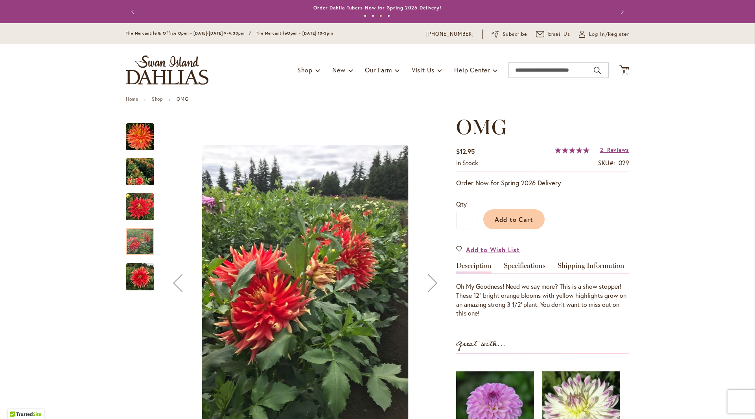
click at [140, 276] on img "Omg" at bounding box center [140, 277] width 28 height 28
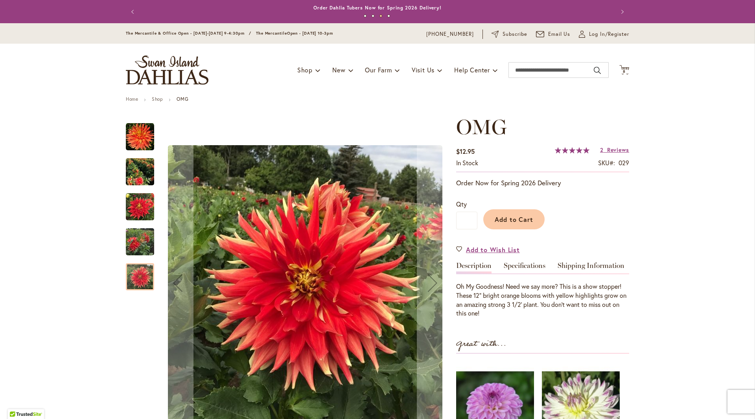
click at [148, 248] on img "Omg" at bounding box center [140, 242] width 28 height 38
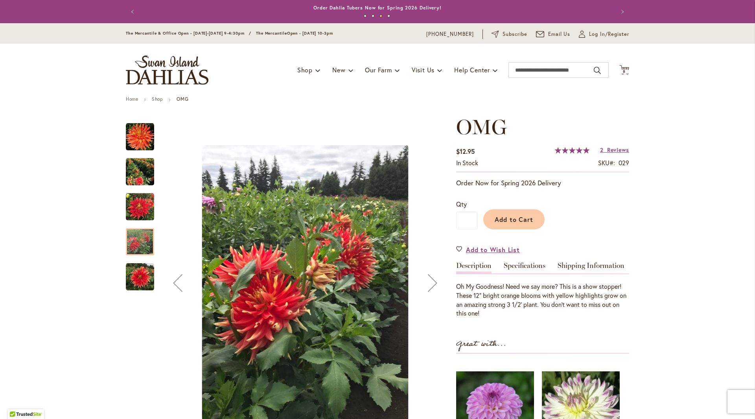
click at [133, 195] on img "Omg" at bounding box center [140, 207] width 28 height 28
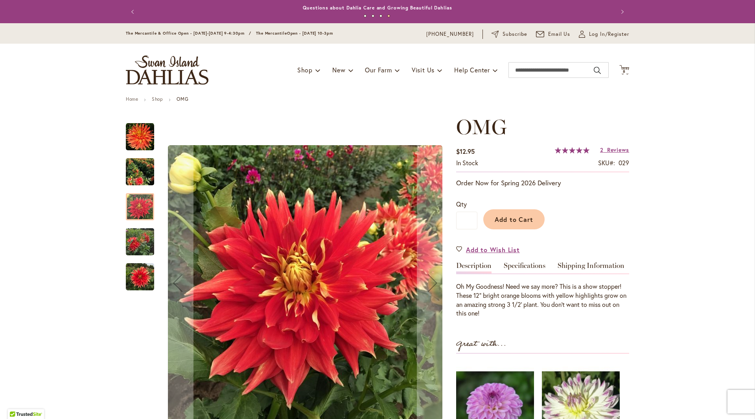
click at [129, 170] on img "Omg" at bounding box center [140, 172] width 28 height 32
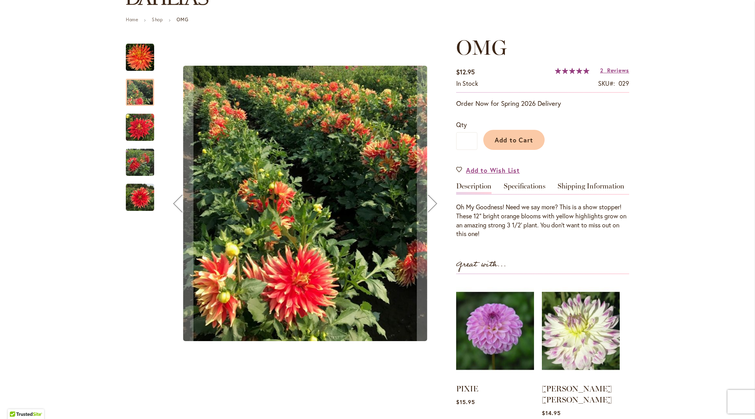
scroll to position [39, 0]
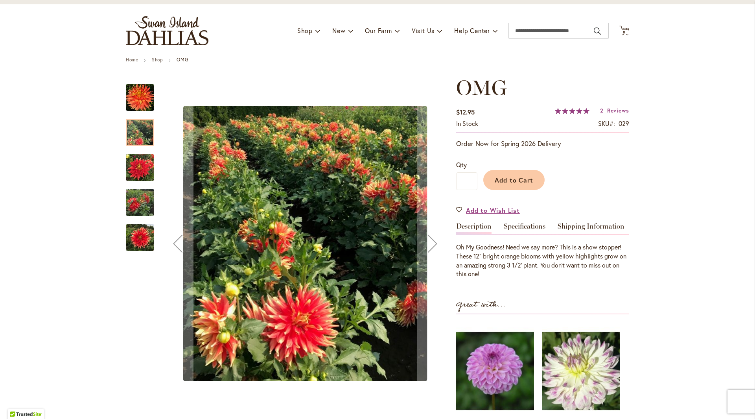
click at [131, 163] on img "Omg" at bounding box center [140, 167] width 28 height 28
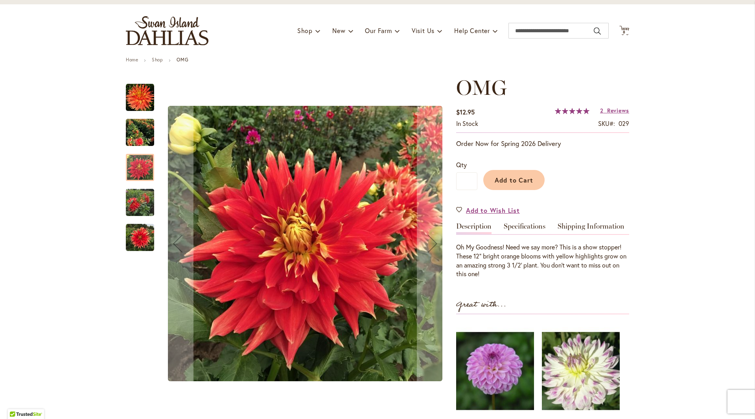
click at [136, 144] on img "Omg" at bounding box center [140, 132] width 28 height 32
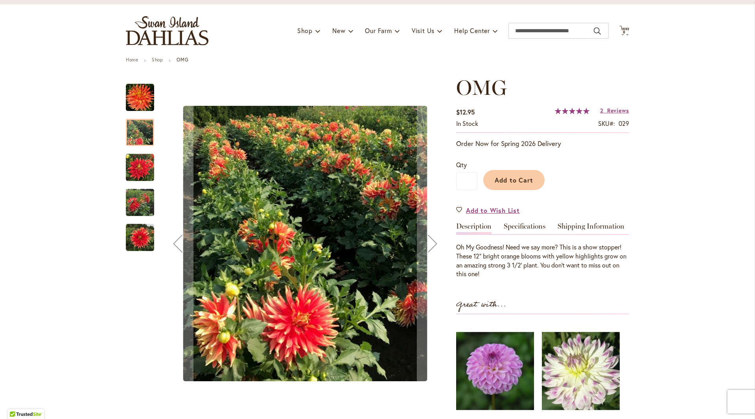
click at [137, 107] on img "Omg" at bounding box center [140, 97] width 28 height 28
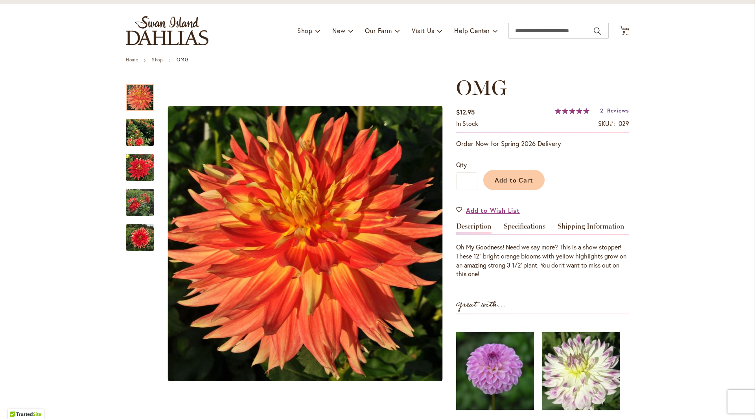
click at [608, 108] on span "Reviews" at bounding box center [618, 110] width 22 height 7
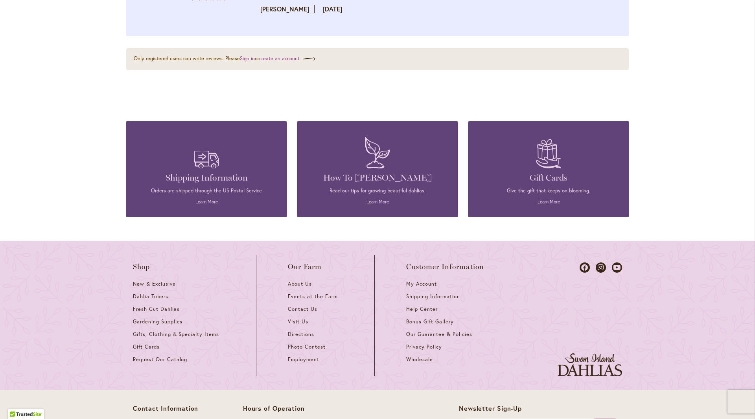
scroll to position [1070, 0]
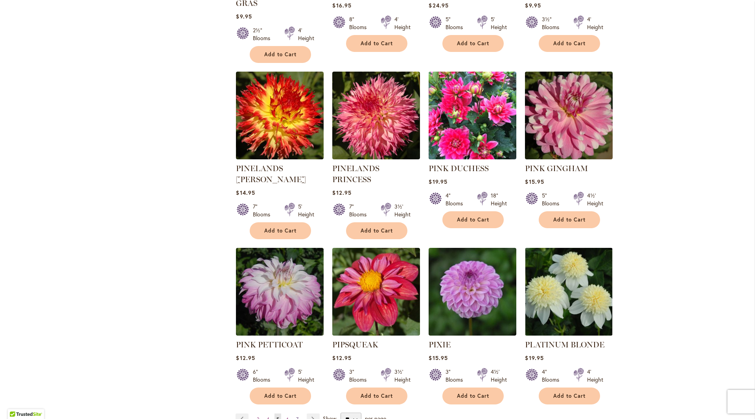
scroll to position [2517, 0]
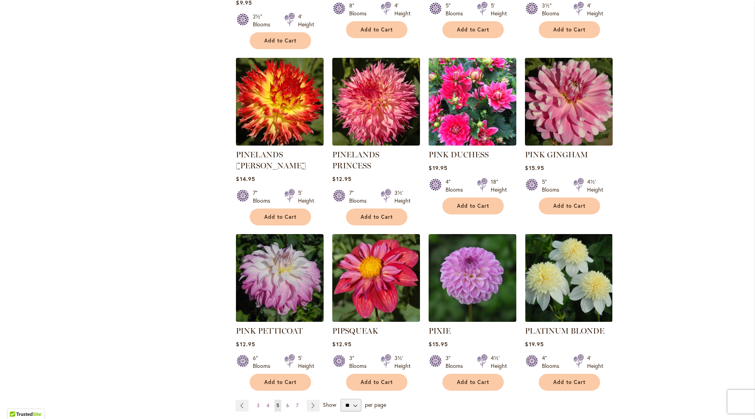
click at [286, 400] on link "Page 6" at bounding box center [287, 406] width 7 height 12
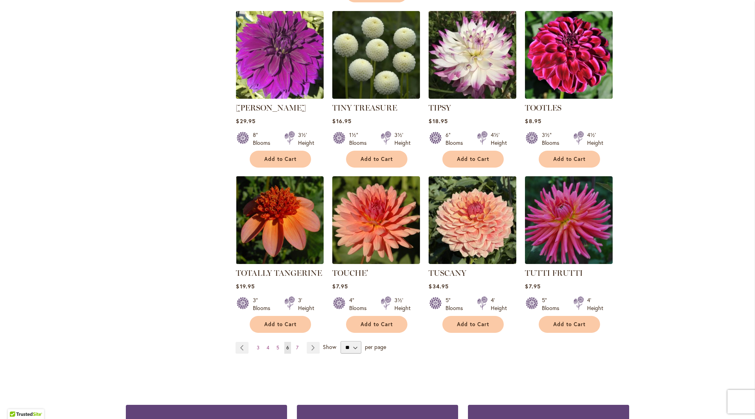
scroll to position [2556, 0]
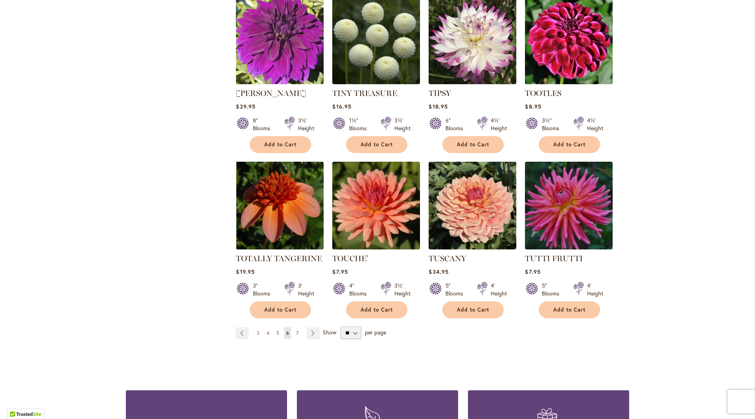
click at [296, 330] on span "7" at bounding box center [297, 333] width 2 height 6
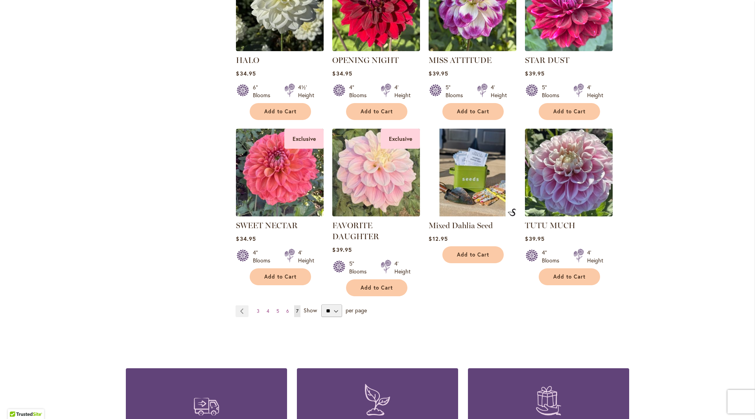
scroll to position [1464, 0]
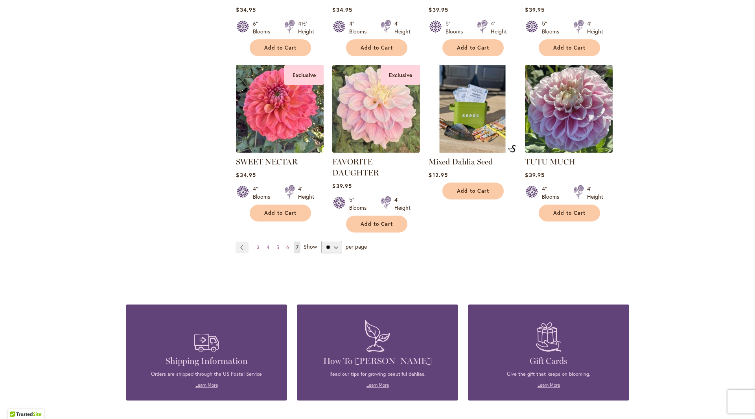
click at [304, 243] on span "Show" at bounding box center [310, 246] width 13 height 7
click at [321, 241] on select "** ** ** **" at bounding box center [331, 247] width 21 height 13
click at [309, 243] on span "Show" at bounding box center [310, 246] width 13 height 7
click at [321, 241] on select "** ** ** **" at bounding box center [331, 247] width 21 height 13
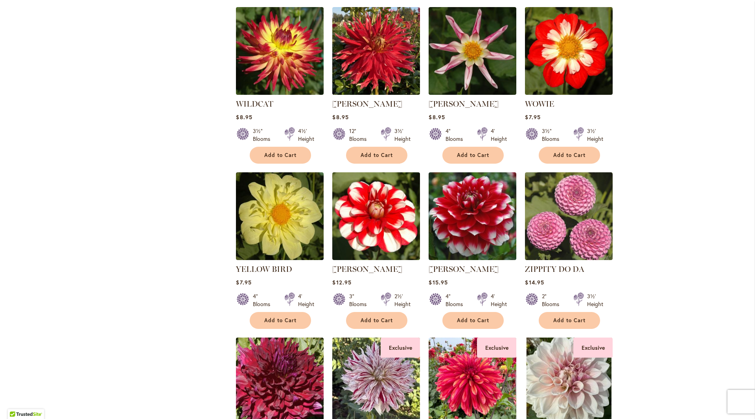
scroll to position [795, 0]
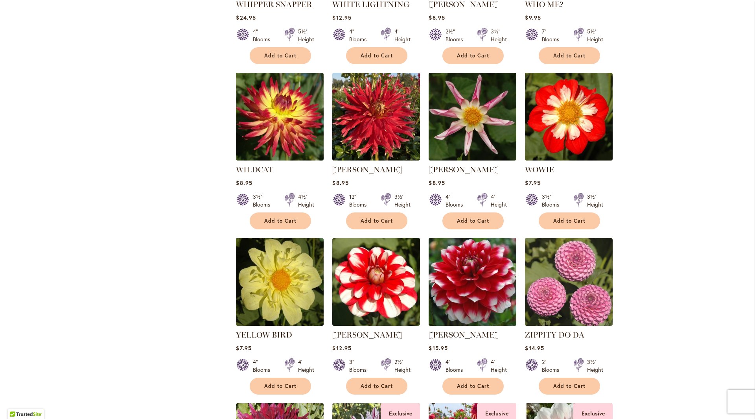
click at [466, 277] on img at bounding box center [473, 282] width 92 height 92
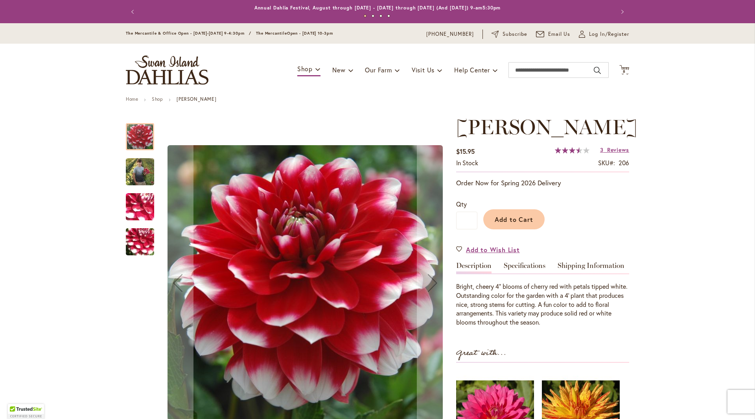
click at [140, 136] on div at bounding box center [140, 136] width 28 height 27
click at [140, 166] on img "ZAKARY ROBERT" at bounding box center [140, 171] width 28 height 35
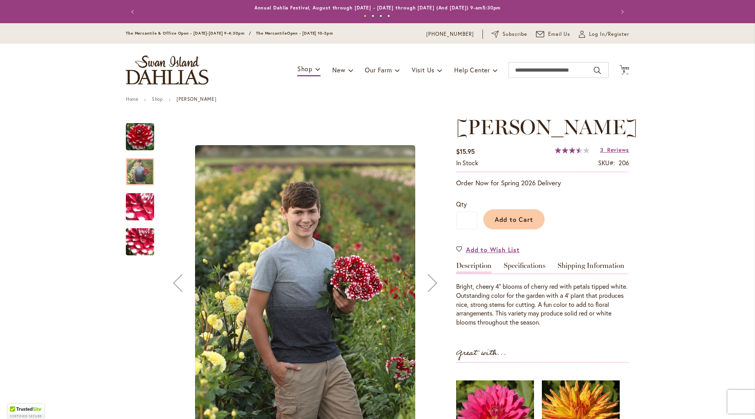
click at [140, 200] on img "ZAKARY ROBERT" at bounding box center [140, 207] width 57 height 42
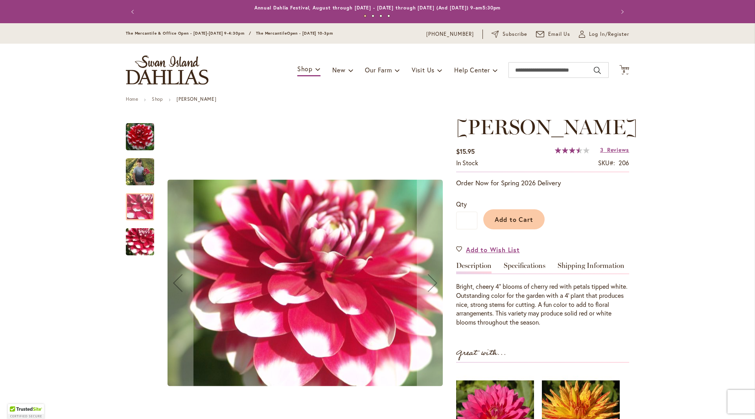
click at [137, 237] on img "ZAKARY ROBERT" at bounding box center [140, 242] width 57 height 42
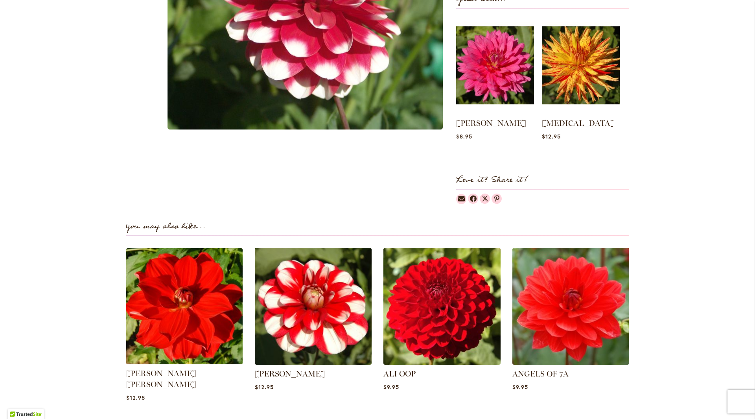
scroll to position [511, 0]
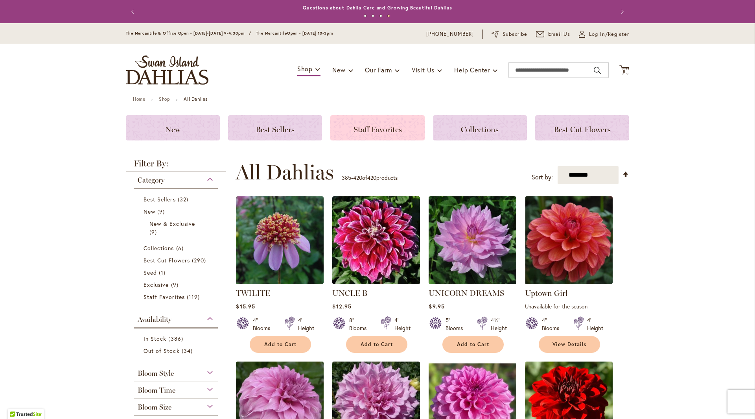
click at [383, 130] on span "Staff Favorites" at bounding box center [378, 129] width 48 height 9
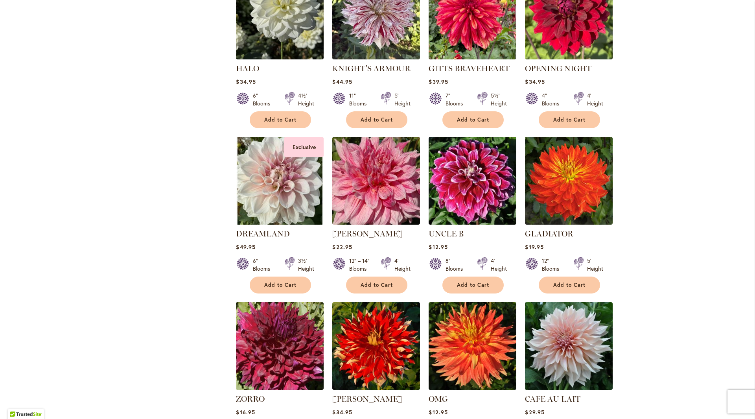
scroll to position [472, 0]
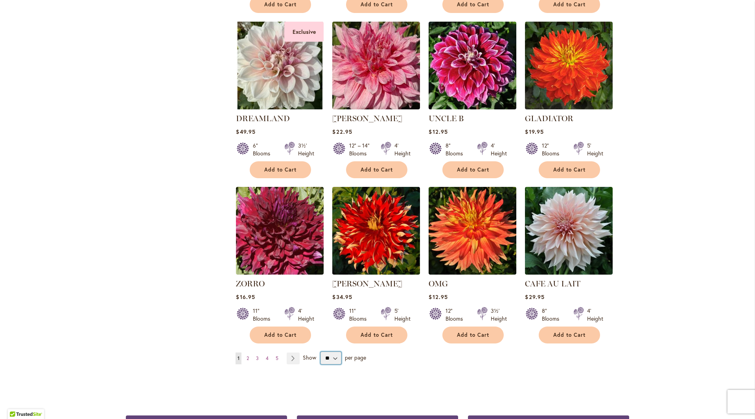
click at [324, 359] on select "** ** ** **" at bounding box center [330, 358] width 21 height 13
select select "**"
click at [320, 352] on select "** ** ** **" at bounding box center [330, 358] width 21 height 13
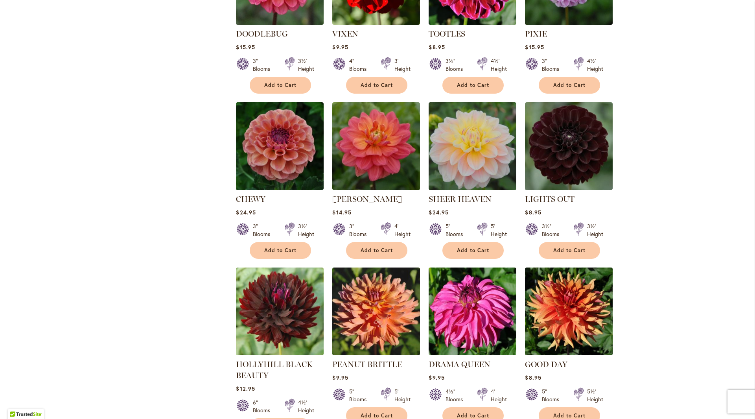
scroll to position [2477, 0]
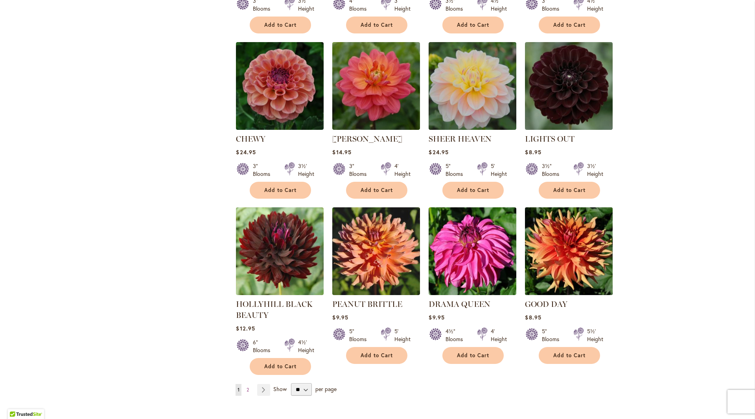
click at [578, 233] on img at bounding box center [569, 251] width 92 height 92
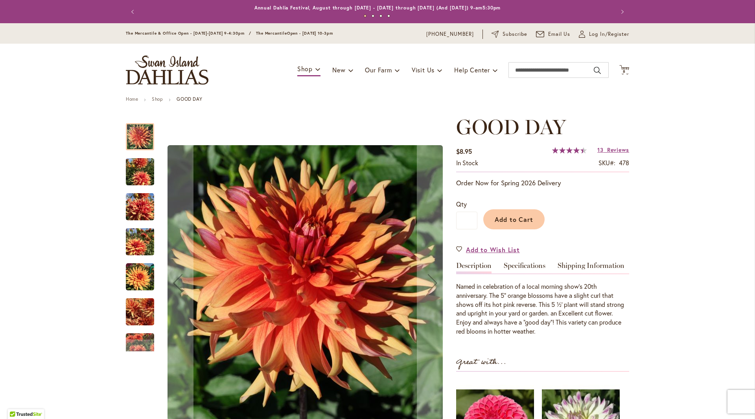
click at [129, 166] on img "GOOD DAY" at bounding box center [140, 172] width 28 height 38
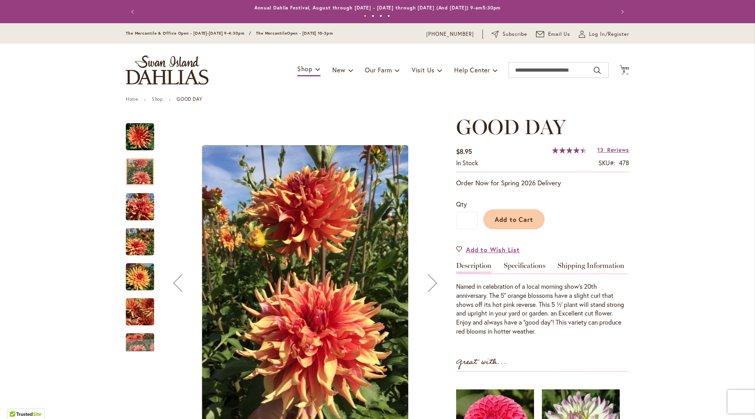
click at [126, 215] on img "GOOD DAY" at bounding box center [140, 207] width 28 height 28
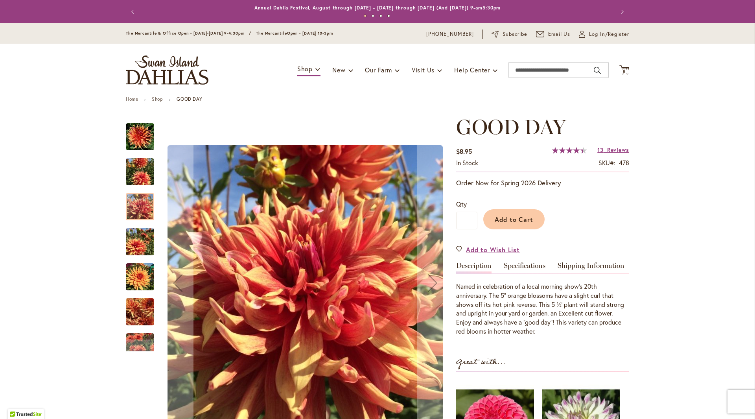
click at [126, 240] on img "GOOD DAY" at bounding box center [140, 242] width 28 height 38
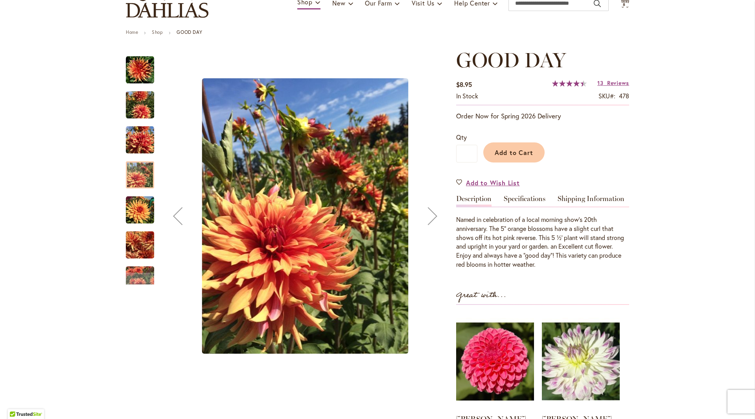
scroll to position [197, 0]
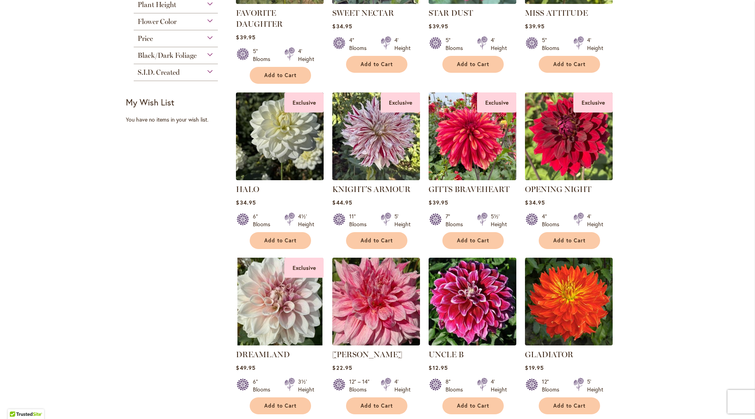
scroll to position [393, 0]
